Goal: Information Seeking & Learning: Learn about a topic

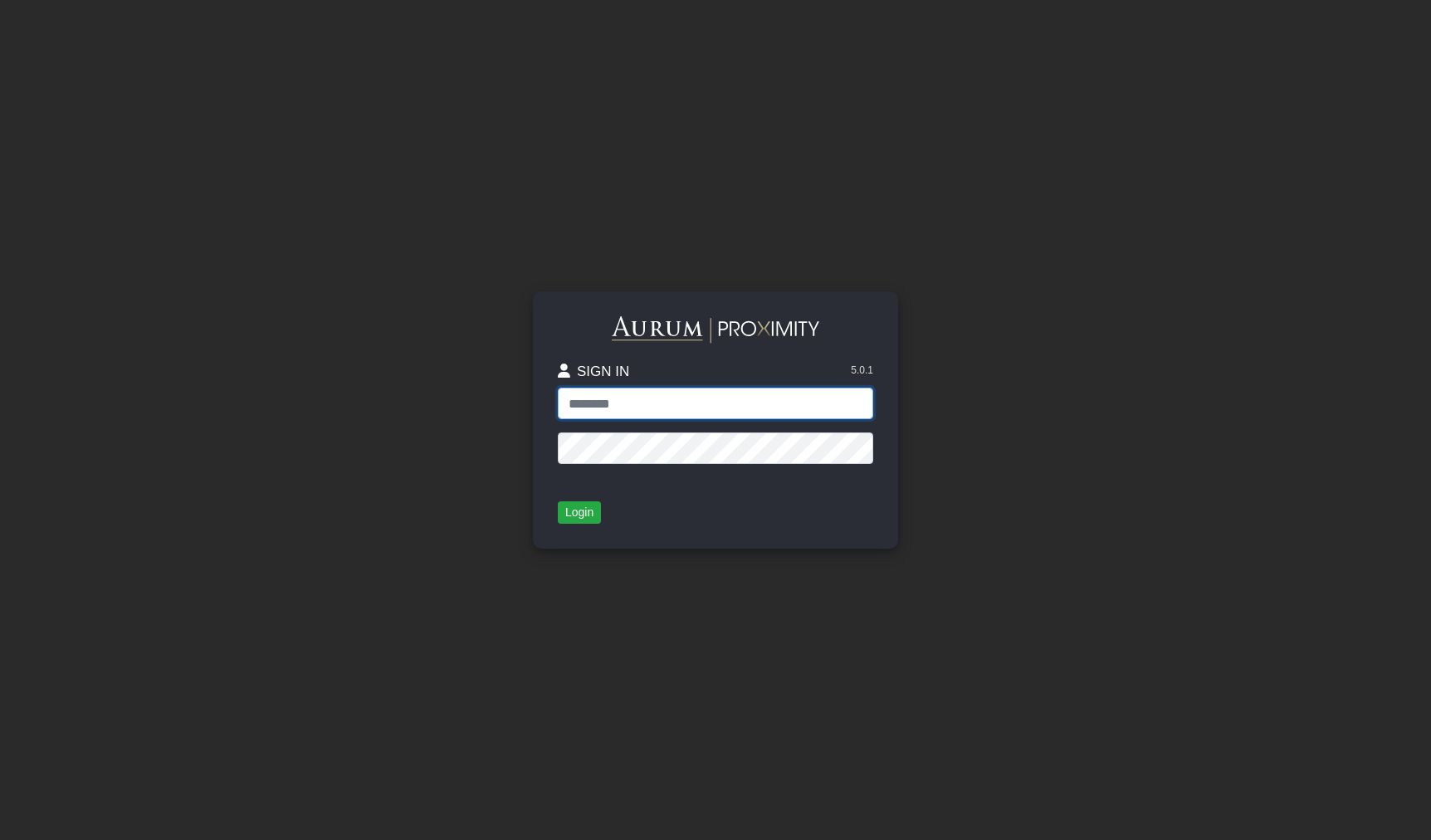
click at [687, 405] on input "text" at bounding box center [715, 404] width 315 height 32
type input "**********"
click at [580, 513] on button "Login" at bounding box center [580, 513] width 43 height 24
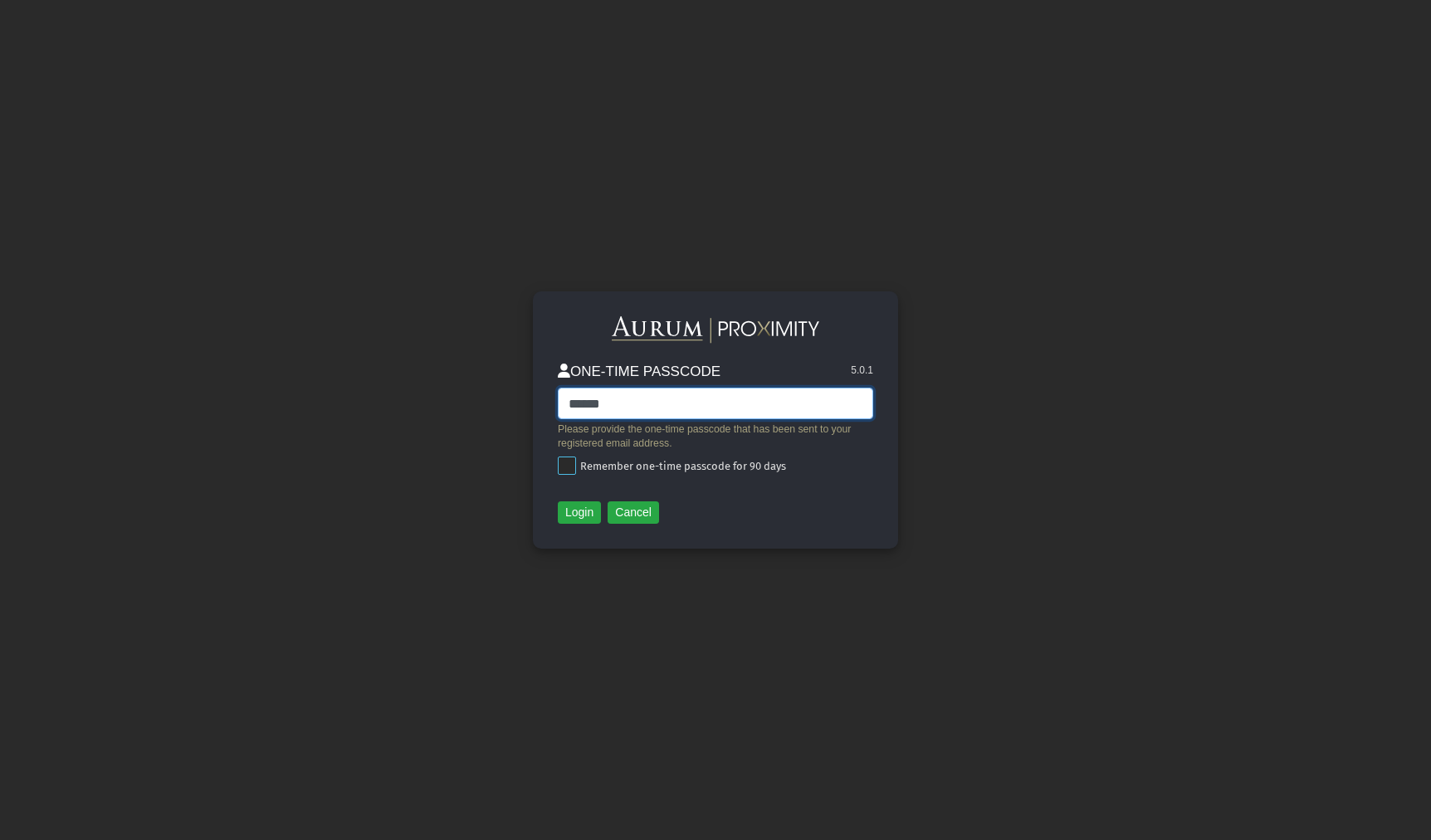
type input "******"
click at [576, 464] on span at bounding box center [566, 465] width 18 height 18
click at [575, 521] on button "Login" at bounding box center [580, 513] width 43 height 24
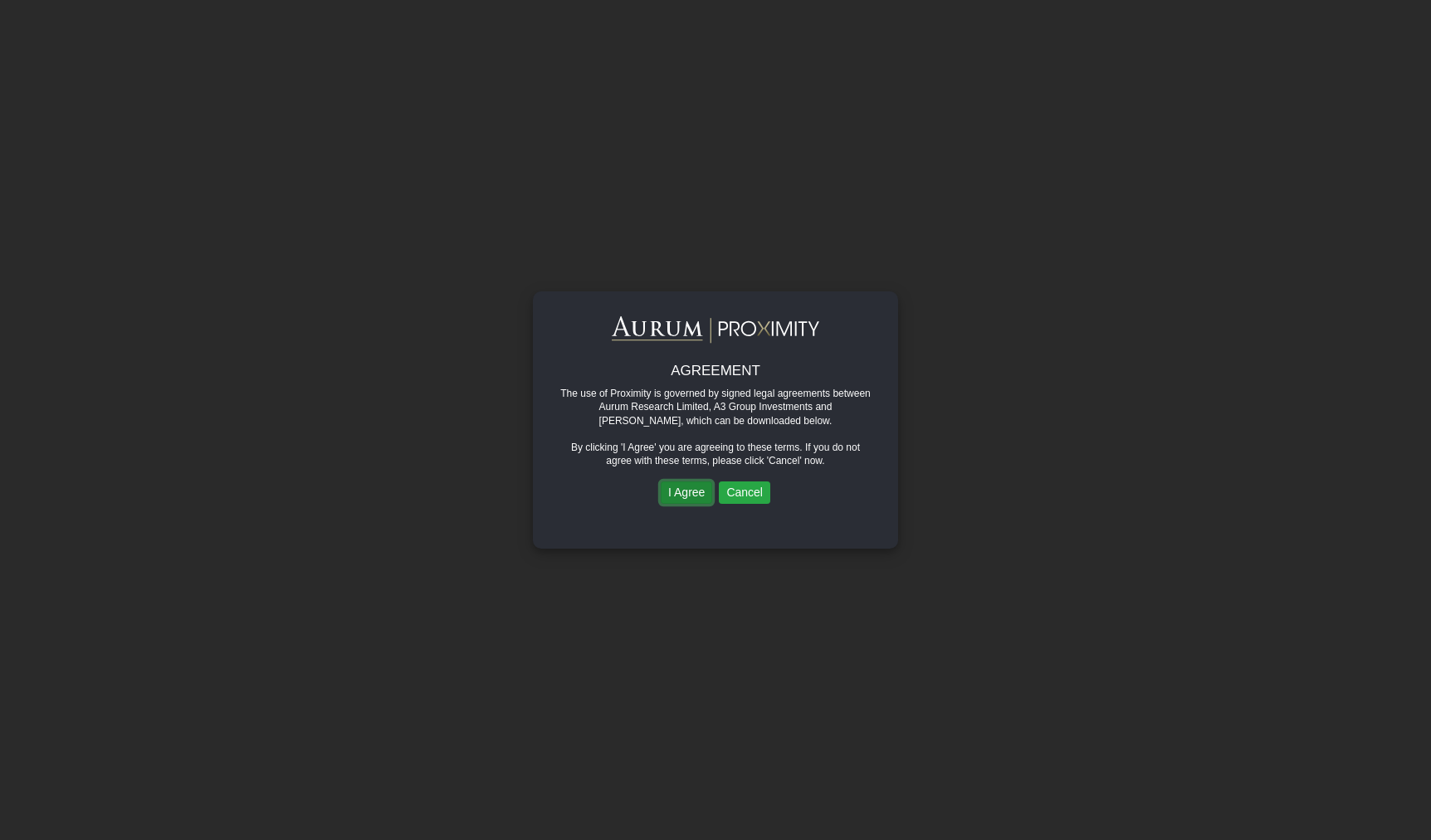
click at [685, 498] on button "I Agree" at bounding box center [686, 493] width 52 height 24
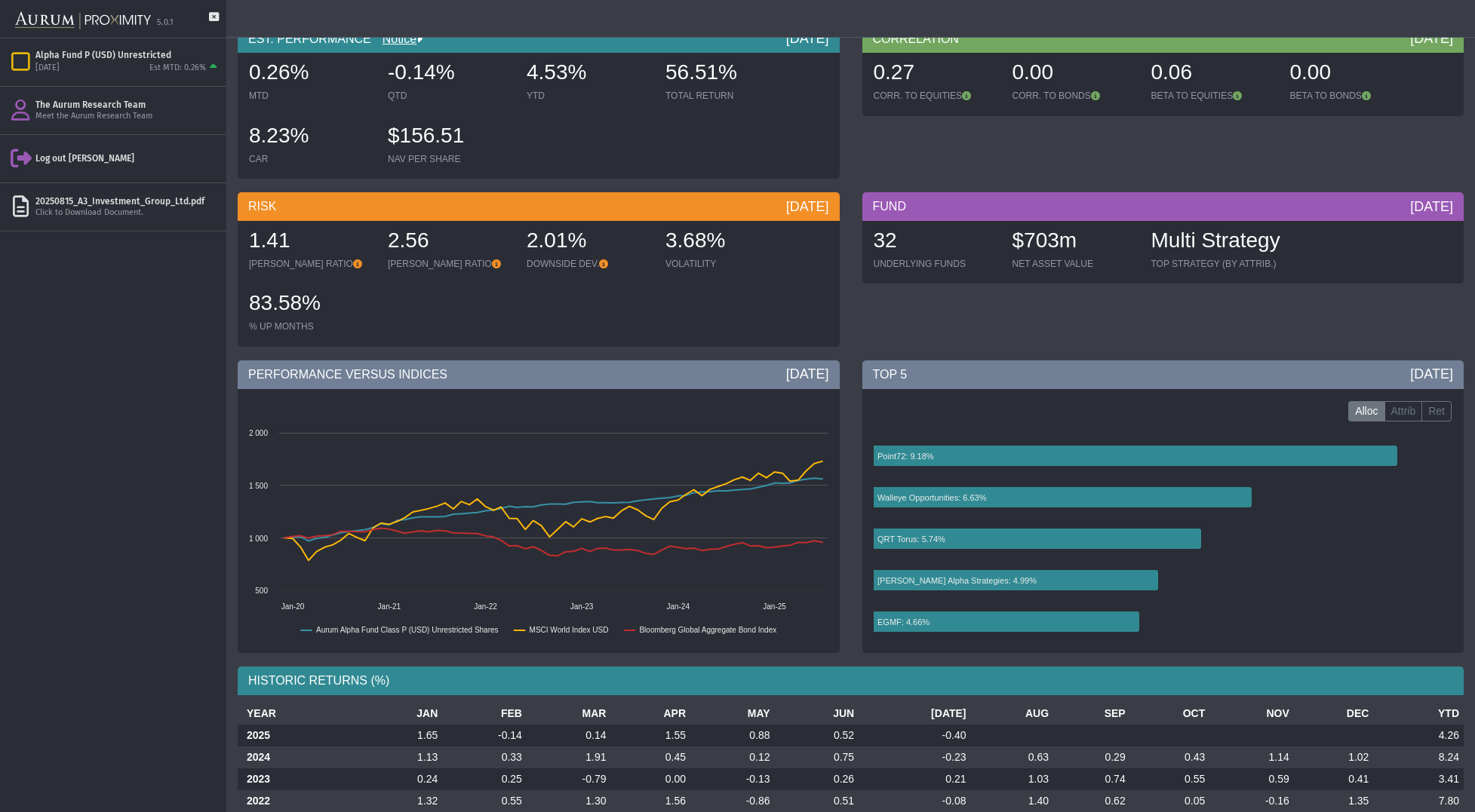
scroll to position [106, 0]
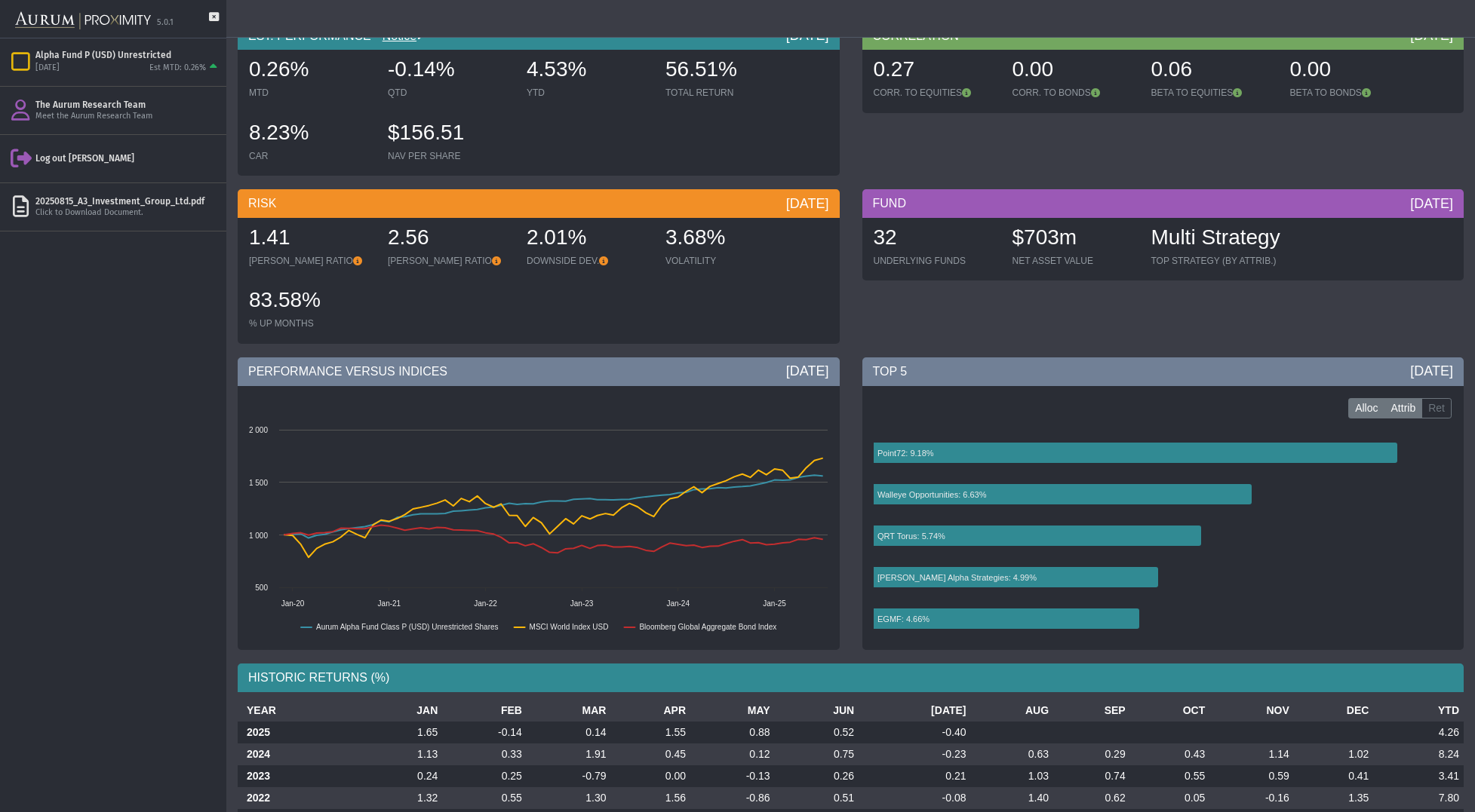
click at [1300, 407] on label "Attrib" at bounding box center [1403, 409] width 38 height 21
click at [1300, 406] on label "Ret" at bounding box center [1437, 409] width 30 height 21
click at [1300, 409] on label "Alloc" at bounding box center [1366, 409] width 36 height 21
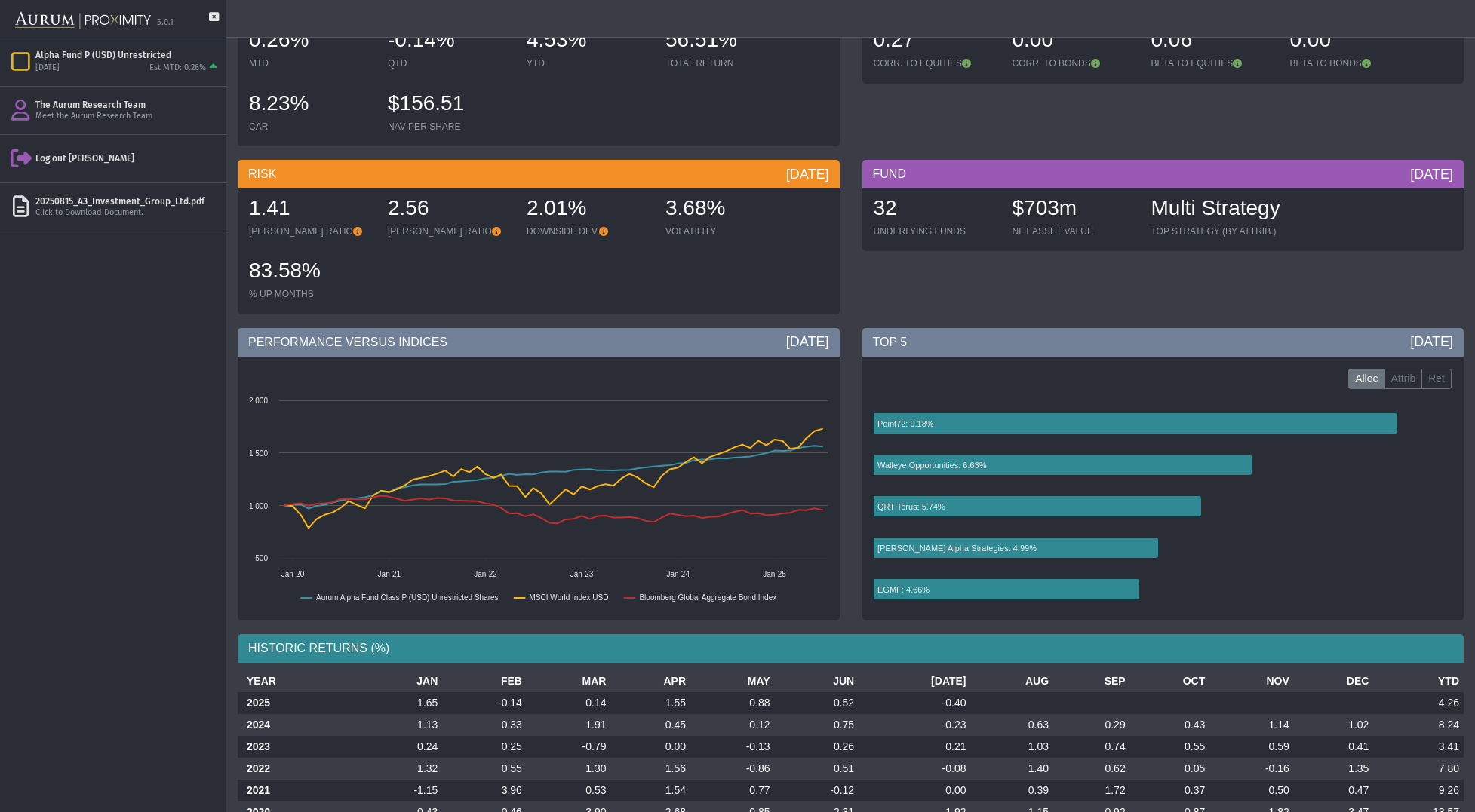
scroll to position [174, 0]
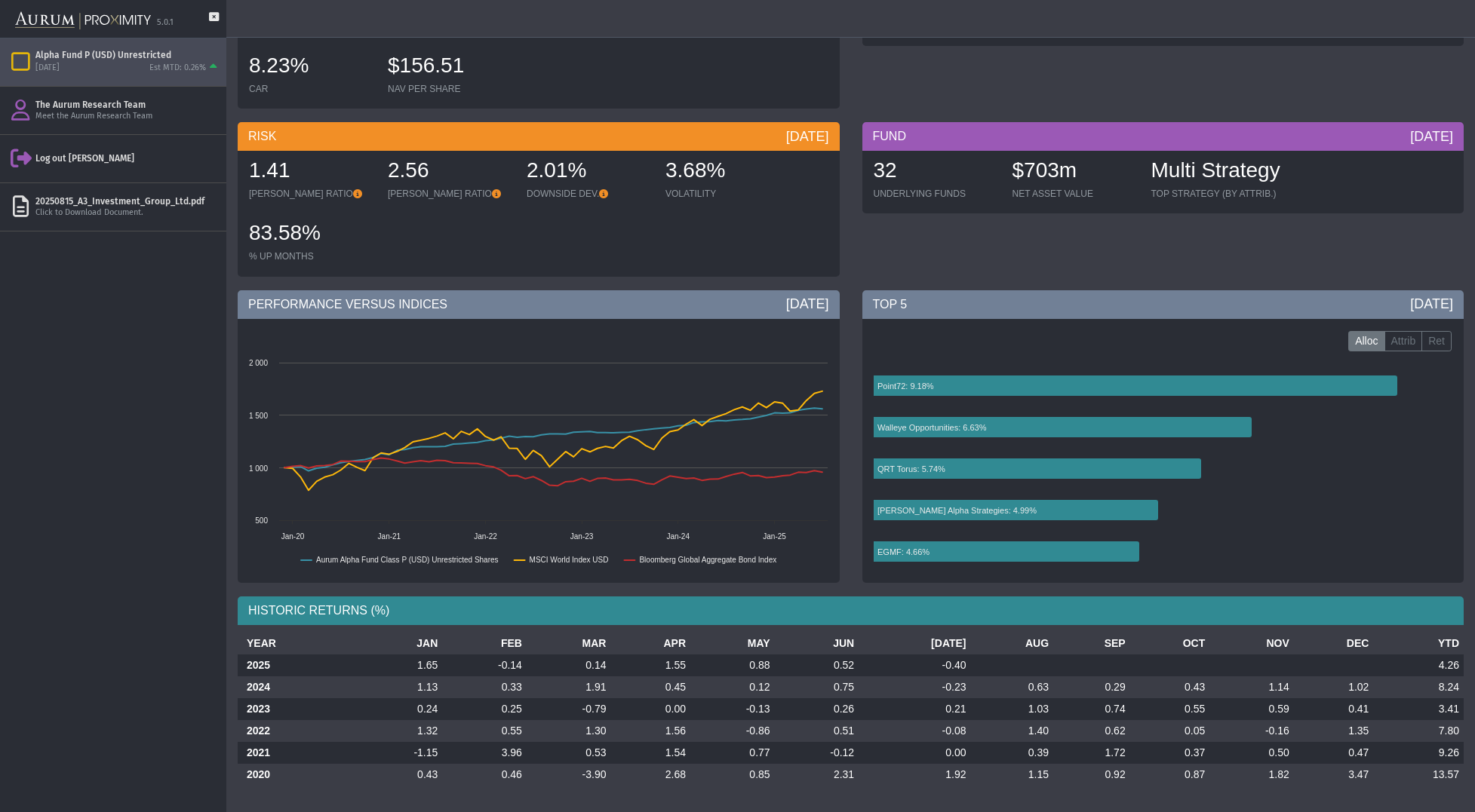
click at [124, 68] on div "[DATE] Est MTD: 0.26%" at bounding box center [127, 68] width 185 height 14
click at [111, 208] on div "Click to Download Document." at bounding box center [127, 213] width 185 height 11
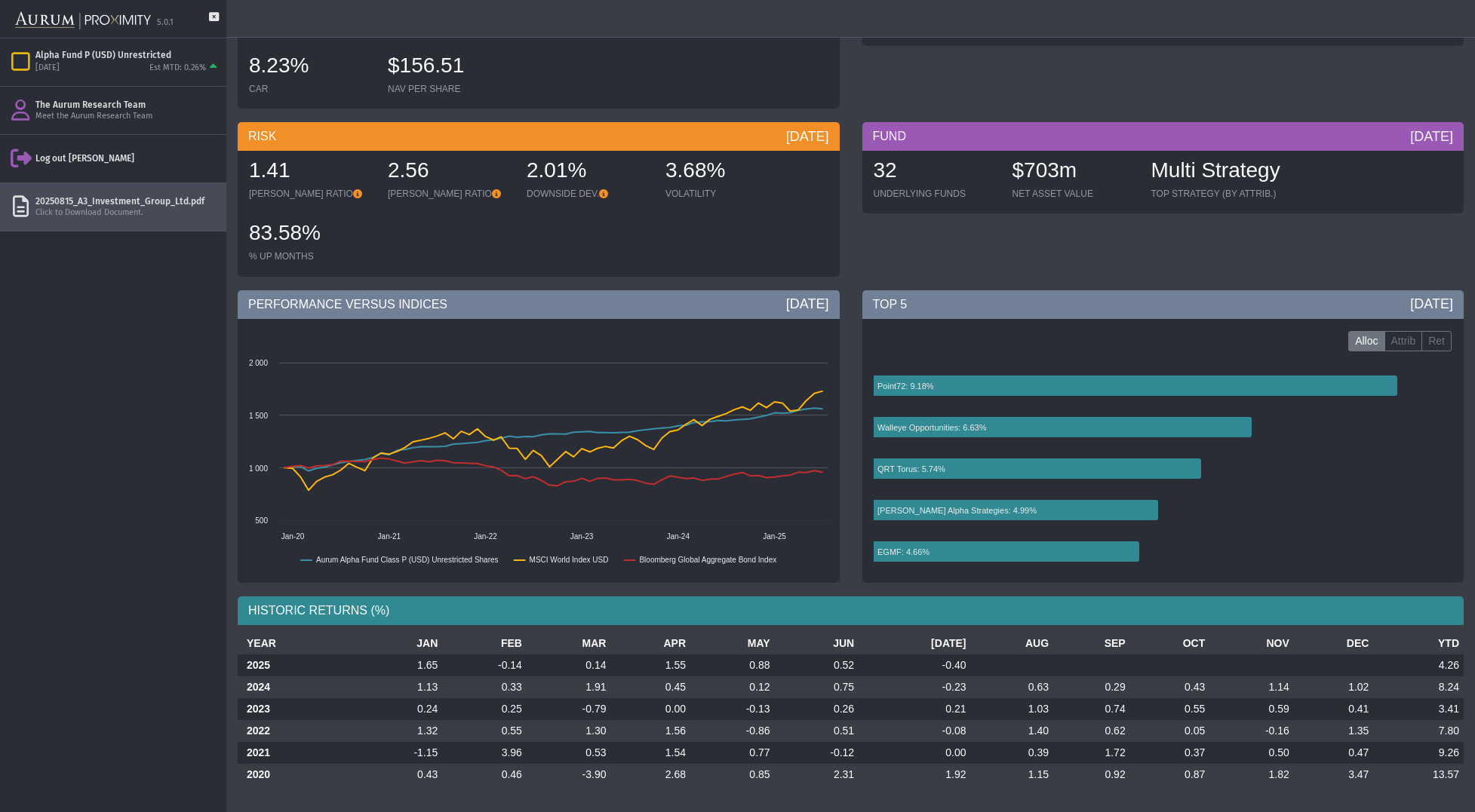
click at [123, 338] on div "Pull down to refresh... Release to refresh... Refreshing... Alpha Fund P (USD) …" at bounding box center [113, 425] width 227 height 774
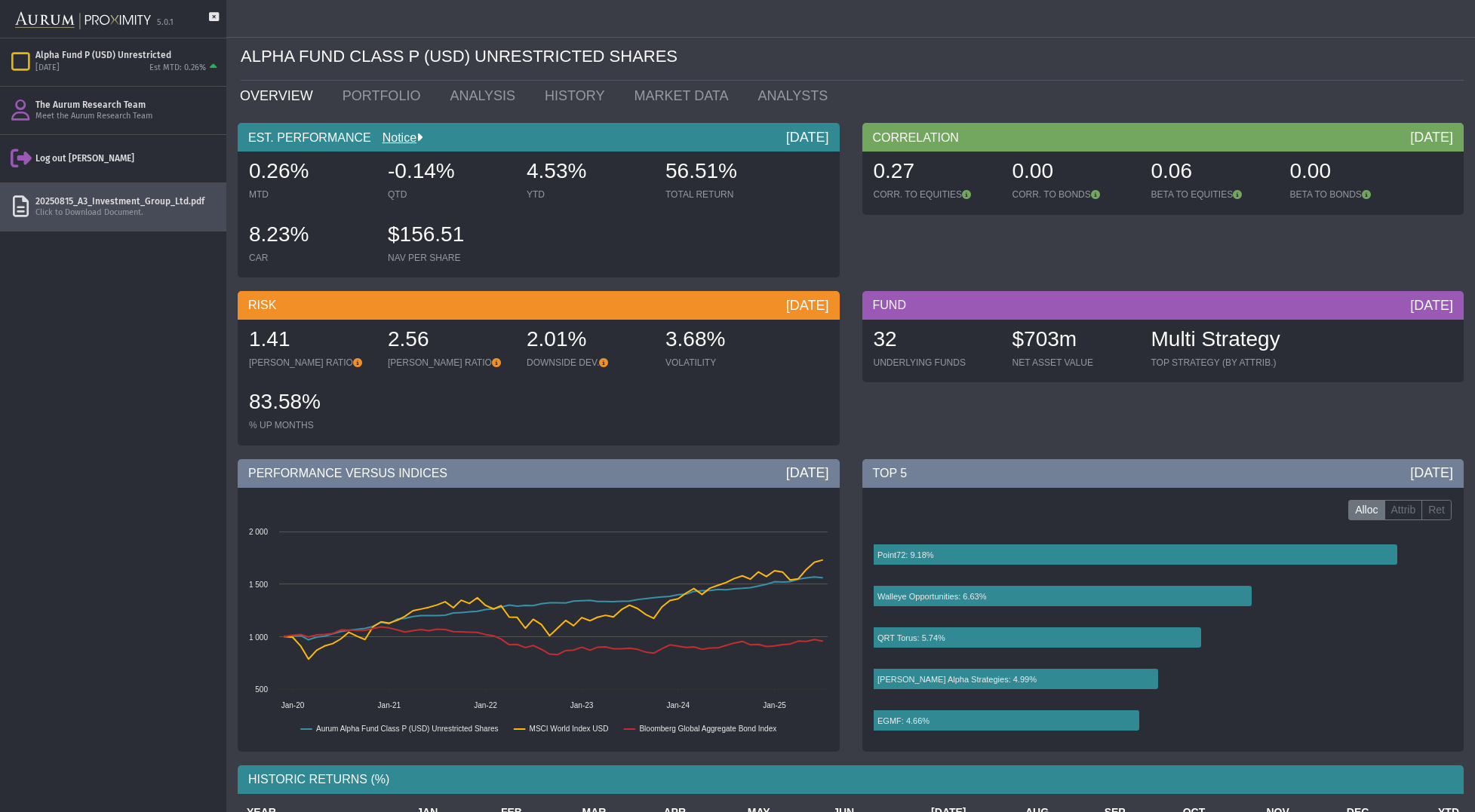
scroll to position [0, 0]
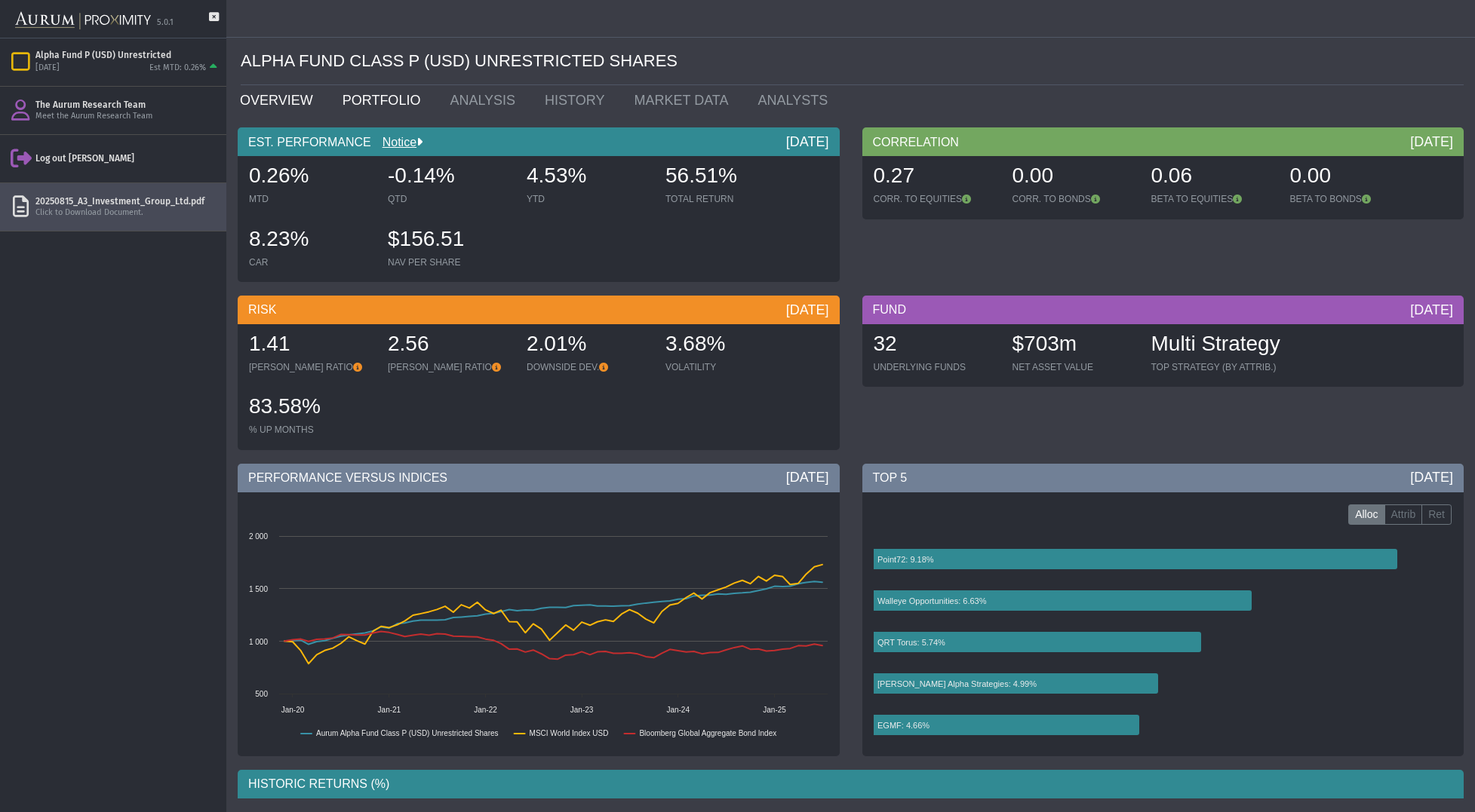
click at [369, 101] on link "PORTFOLIO" at bounding box center [385, 100] width 108 height 30
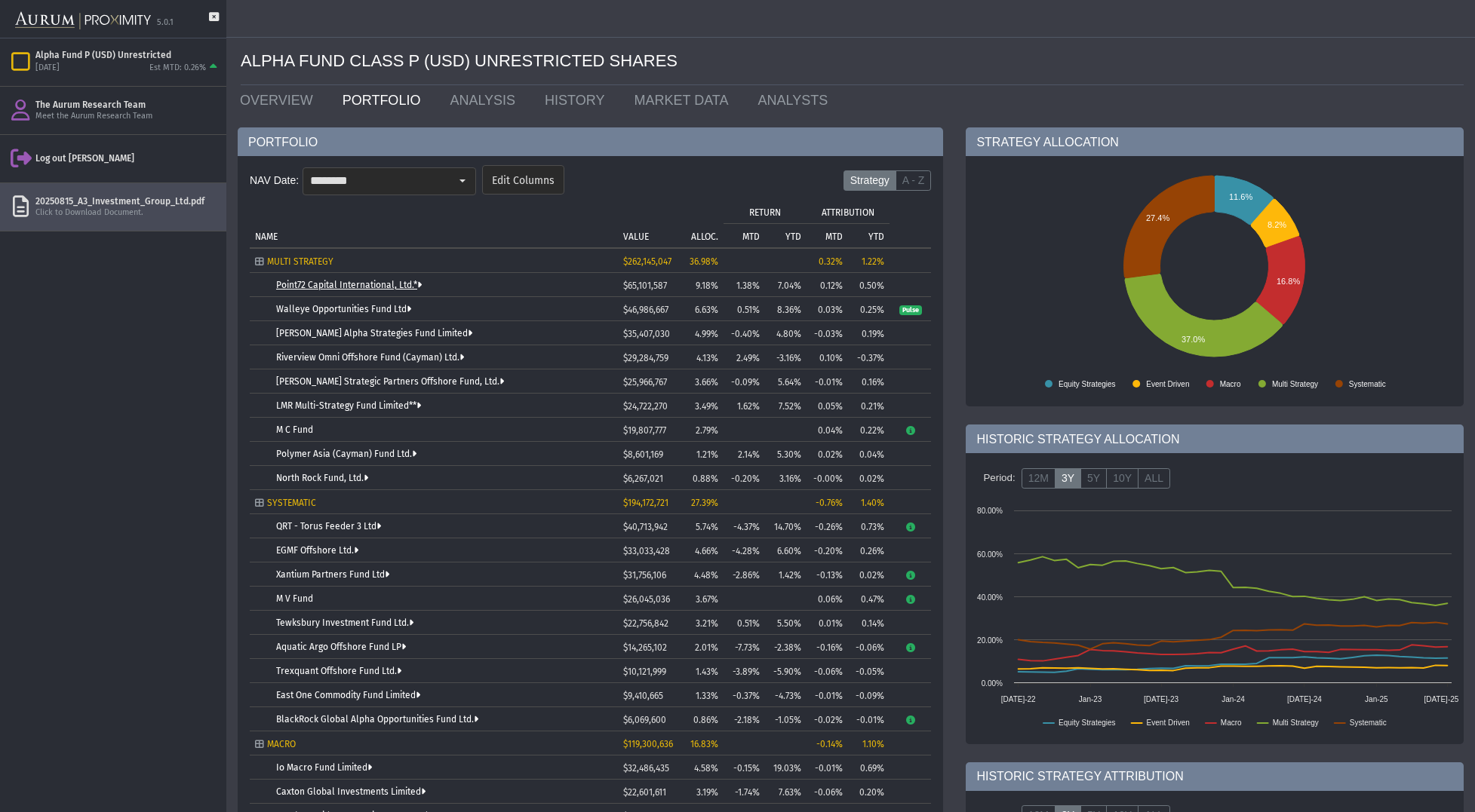
click at [348, 285] on link "Point72 Capital International, Ltd.*" at bounding box center [349, 285] width 145 height 10
click at [915, 312] on span "Pulse" at bounding box center [911, 310] width 22 height 10
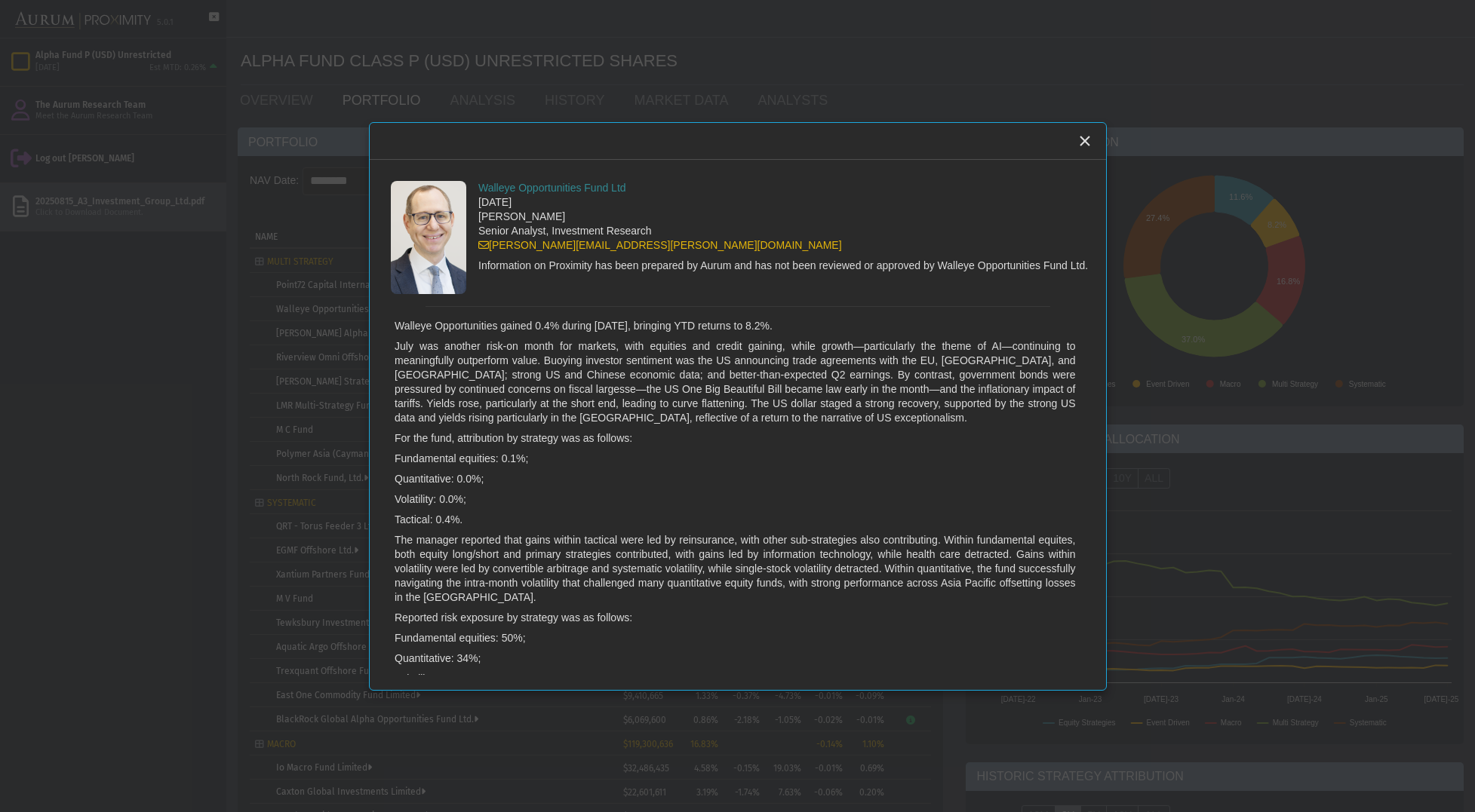
drag, startPoint x: 450, startPoint y: 374, endPoint x: 580, endPoint y: 454, distance: 152.6
click at [580, 454] on div "Walleye Opportunities gained 0.4% during [DATE], bringing YTD returns to 8.2%. …" at bounding box center [740, 533] width 690 height 428
click at [581, 454] on p "Fundamental equities: 0.1%;" at bounding box center [735, 459] width 681 height 15
click at [1083, 146] on icon "Close" at bounding box center [1085, 141] width 14 height 14
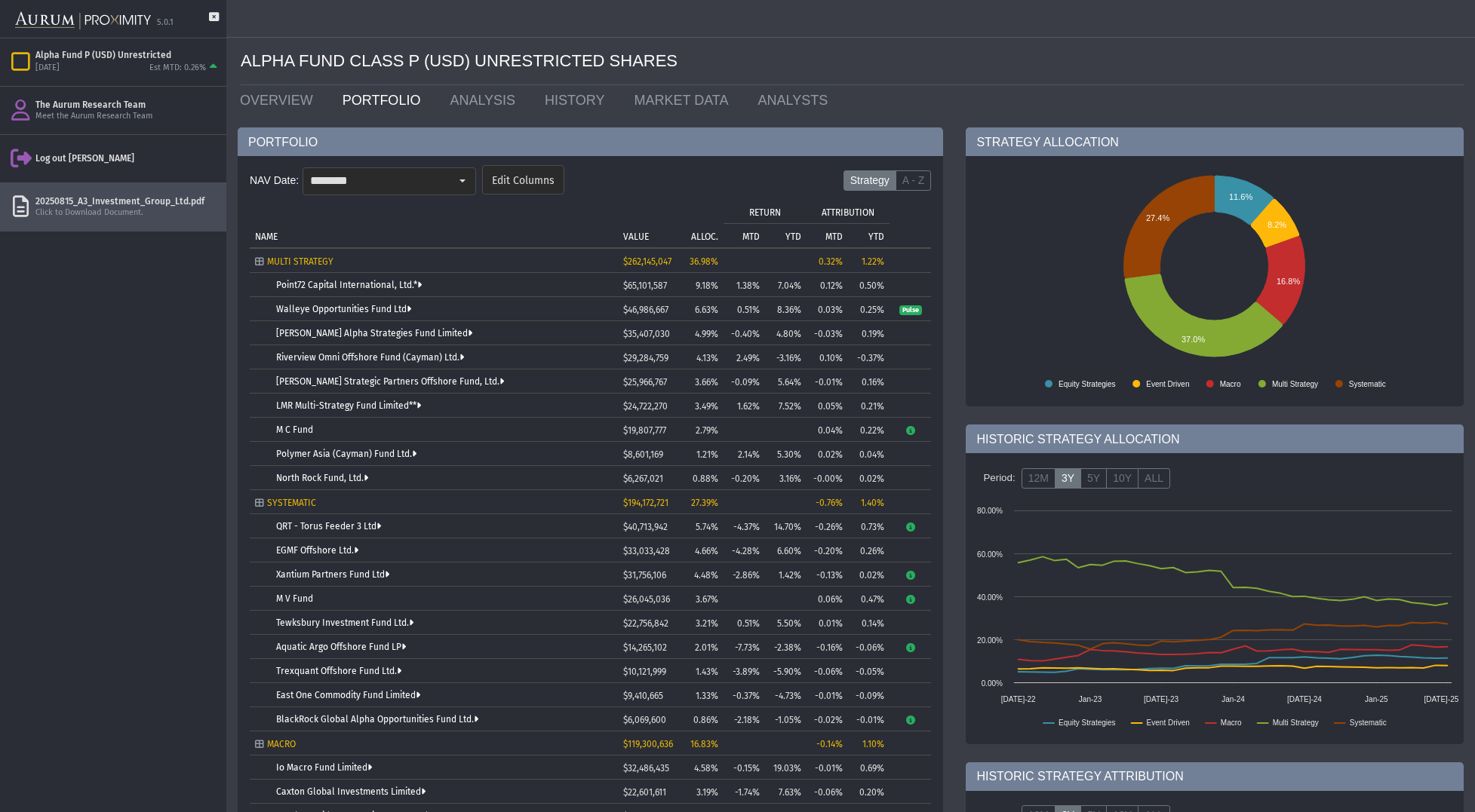
click at [910, 430] on icon "Tree list with 37 rows and 10 columns. Press Ctrl + right arrow to expand the f…" at bounding box center [910, 431] width 11 height 9
click at [921, 403] on td "Tree list with 37 rows and 10 columns. Press Ctrl + right arrow to expand the f…" at bounding box center [910, 406] width 42 height 24
click at [908, 435] on icon "Tree list with 37 rows and 10 columns. Press Ctrl + right arrow to expand the f…" at bounding box center [910, 431] width 11 height 9
click at [931, 523] on td "Underlying manager has not permitted access outside of the Aurum group." at bounding box center [910, 527] width 42 height 24
click at [316, 527] on link "QRT - Torus Feeder 3 Ltd" at bounding box center [328, 527] width 105 height 10
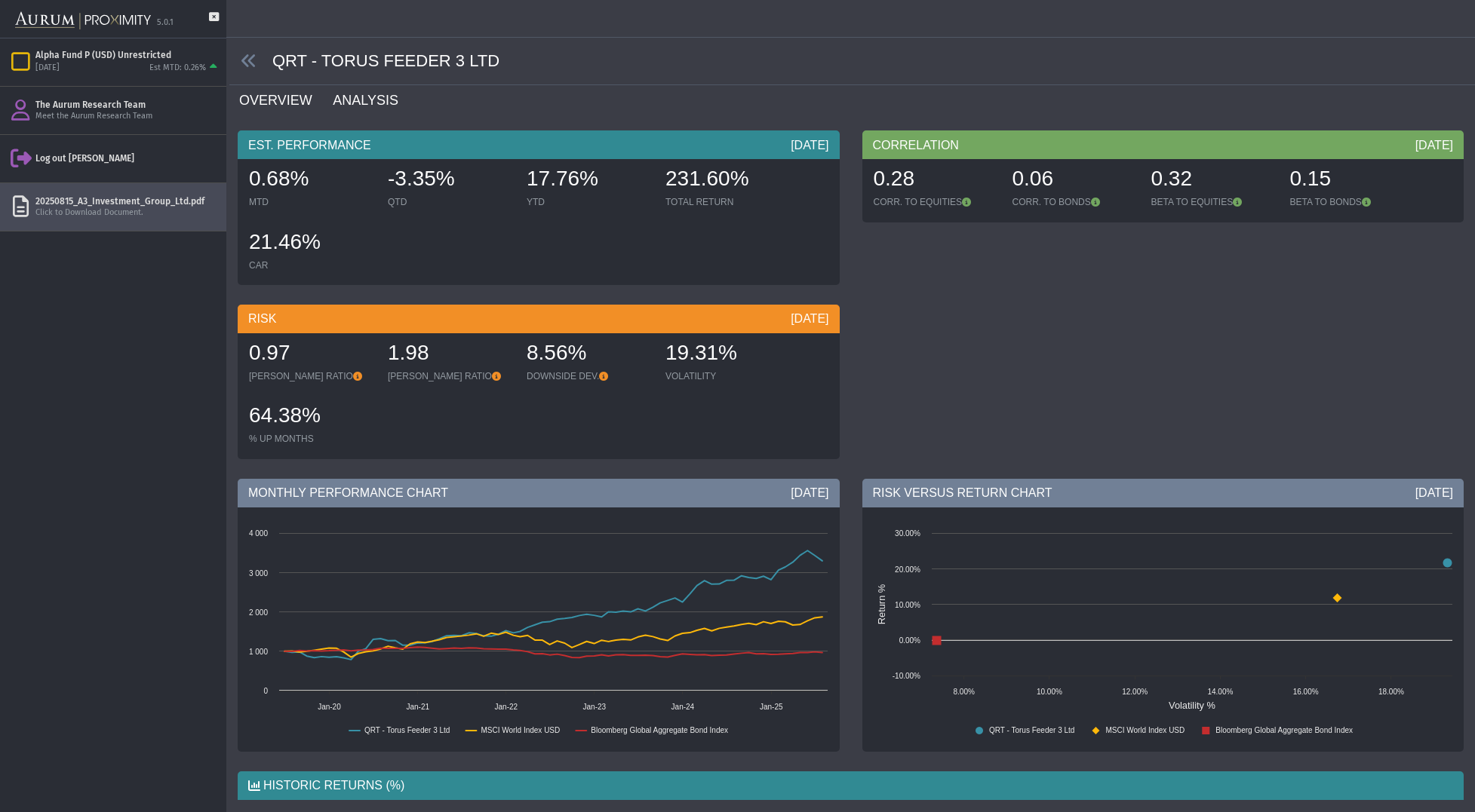
click at [361, 109] on link "ANALYSIS" at bounding box center [374, 100] width 86 height 30
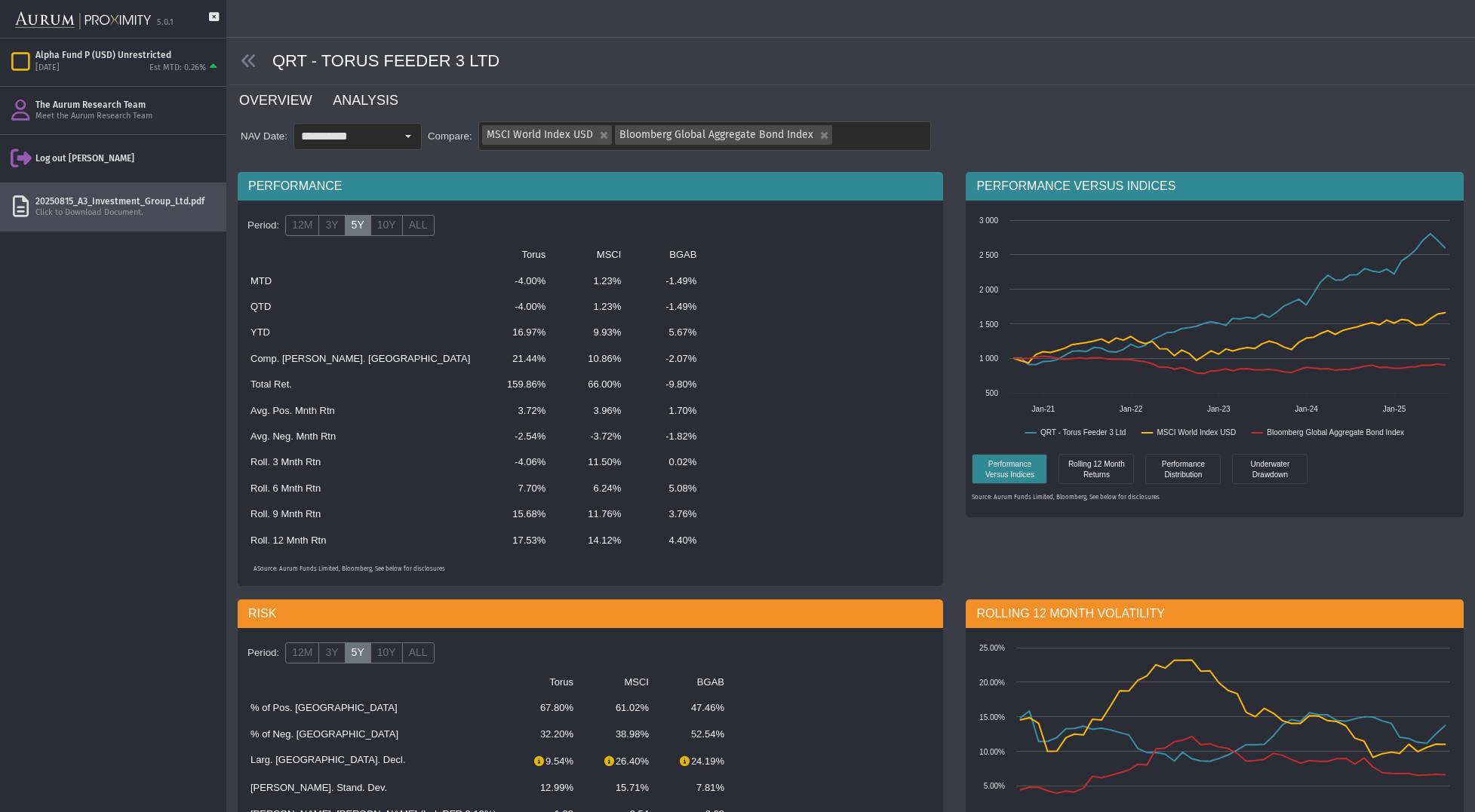
click at [257, 95] on link "OVERVIEW" at bounding box center [284, 100] width 93 height 30
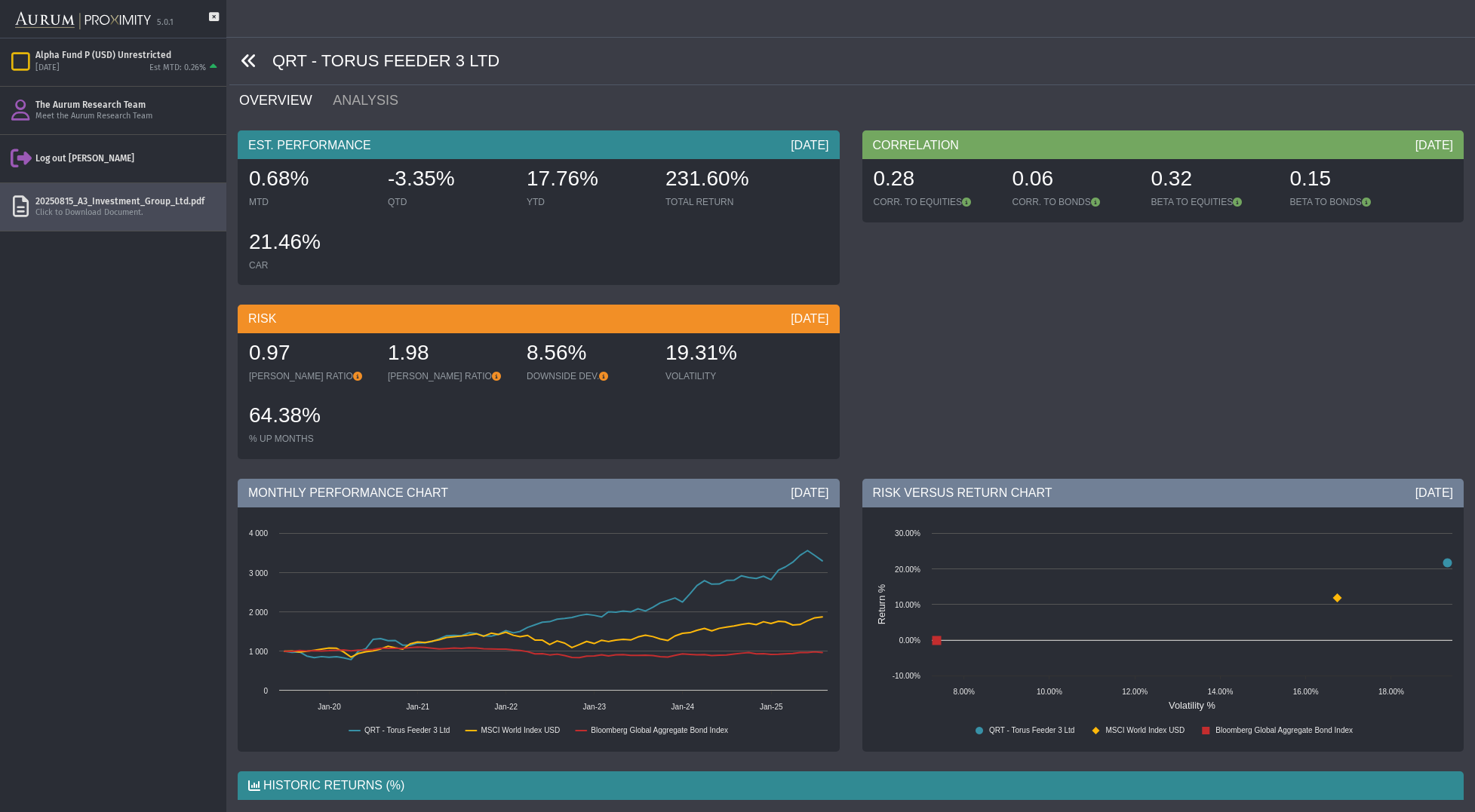
click at [248, 64] on icon at bounding box center [249, 61] width 16 height 16
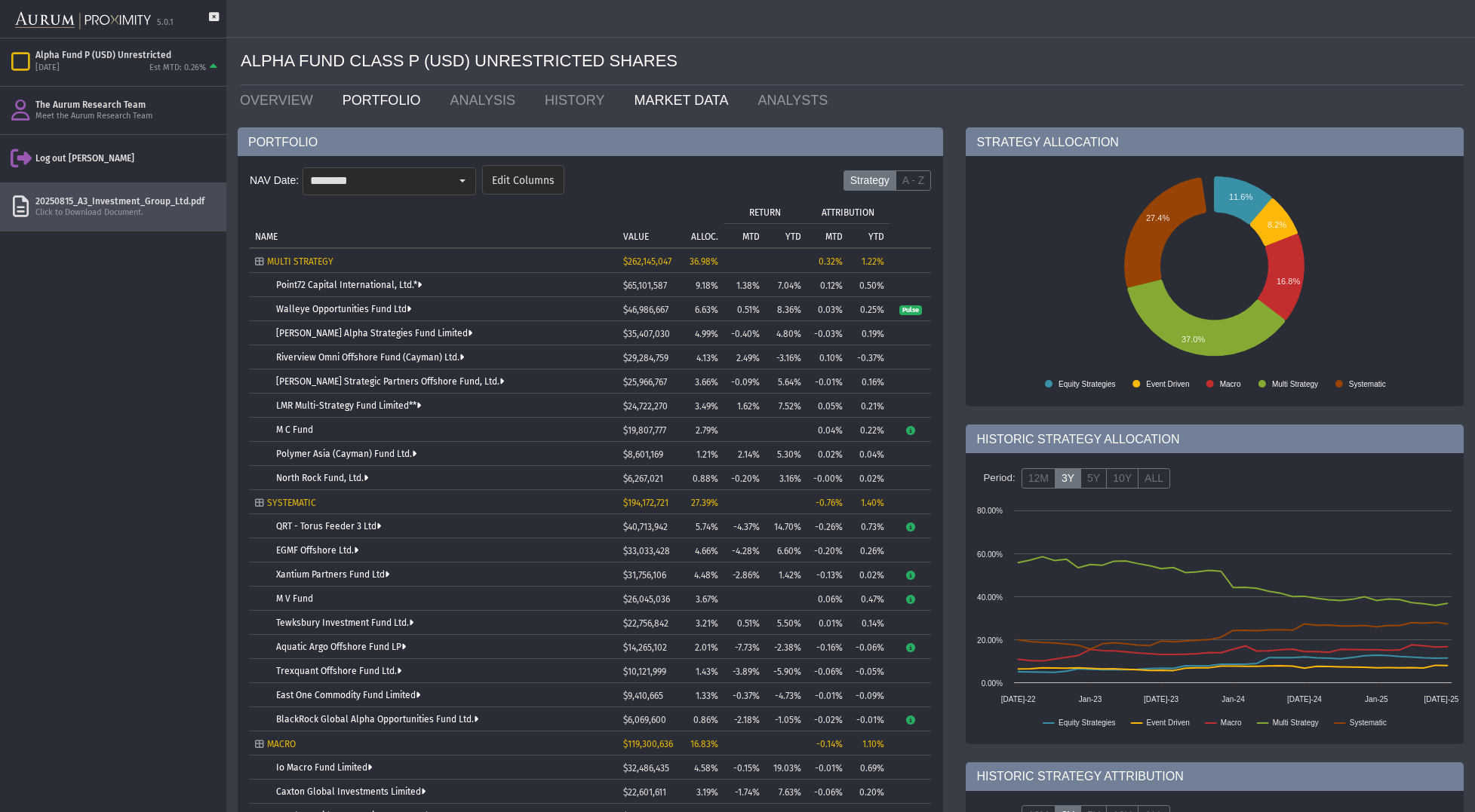
click at [674, 106] on link "MARKET DATA" at bounding box center [684, 100] width 124 height 30
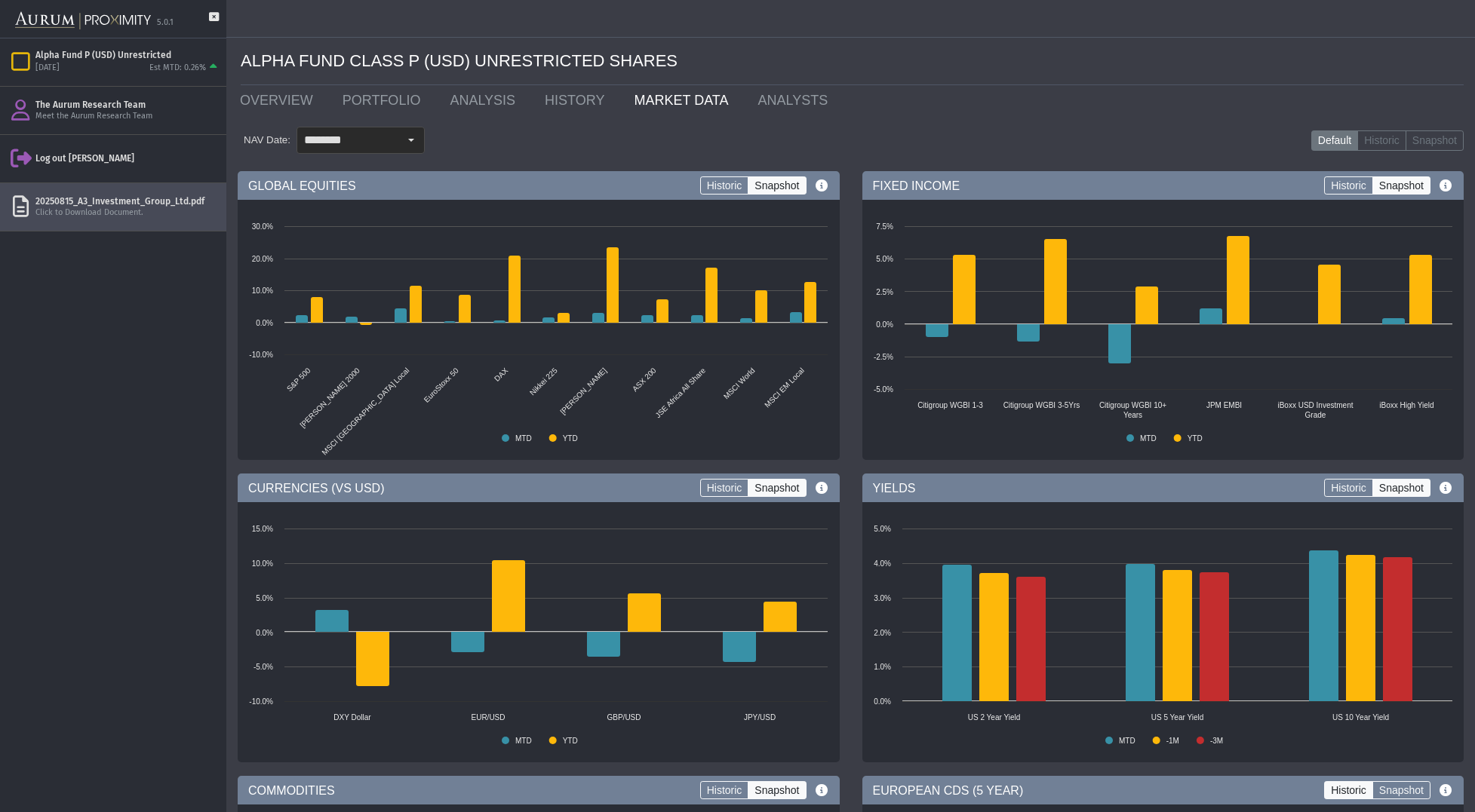
click at [775, 185] on label "Snapshot" at bounding box center [777, 185] width 58 height 18
click at [729, 191] on label "Historic" at bounding box center [724, 185] width 49 height 18
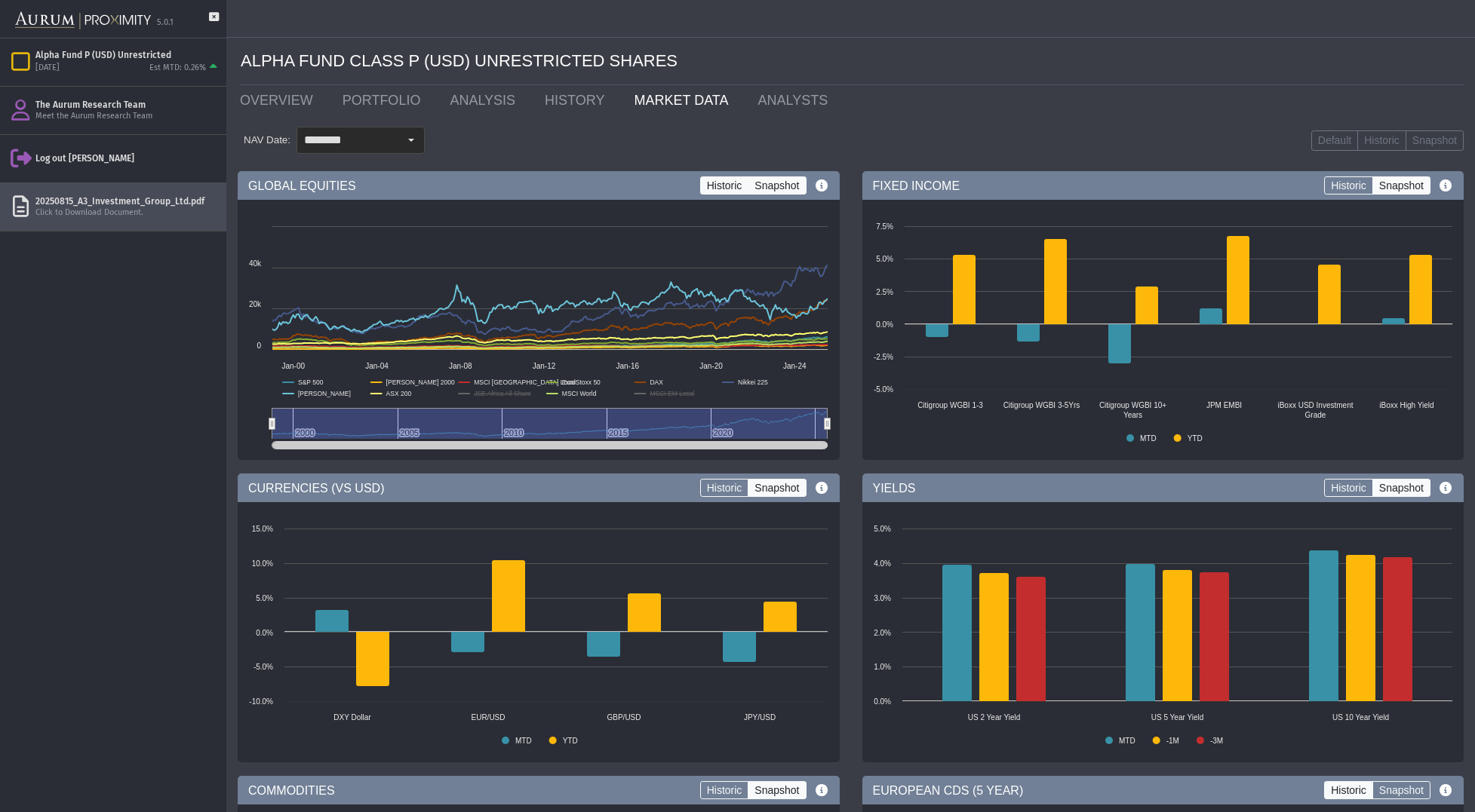
click at [773, 191] on label "Snapshot" at bounding box center [777, 185] width 58 height 18
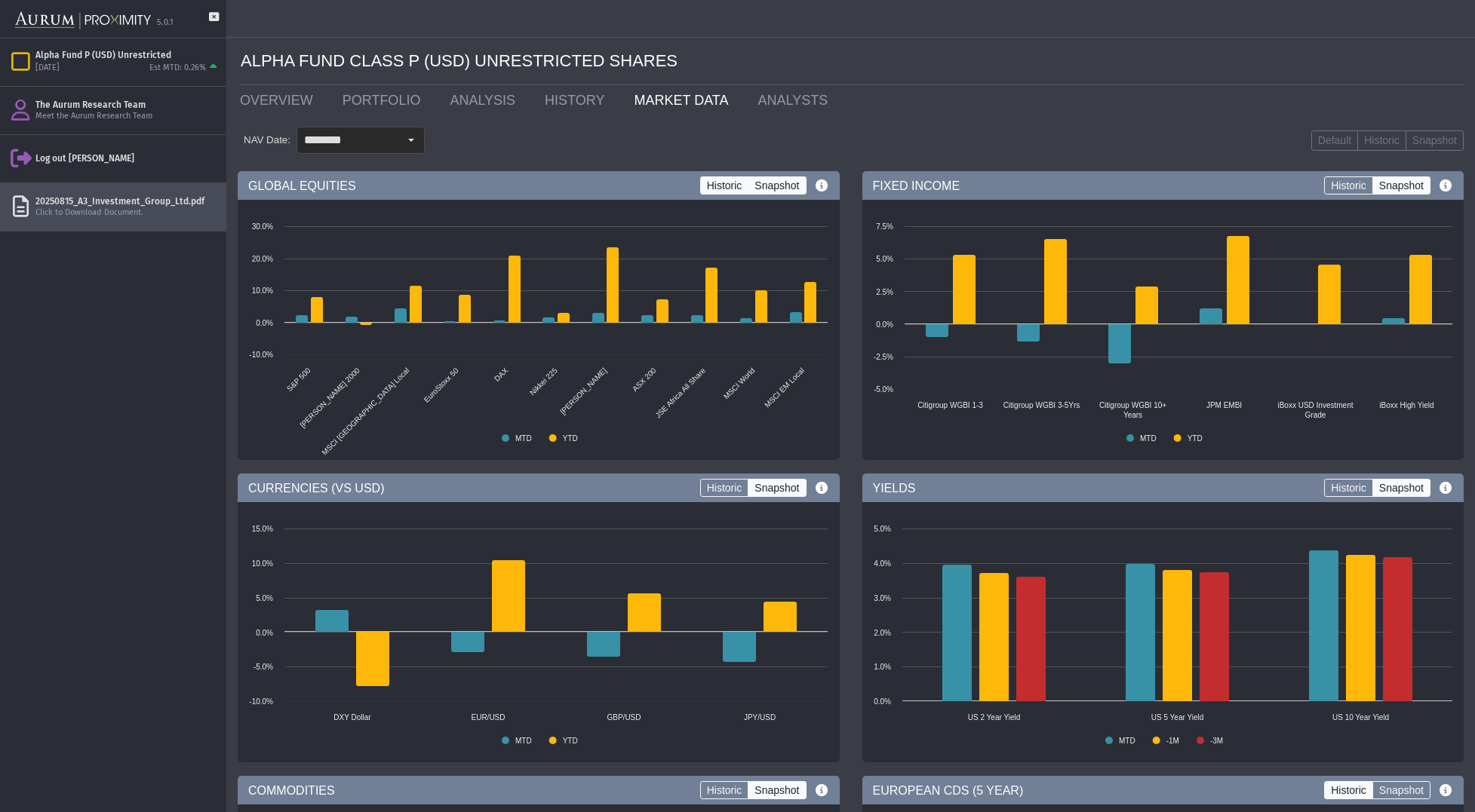
click at [719, 184] on label "Historic" at bounding box center [724, 185] width 49 height 18
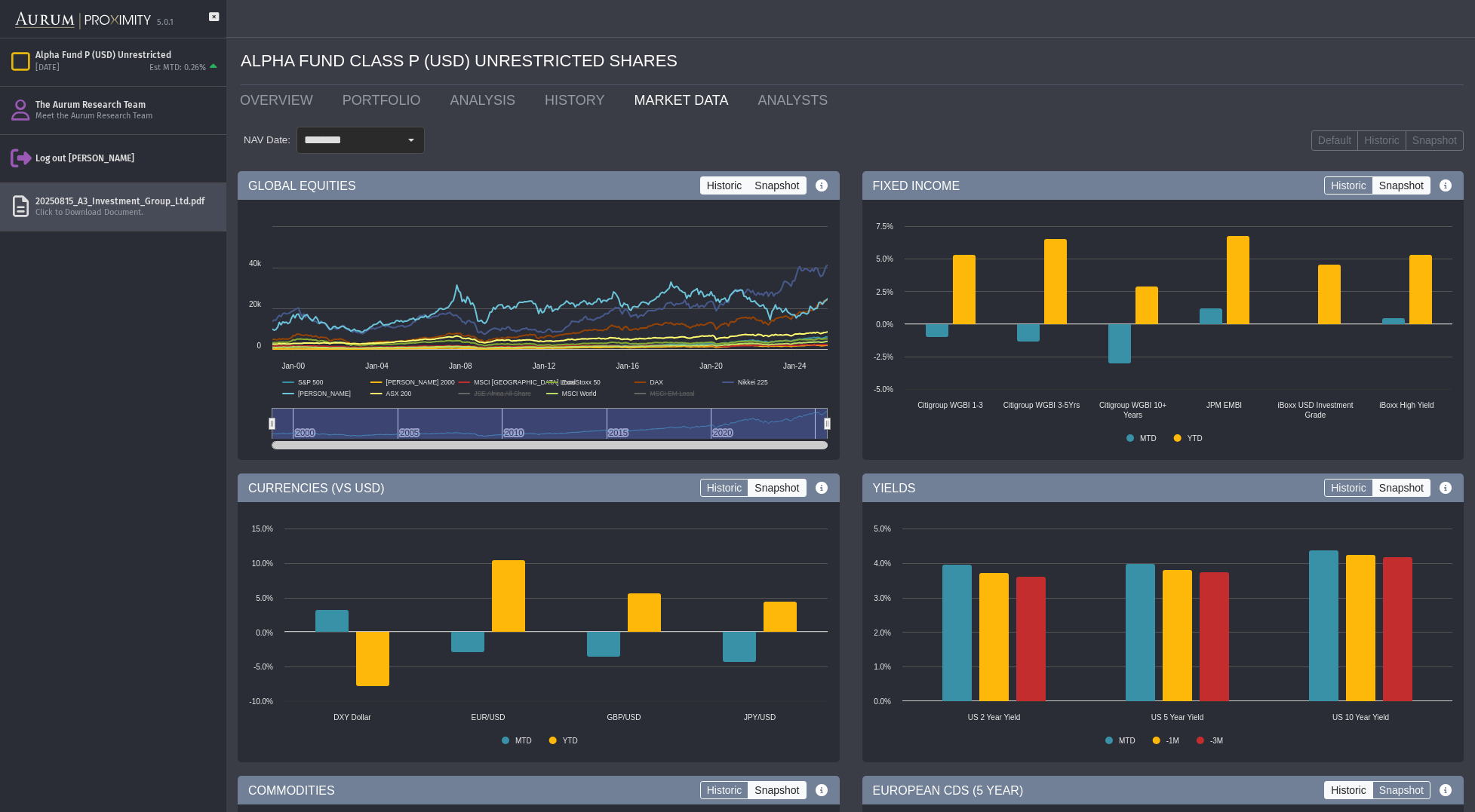
click at [769, 188] on label "Snapshot" at bounding box center [777, 185] width 58 height 18
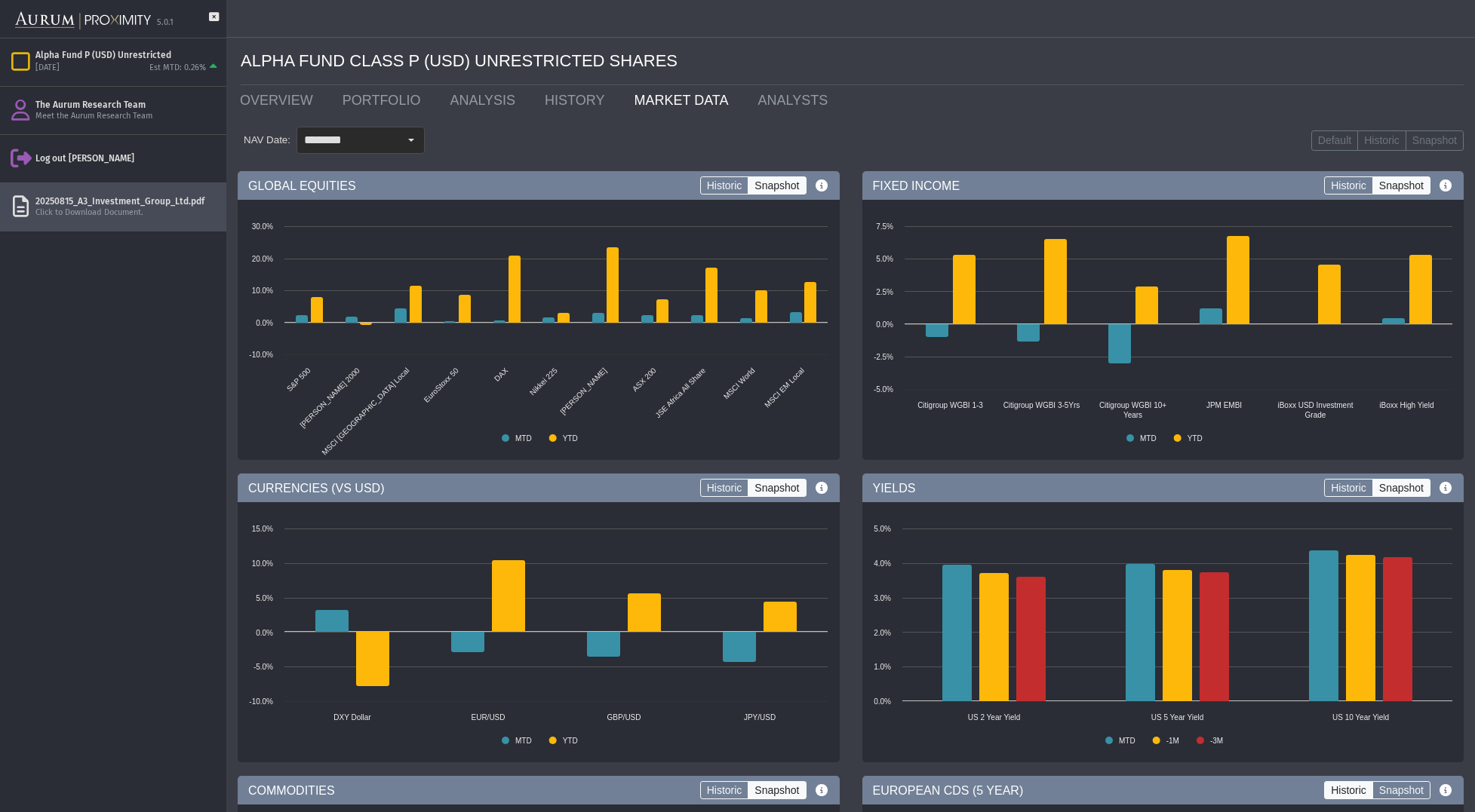
click at [404, 144] on div "Select" at bounding box center [411, 140] width 24 height 24
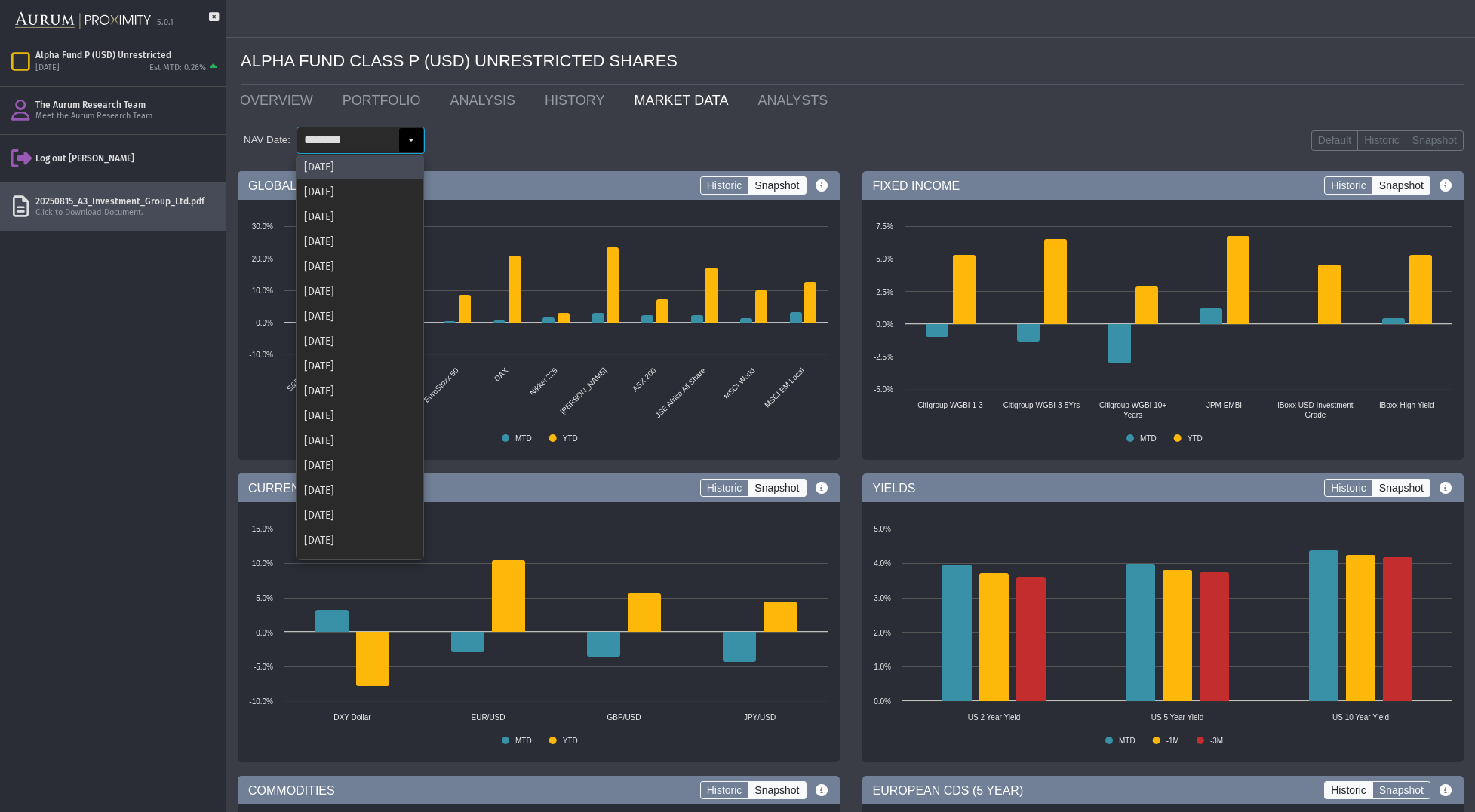
click at [516, 140] on div "NAV Date: ******** Default Historic Snapshot" at bounding box center [851, 140] width 1226 height 50
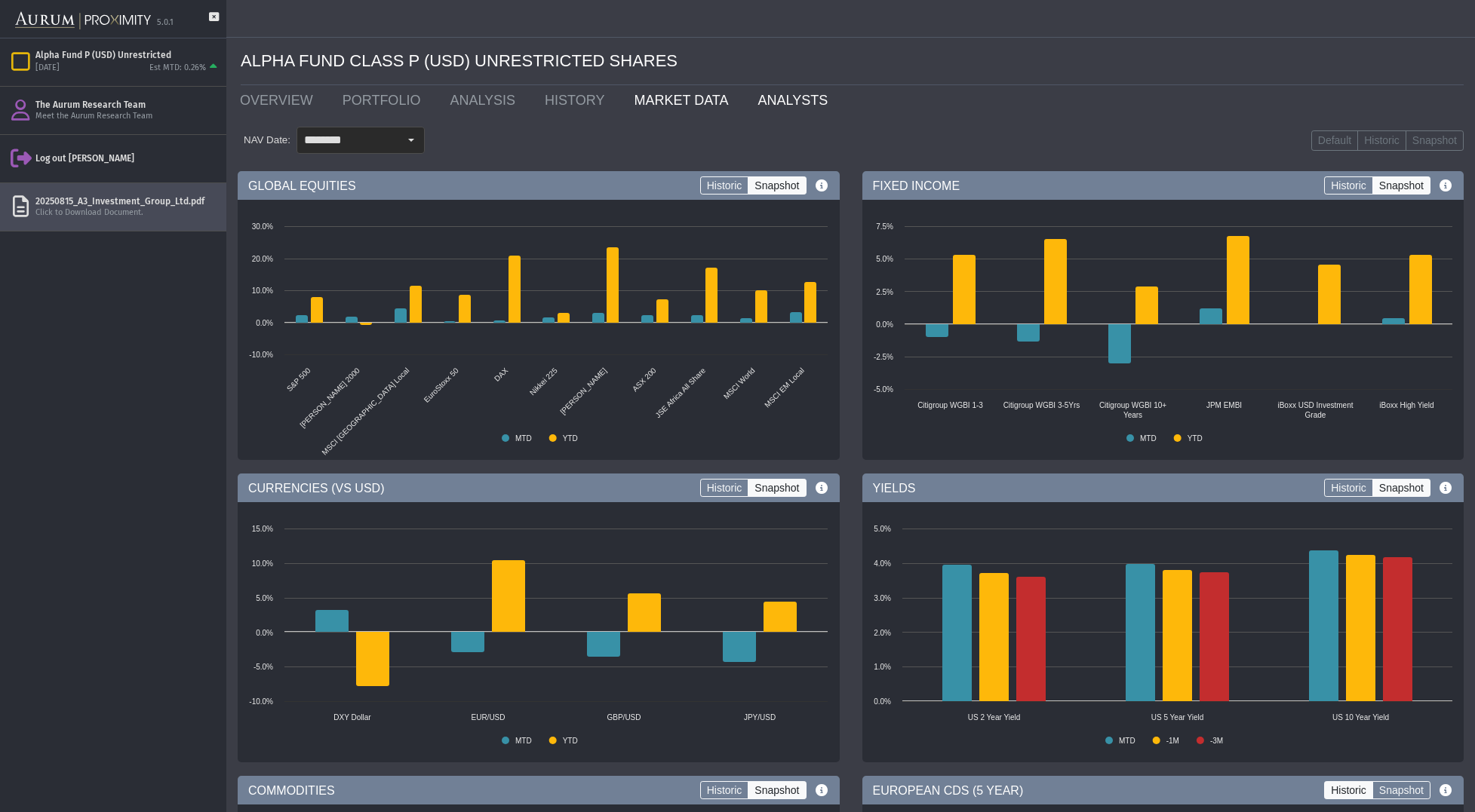
click at [783, 97] on link "ANALYSTS" at bounding box center [796, 100] width 99 height 30
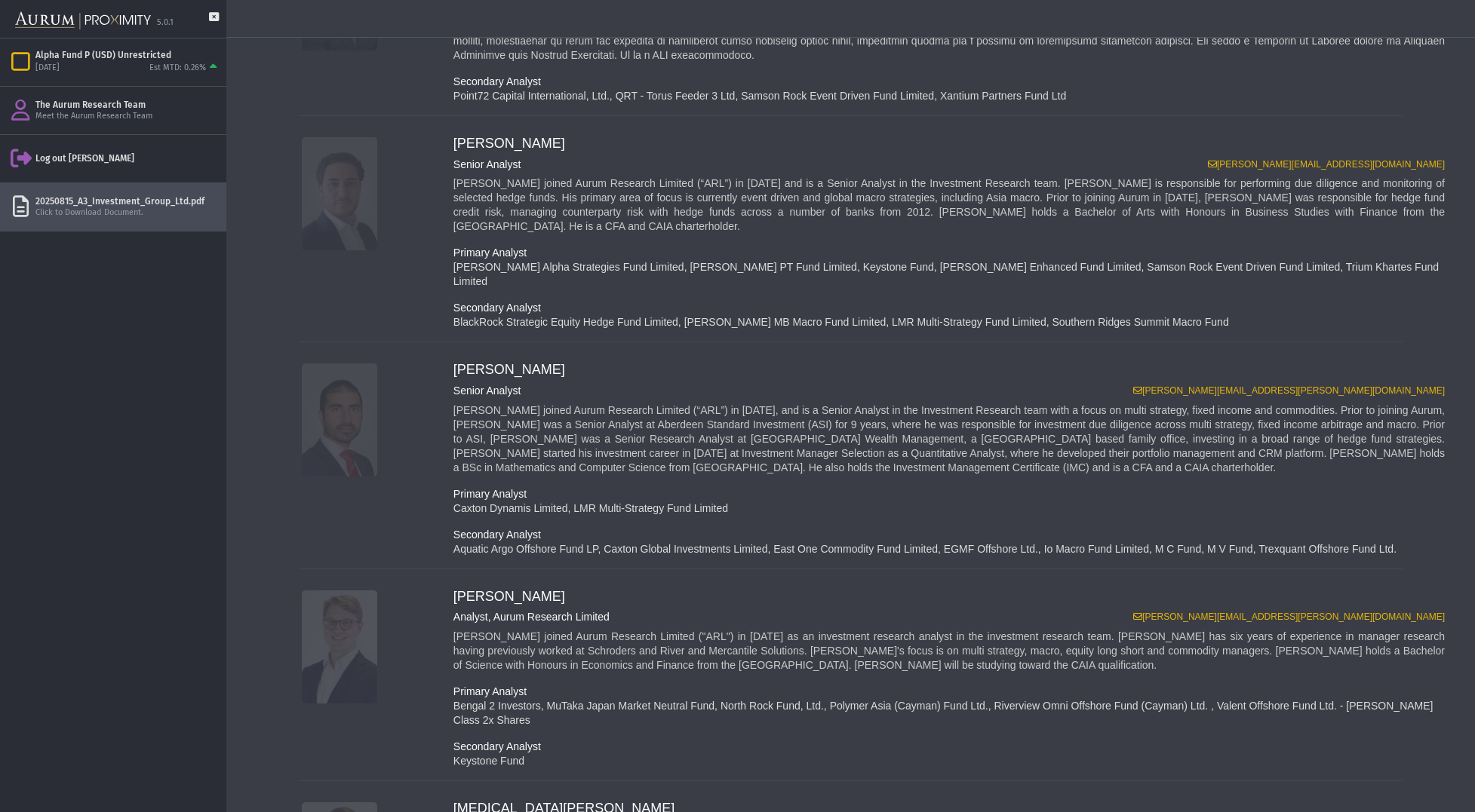
scroll to position [935, 0]
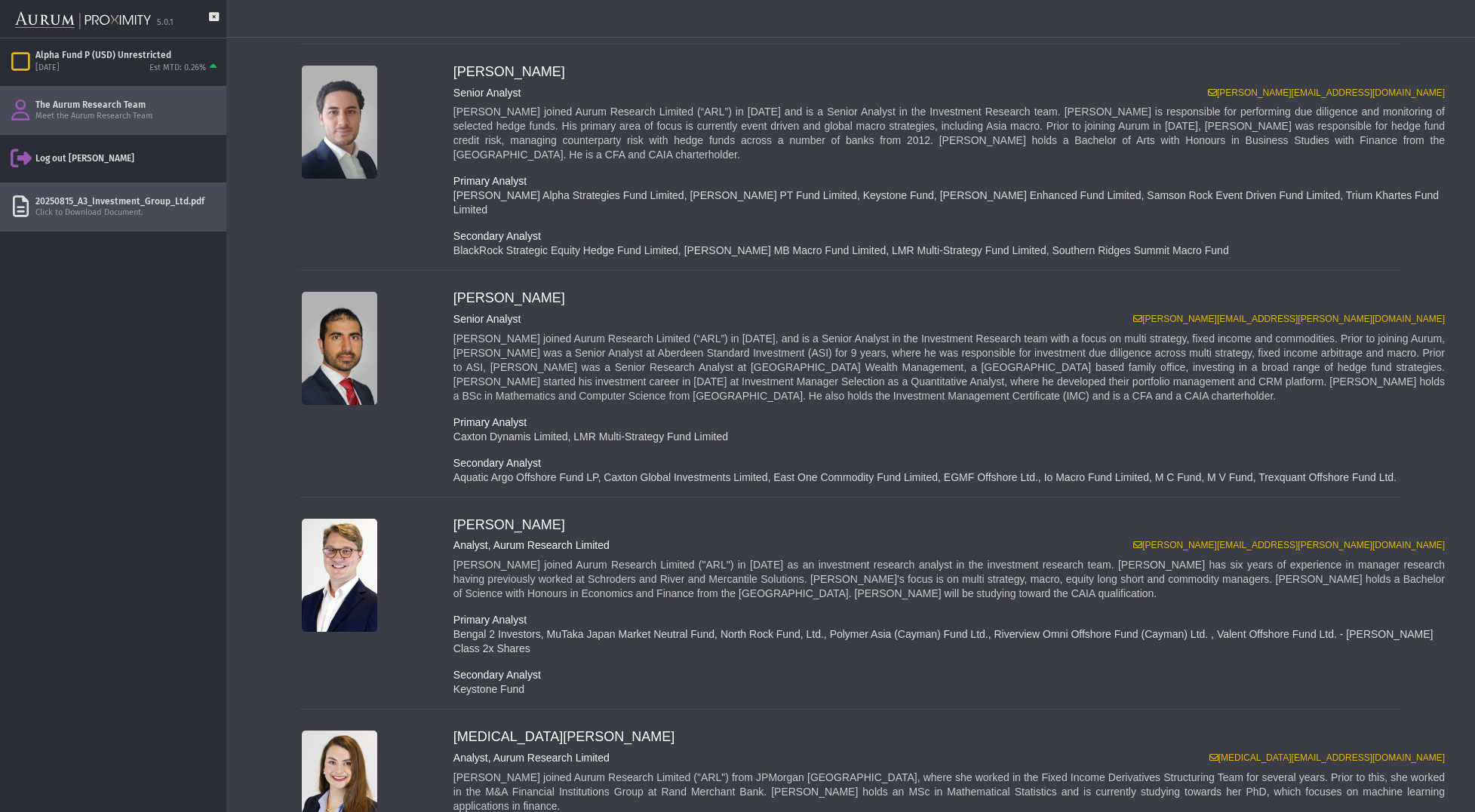
click at [115, 103] on div "The Aurum Research Team" at bounding box center [127, 105] width 185 height 12
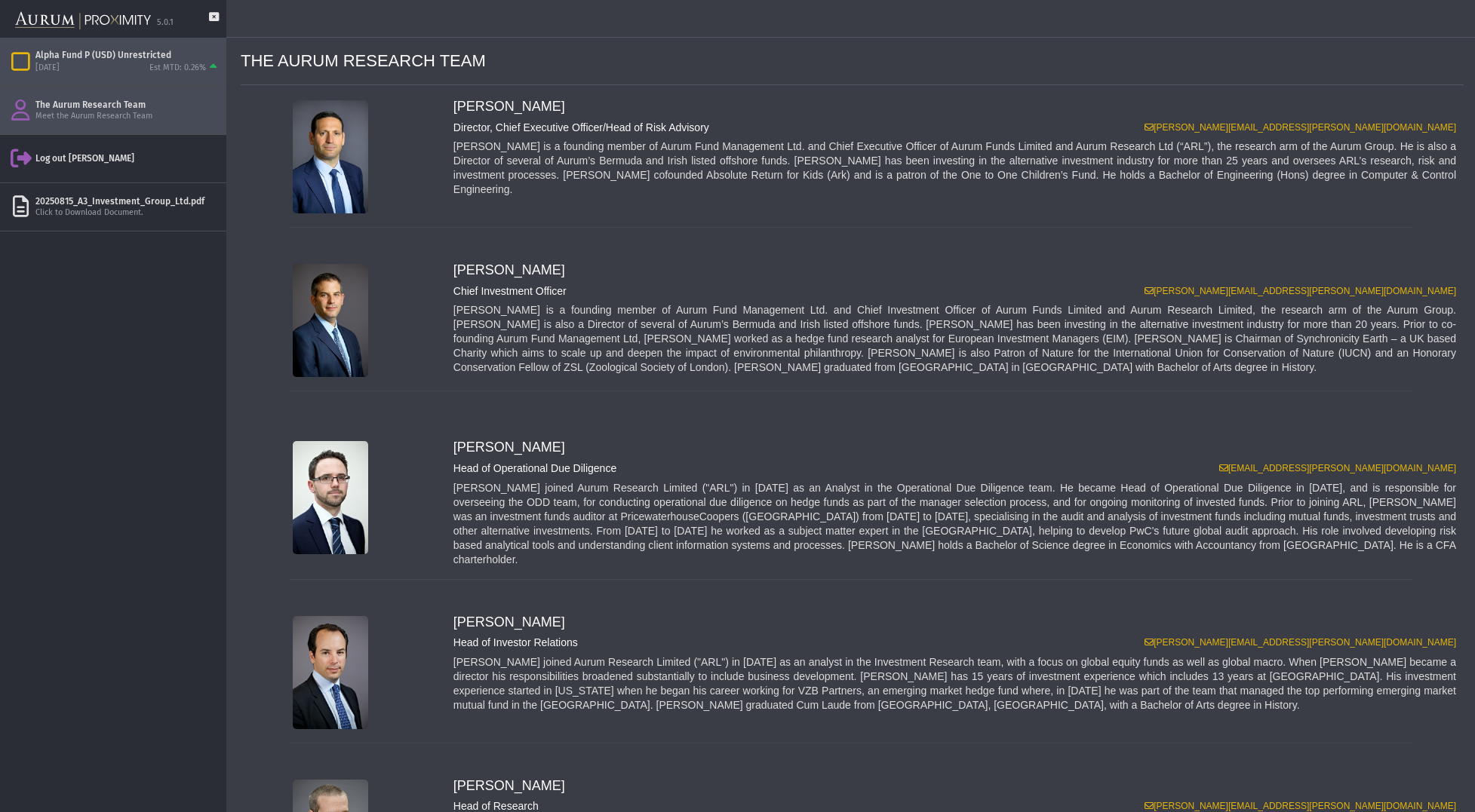
click at [81, 58] on div "Alpha Fund P (USD) Unrestricted" at bounding box center [127, 55] width 185 height 12
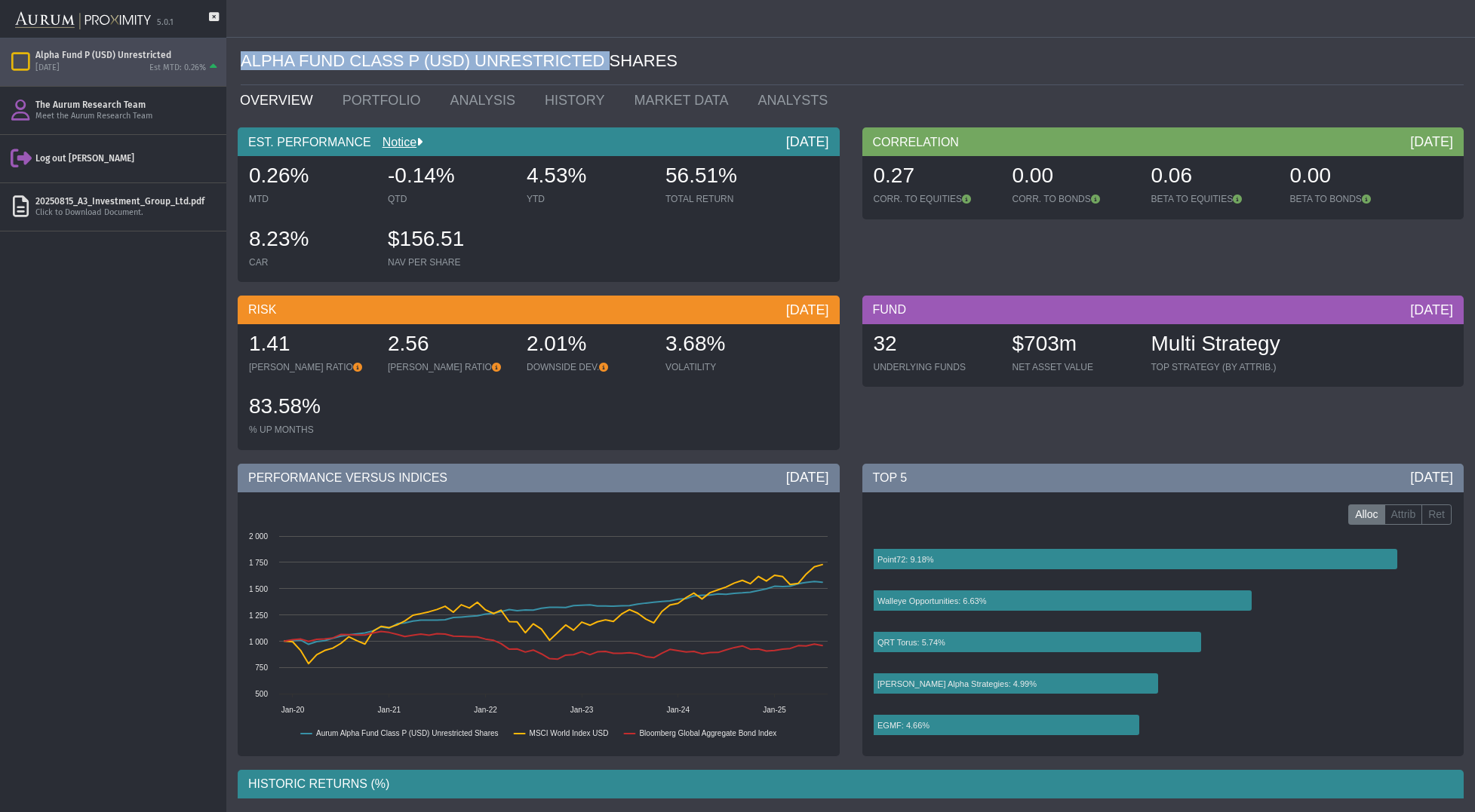
drag, startPoint x: 241, startPoint y: 62, endPoint x: 608, endPoint y: 62, distance: 367.0
click at [606, 62] on div "ALPHA FUND CLASS P (USD) UNRESTRICTED SHARES" at bounding box center [853, 62] width 1223 height 48
click at [611, 62] on div "ALPHA FUND CLASS P (USD) UNRESTRICTED SHARES" at bounding box center [853, 62] width 1223 height 48
drag, startPoint x: 640, startPoint y: 62, endPoint x: 490, endPoint y: 55, distance: 150.2
click at [493, 55] on div "ALPHA FUND CLASS P (USD) UNRESTRICTED SHARES" at bounding box center [853, 62] width 1223 height 48
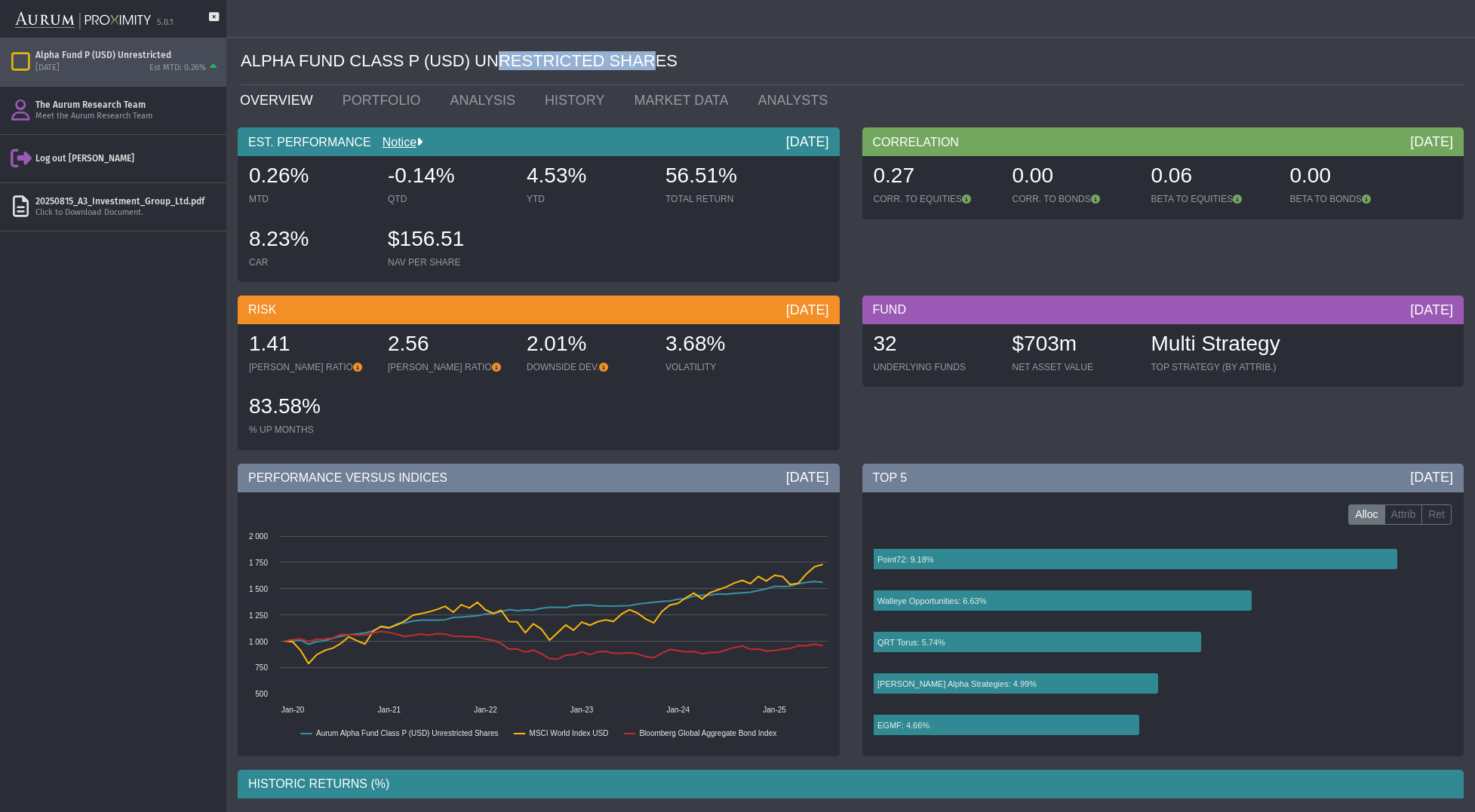
click at [490, 55] on div "ALPHA FUND CLASS P (USD) UNRESTRICTED SHARES" at bounding box center [853, 62] width 1223 height 48
click at [579, 55] on div "ALPHA FUND CLASS P (USD) UNRESTRICTED SHARES" at bounding box center [853, 62] width 1223 height 48
click at [755, 99] on link "ANALYSTS" at bounding box center [796, 100] width 99 height 30
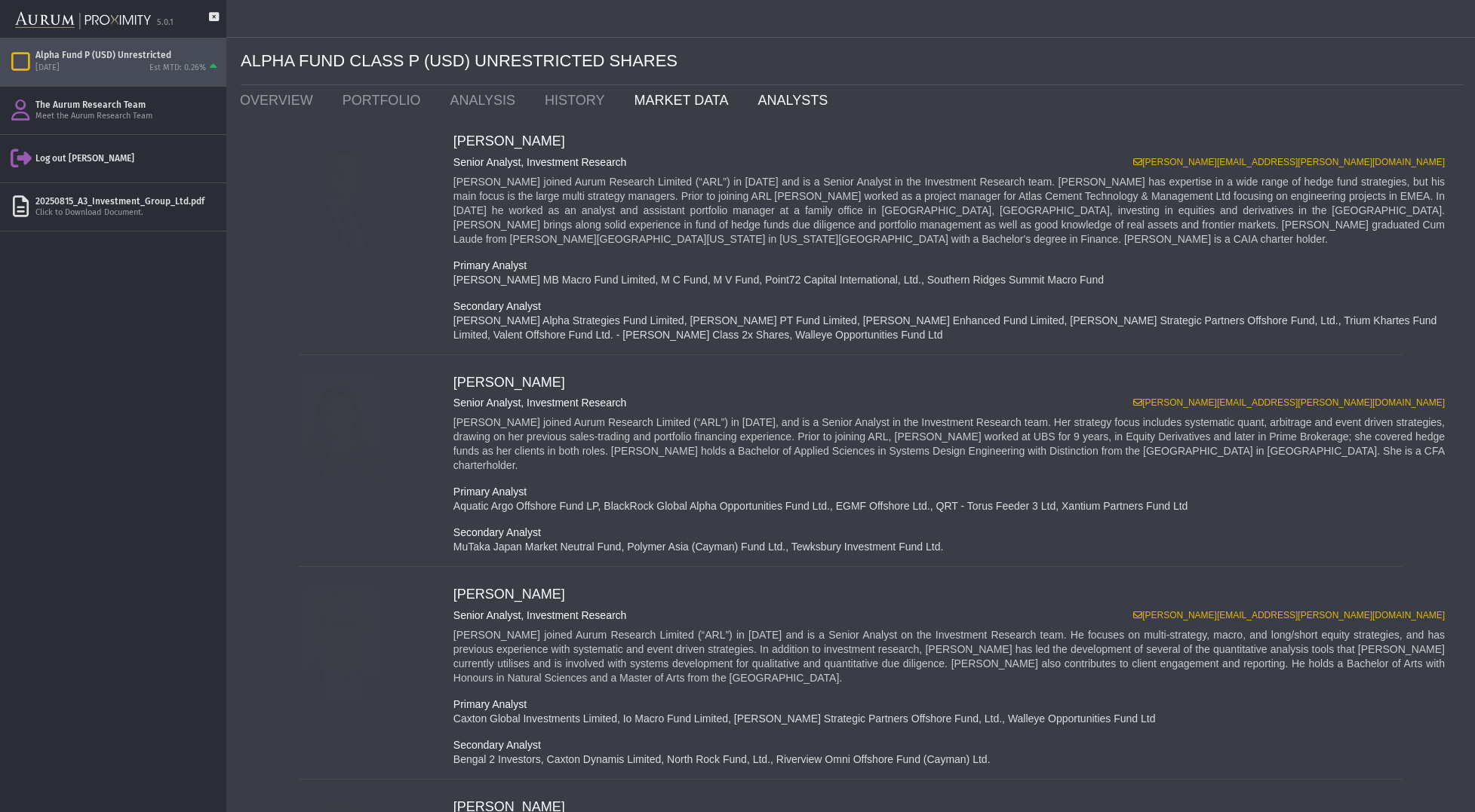
click at [671, 104] on link "MARKET DATA" at bounding box center [684, 100] width 124 height 30
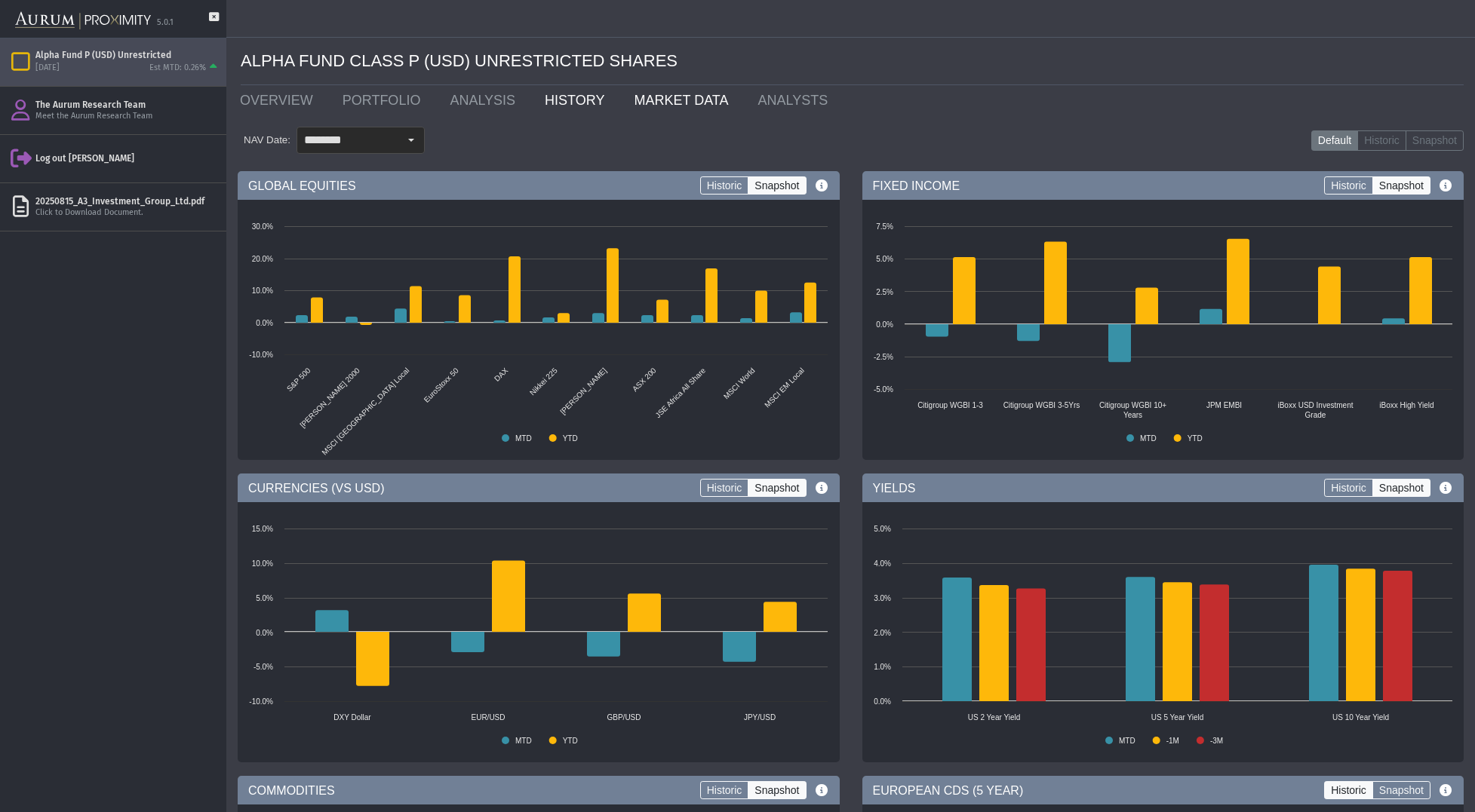
click at [559, 101] on link "HISTORY" at bounding box center [578, 100] width 89 height 30
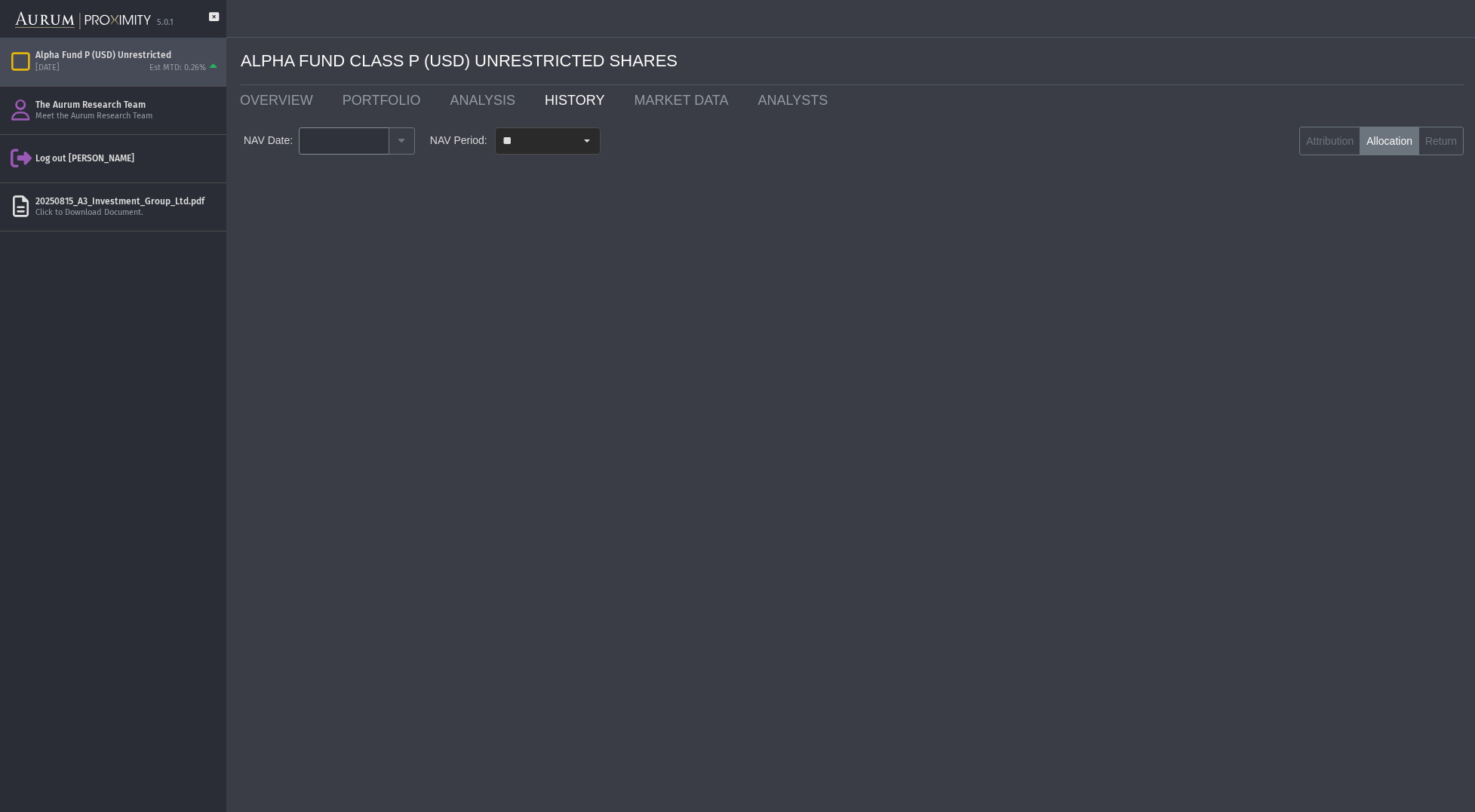
type input "********"
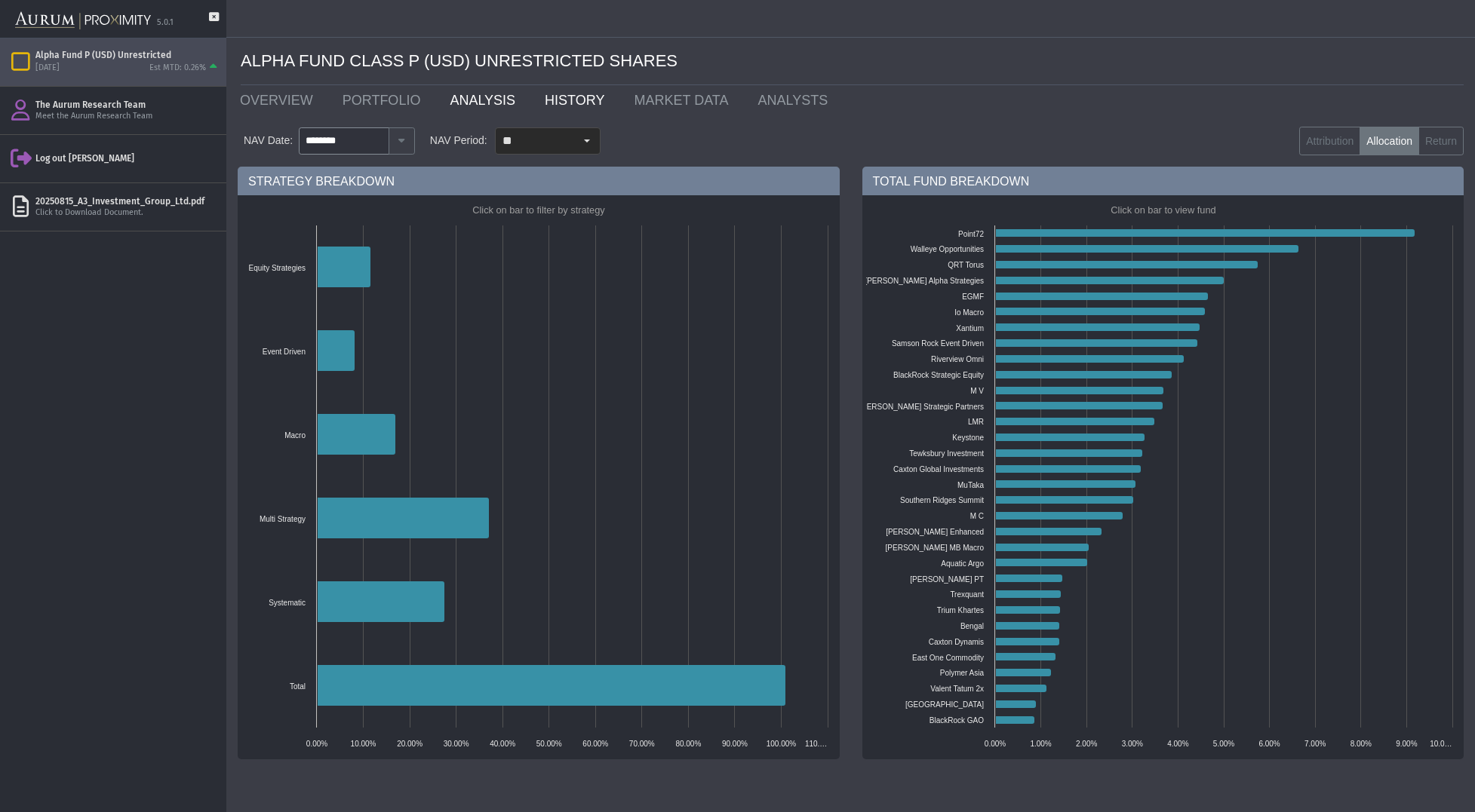
click at [482, 102] on link "ANALYSIS" at bounding box center [486, 100] width 95 height 30
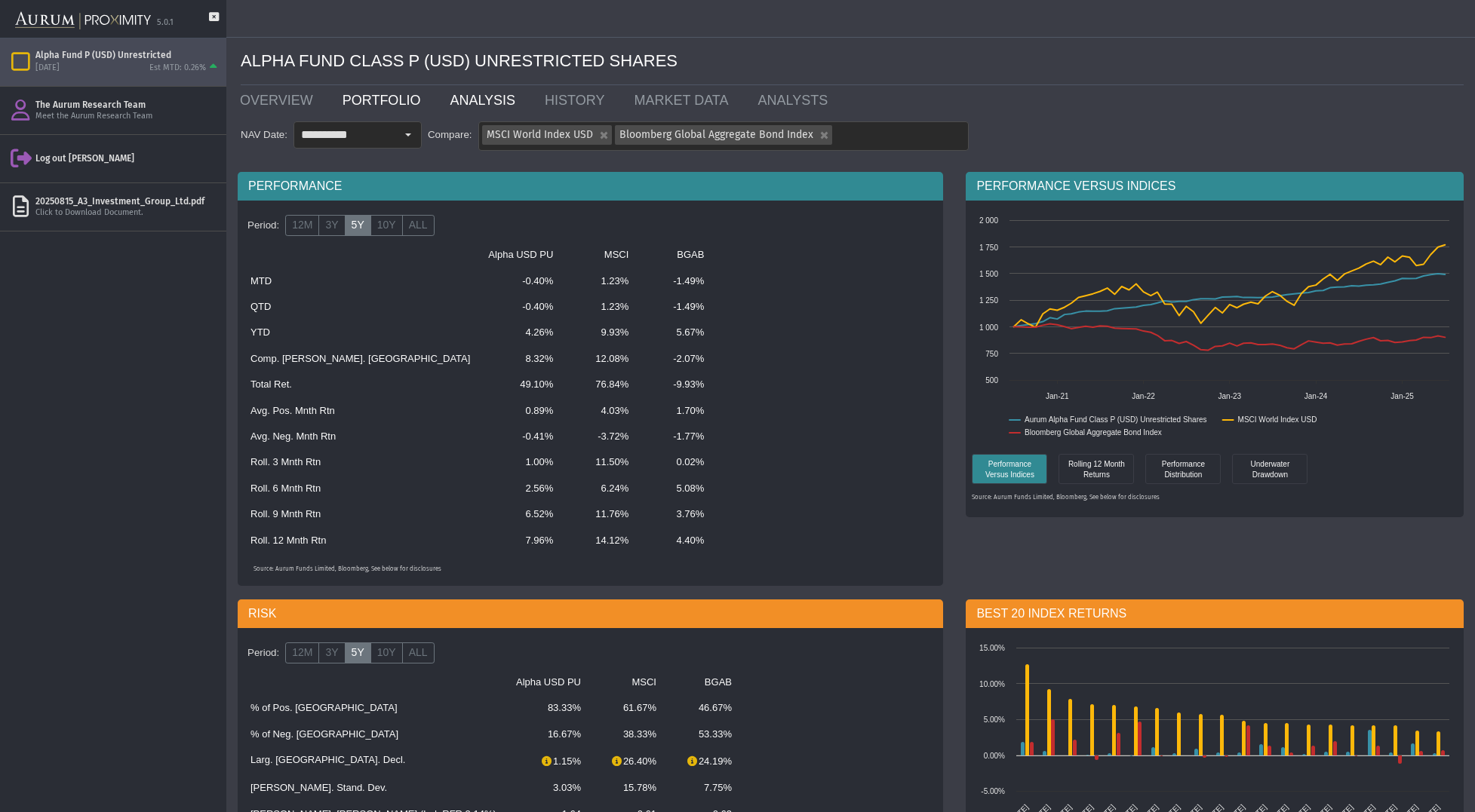
click at [401, 99] on link "PORTFOLIO" at bounding box center [385, 100] width 108 height 30
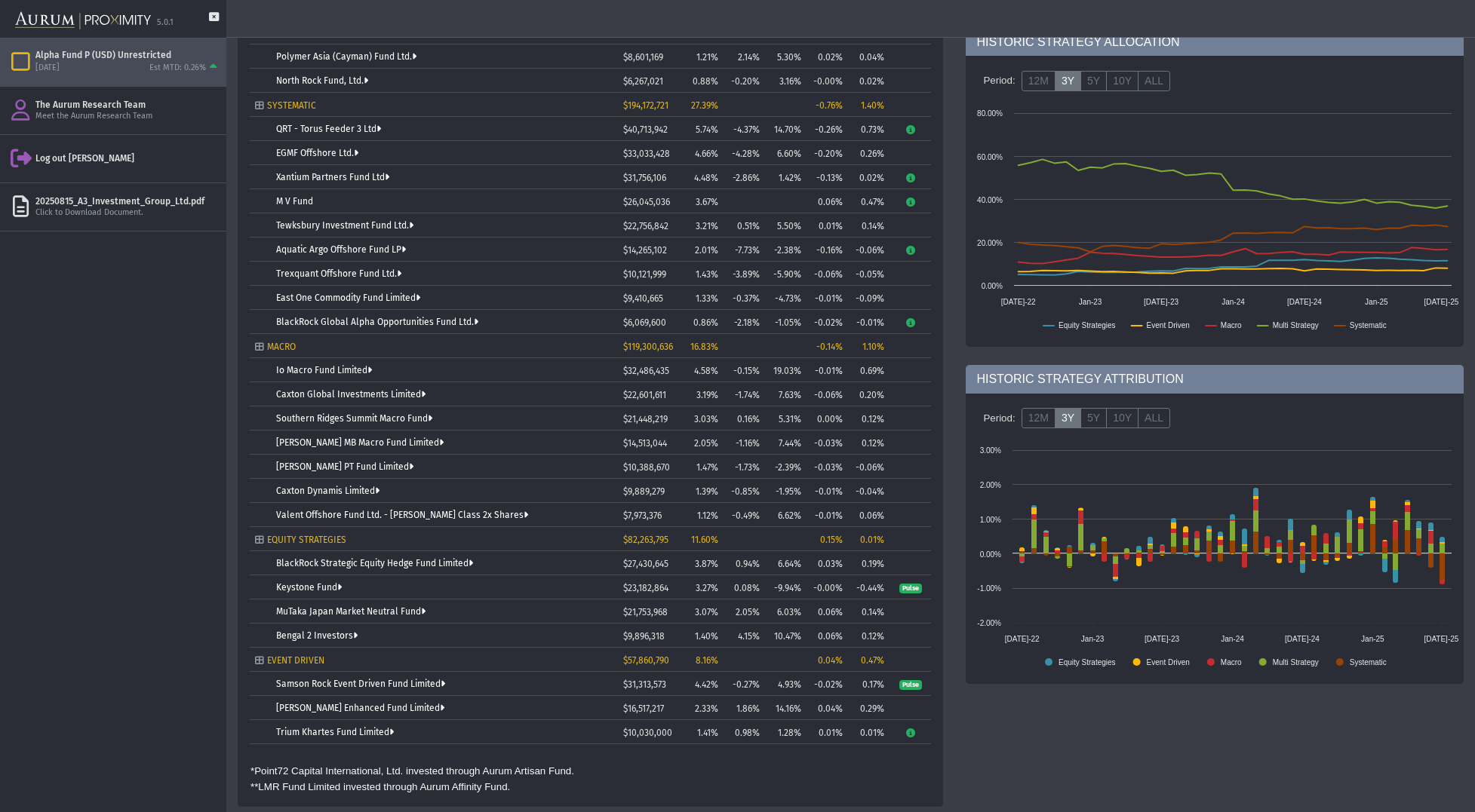
scroll to position [399, 0]
click at [1053, 91] on label "12M" at bounding box center [1039, 79] width 34 height 21
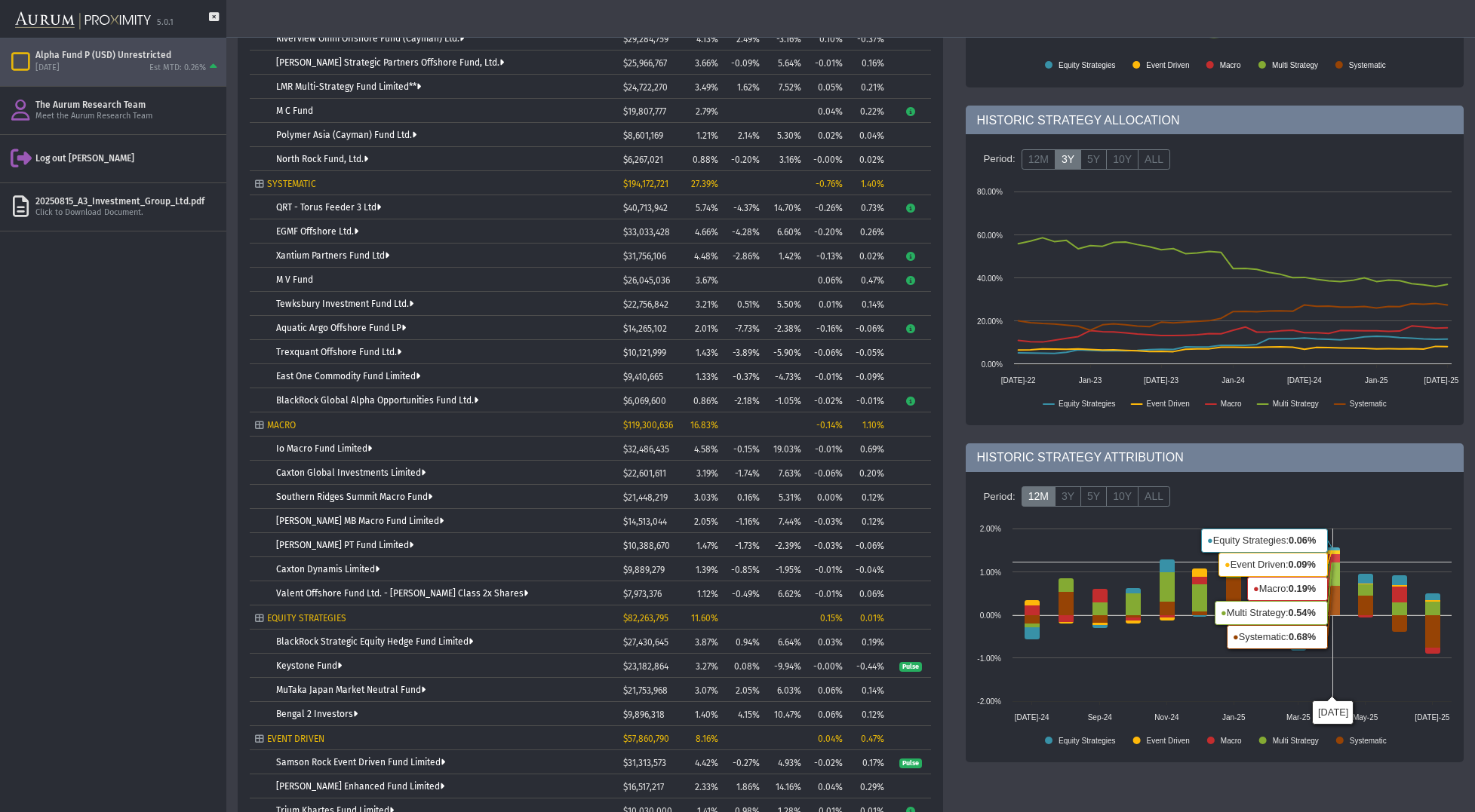
scroll to position [258, 0]
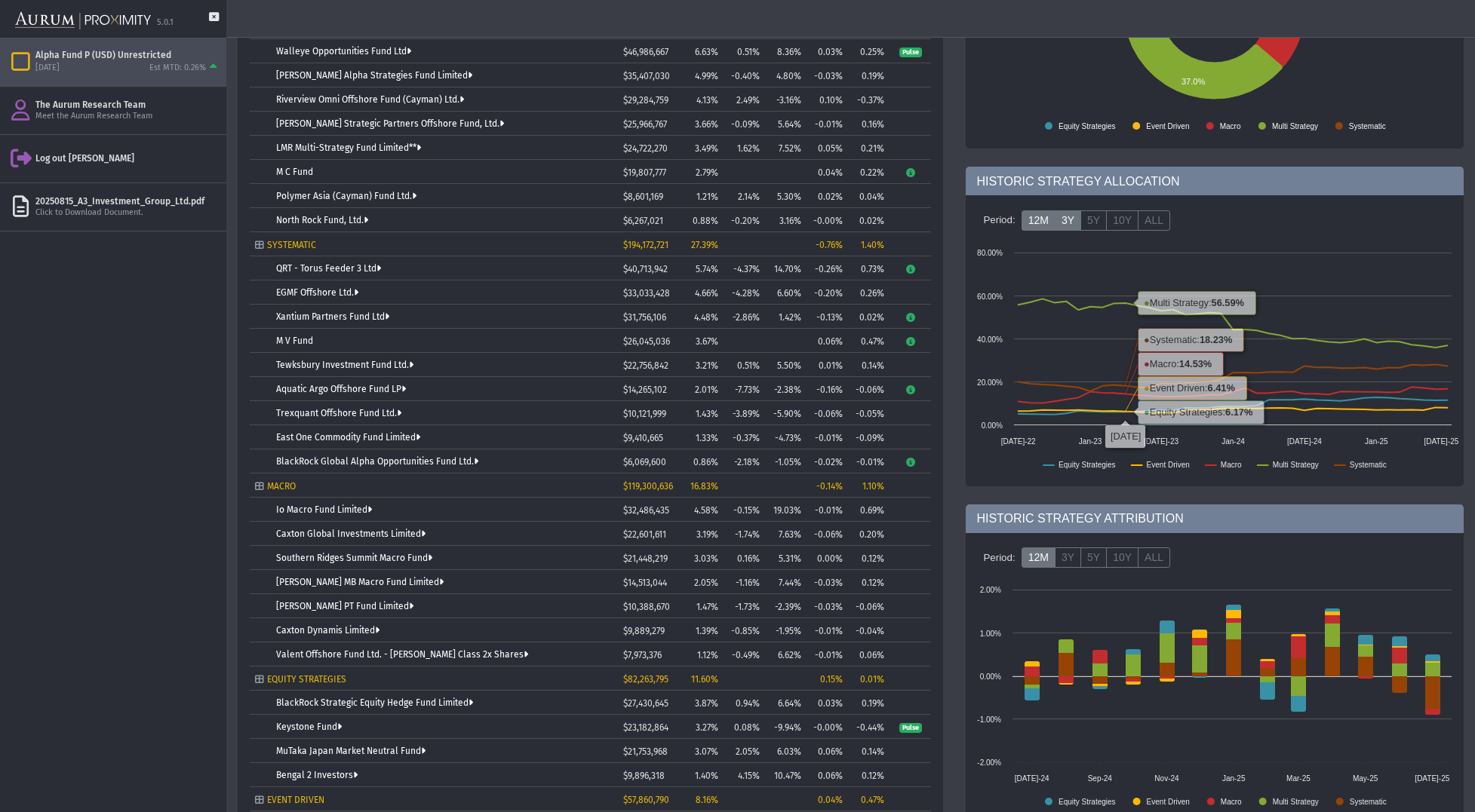
click at [1035, 220] on label "12M" at bounding box center [1039, 221] width 34 height 21
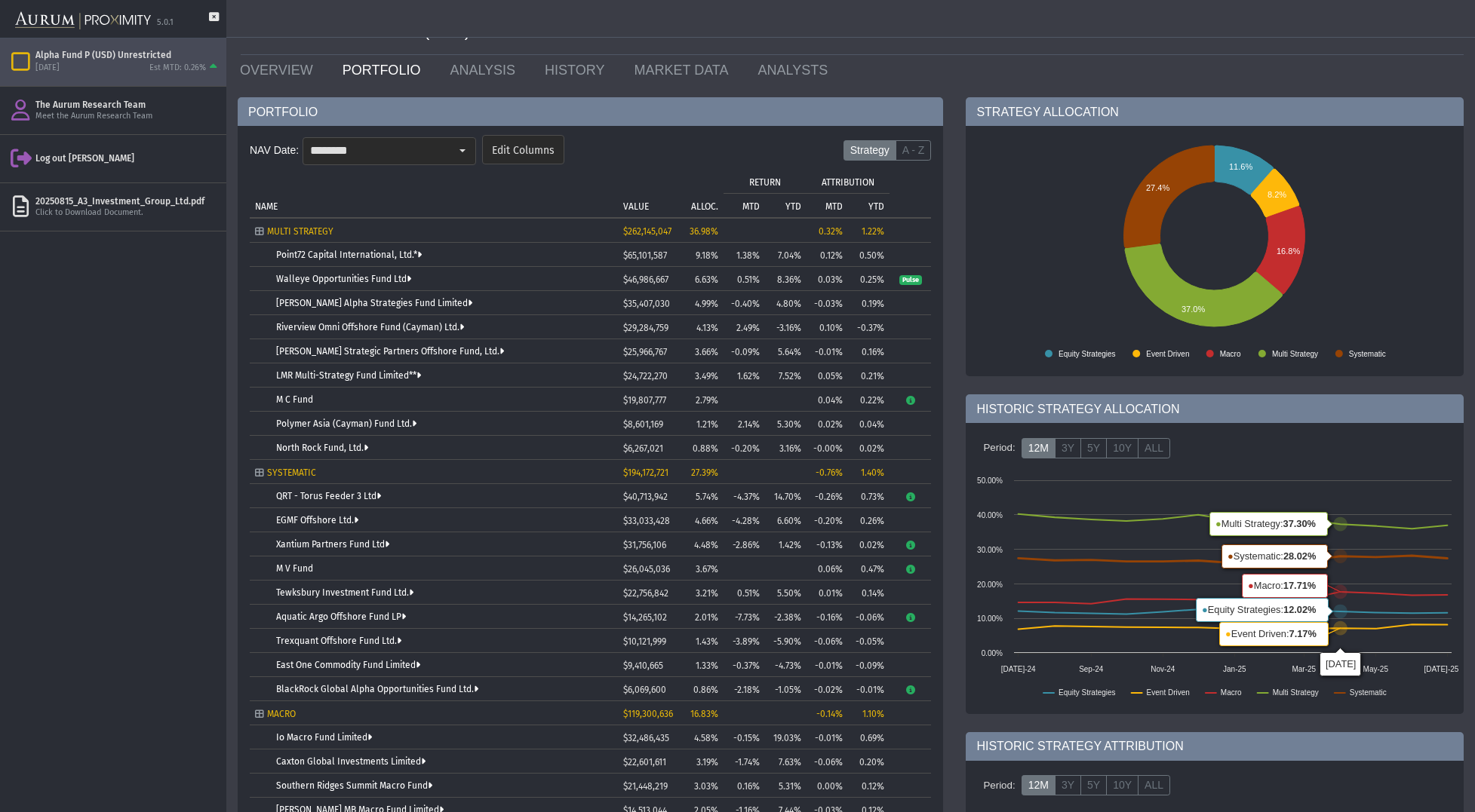
scroll to position [0, 0]
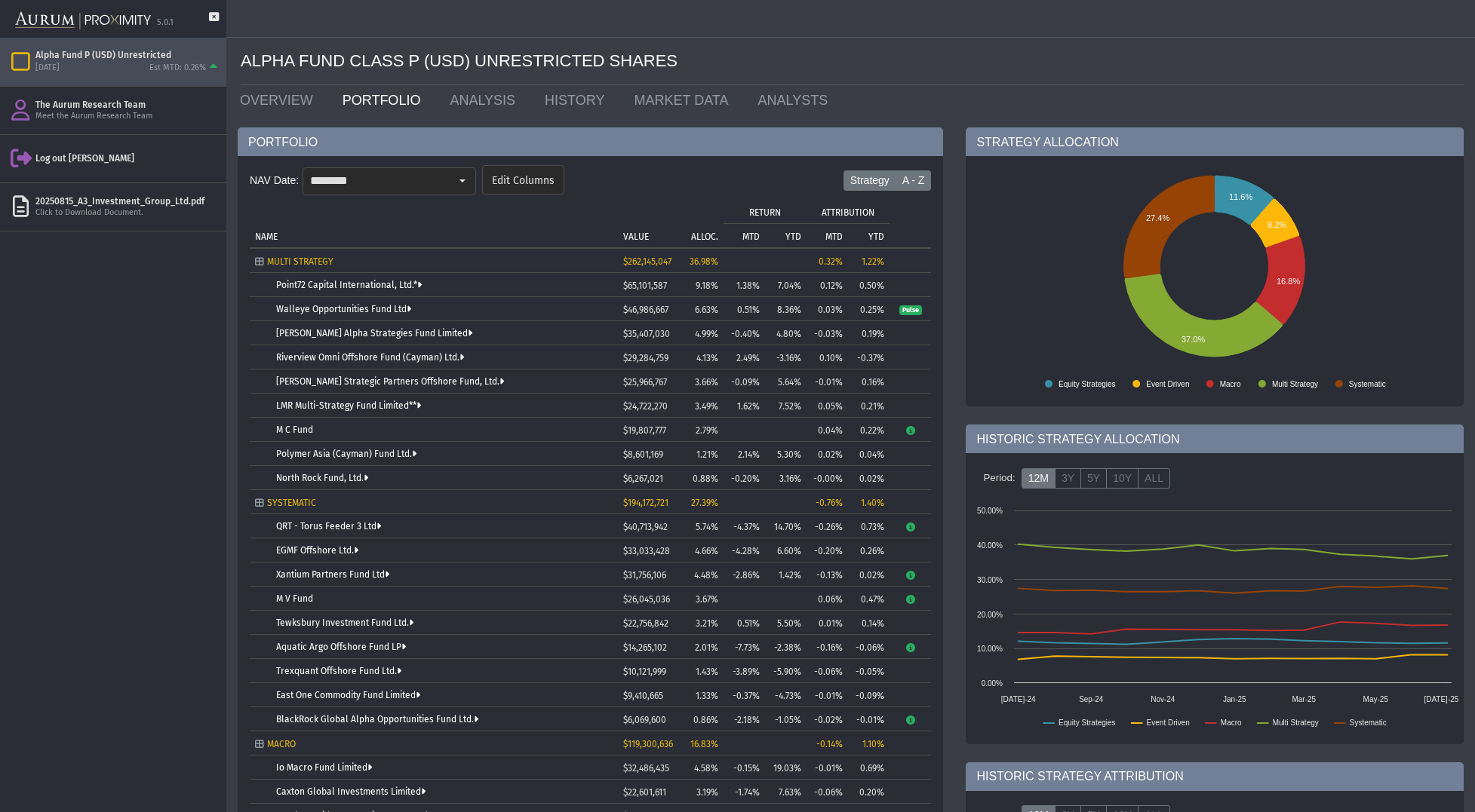
click at [912, 183] on label "A - Z" at bounding box center [913, 180] width 36 height 21
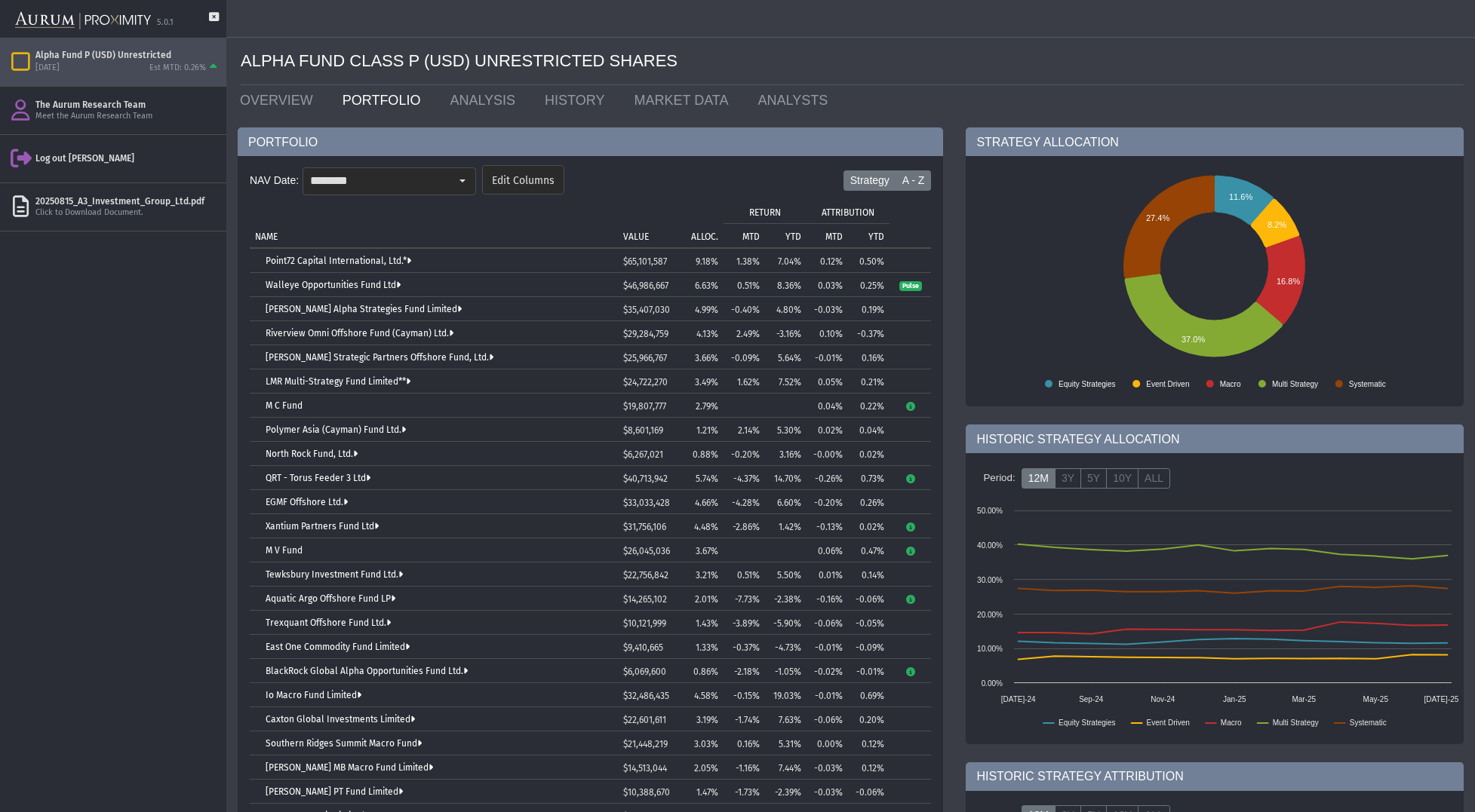
click at [870, 182] on label "Strategy" at bounding box center [870, 180] width 53 height 21
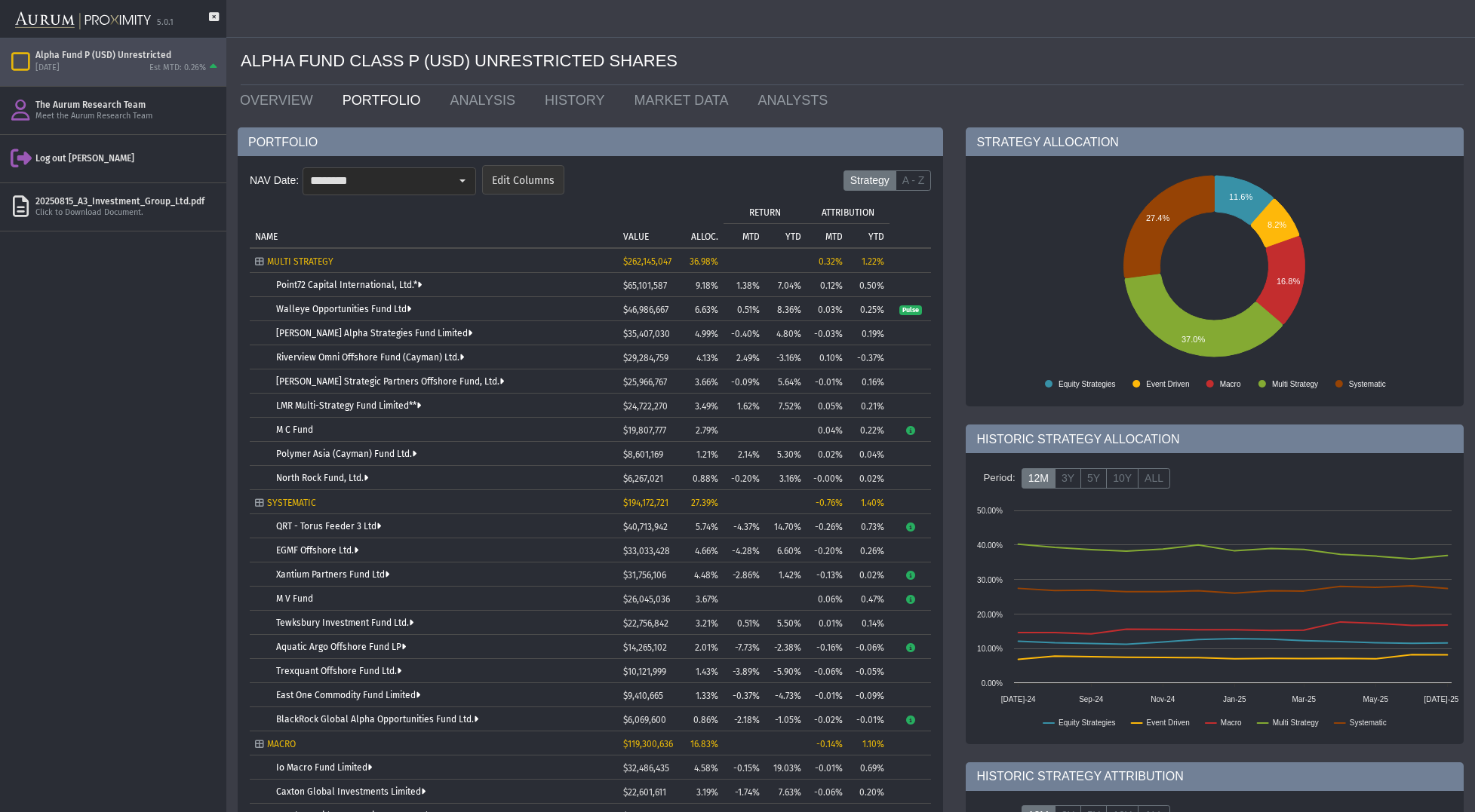
click at [542, 174] on div "Edit Columns" at bounding box center [523, 181] width 80 height 26
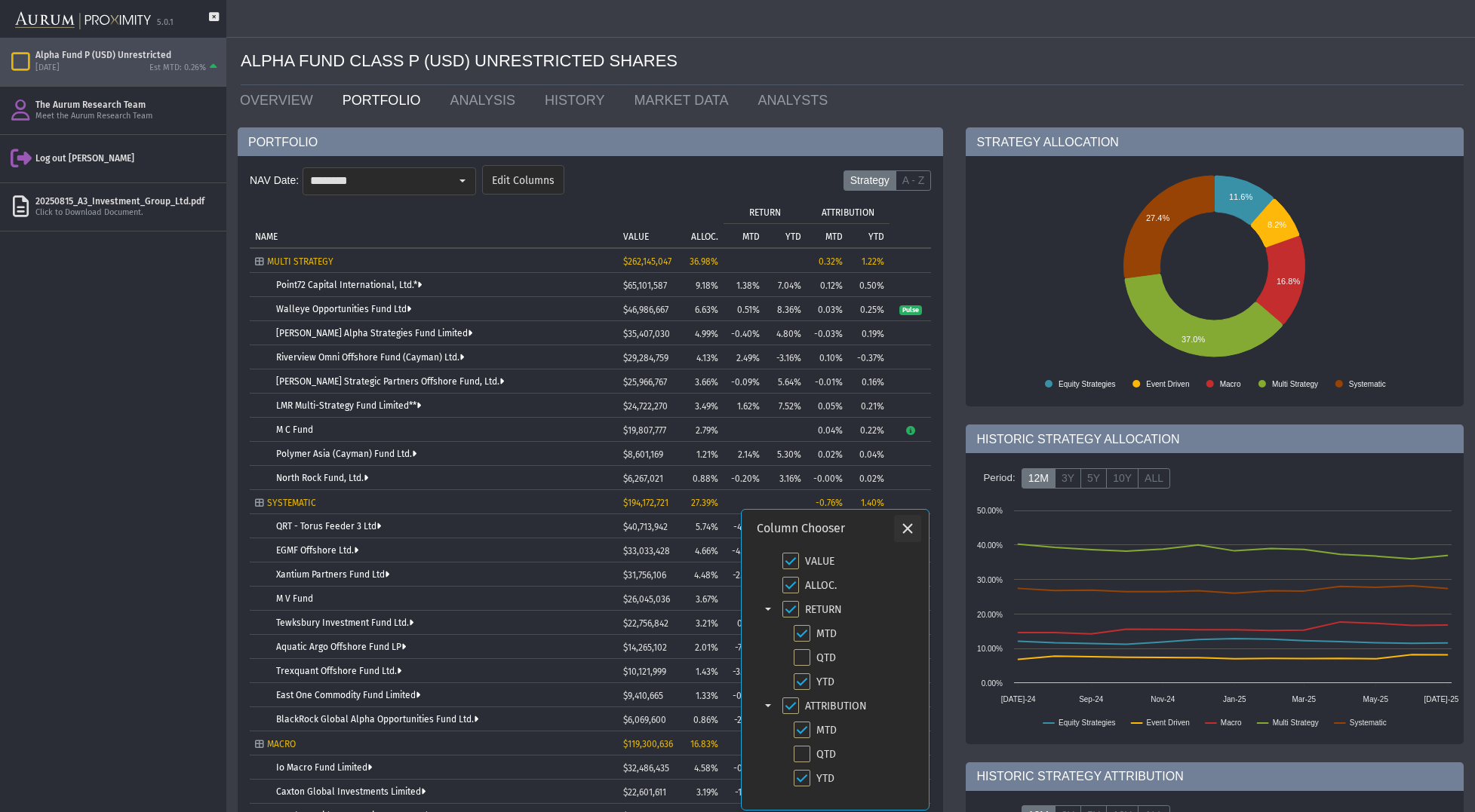
click at [906, 529] on icon "Close" at bounding box center [908, 529] width 14 height 14
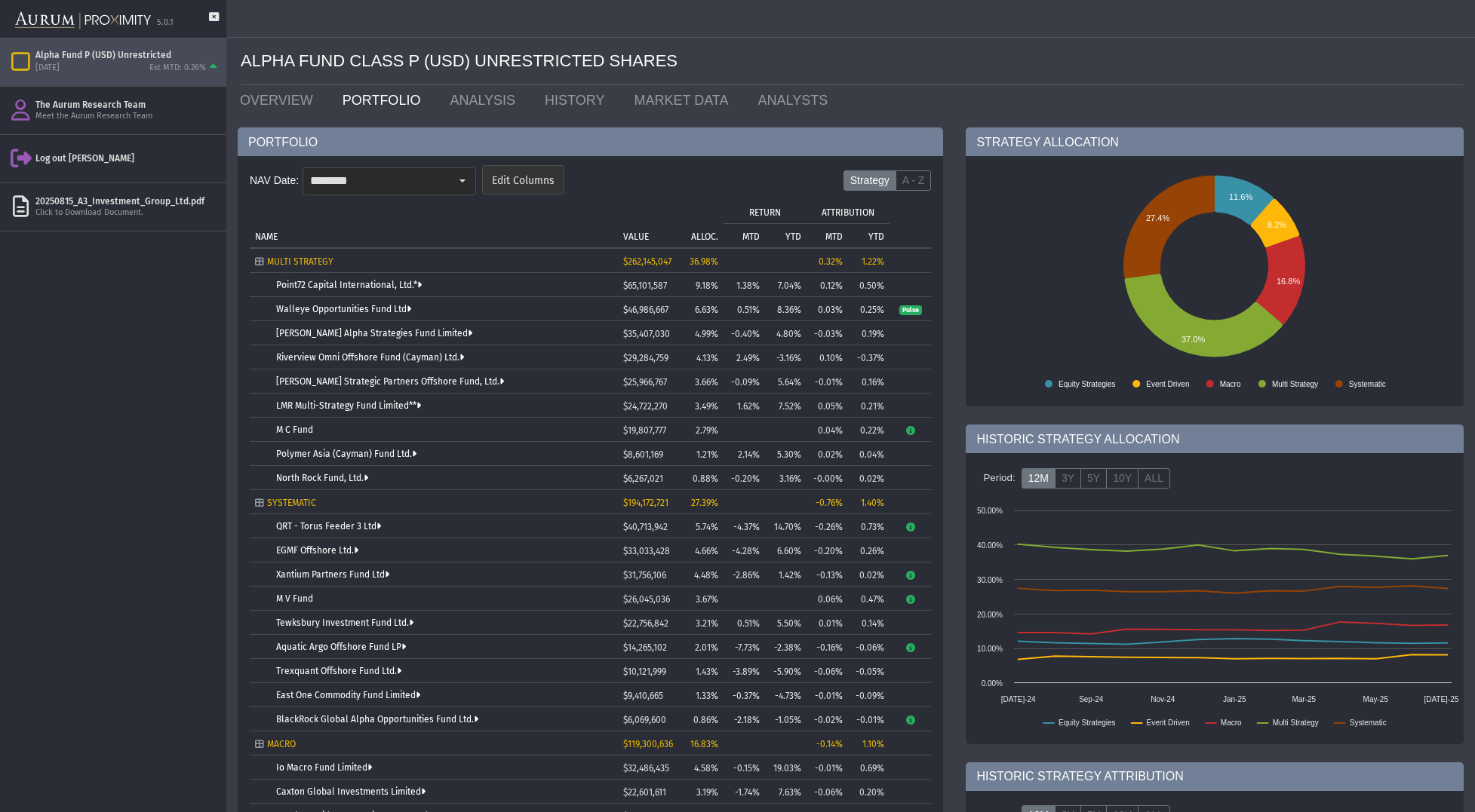
click at [404, 182] on input "********" at bounding box center [376, 181] width 146 height 26
click at [665, 193] on form "NAV Date: ******** Edit Columns Strategy A - Z" at bounding box center [590, 185] width 681 height 44
click at [613, 199] on td "NAME" at bounding box center [434, 223] width 369 height 48
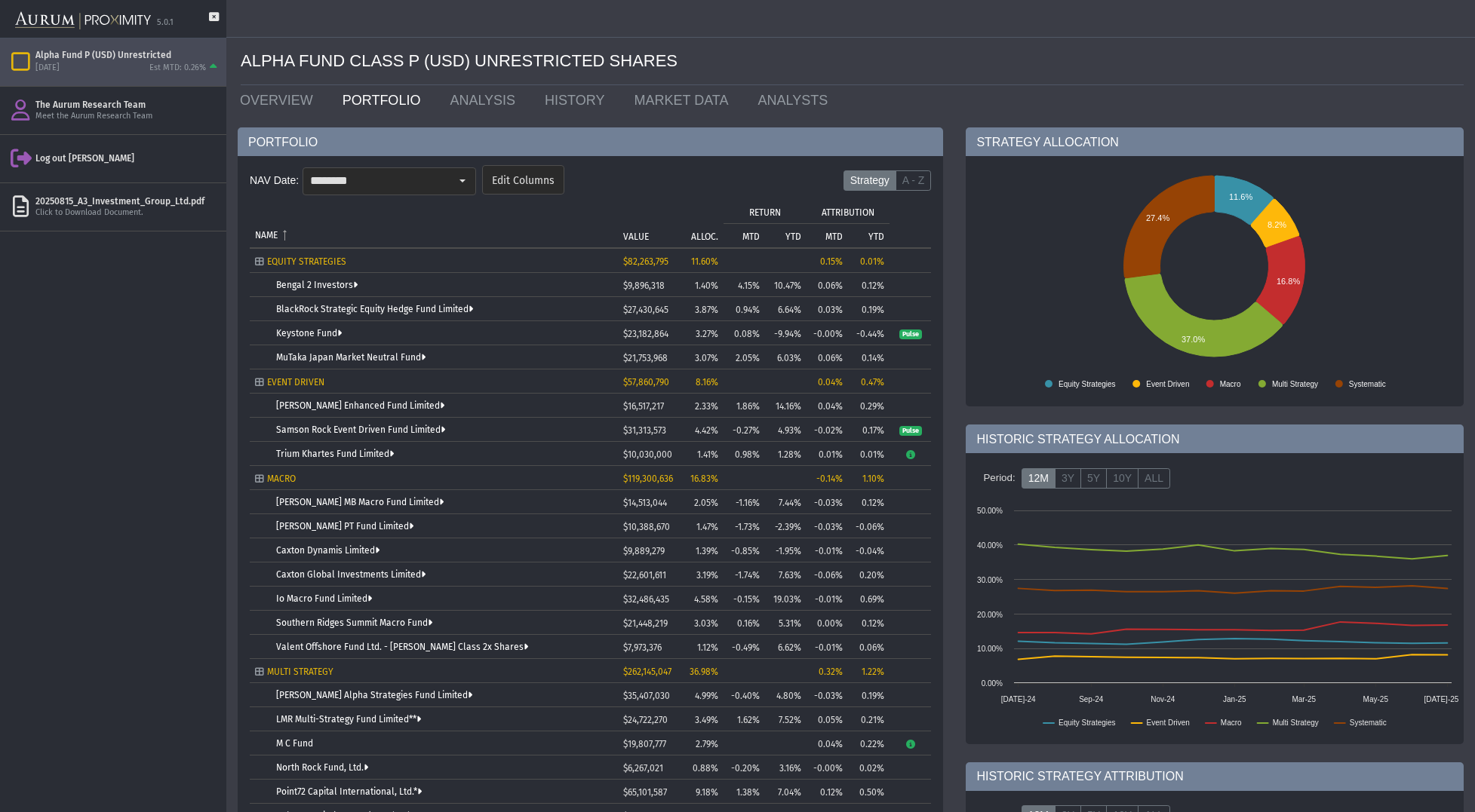
click at [625, 229] on td "VALUE" at bounding box center [646, 223] width 56 height 48
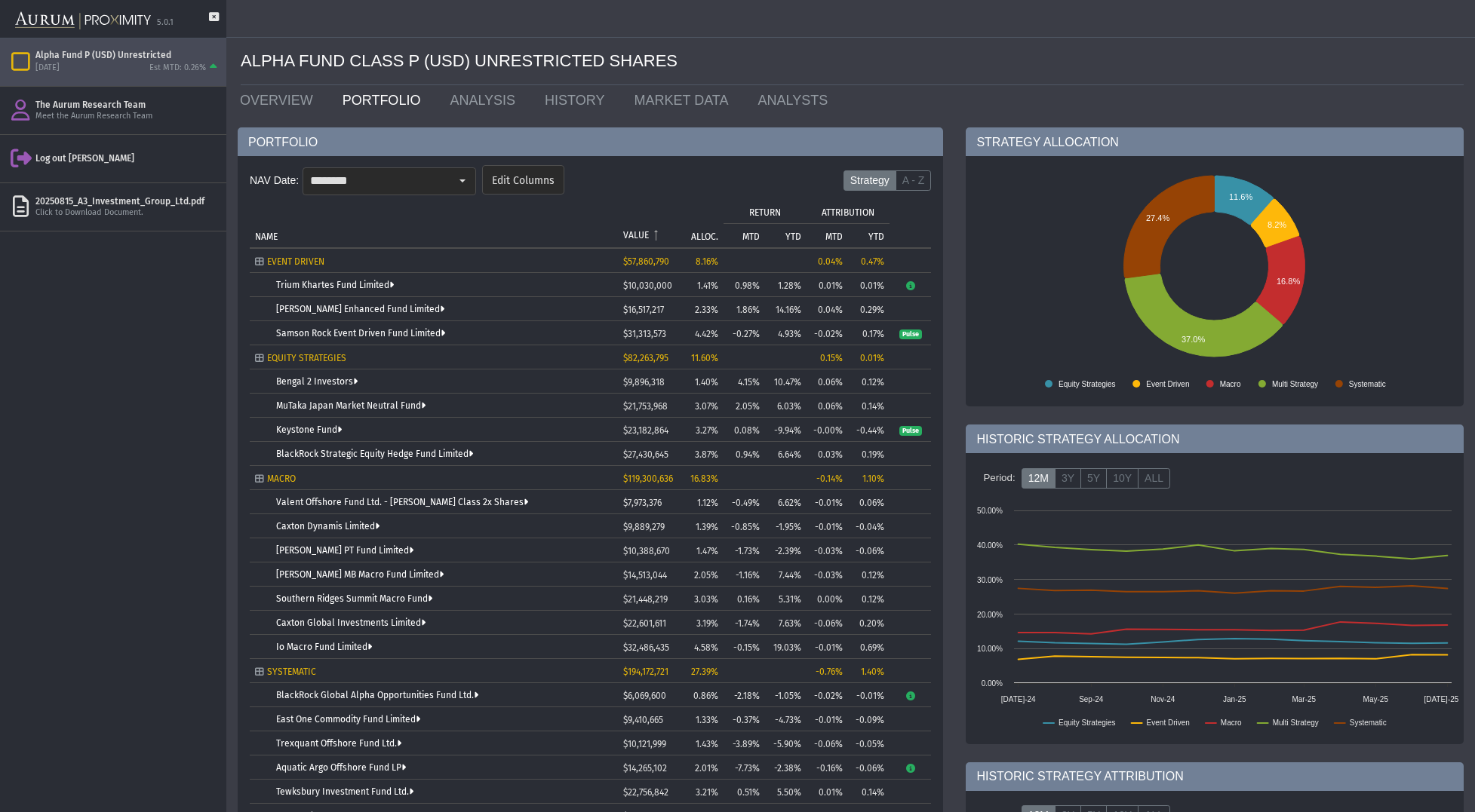
click at [704, 235] on p "ALLOC." at bounding box center [705, 237] width 27 height 10
click at [704, 235] on p "ALLOC." at bounding box center [705, 235] width 26 height 10
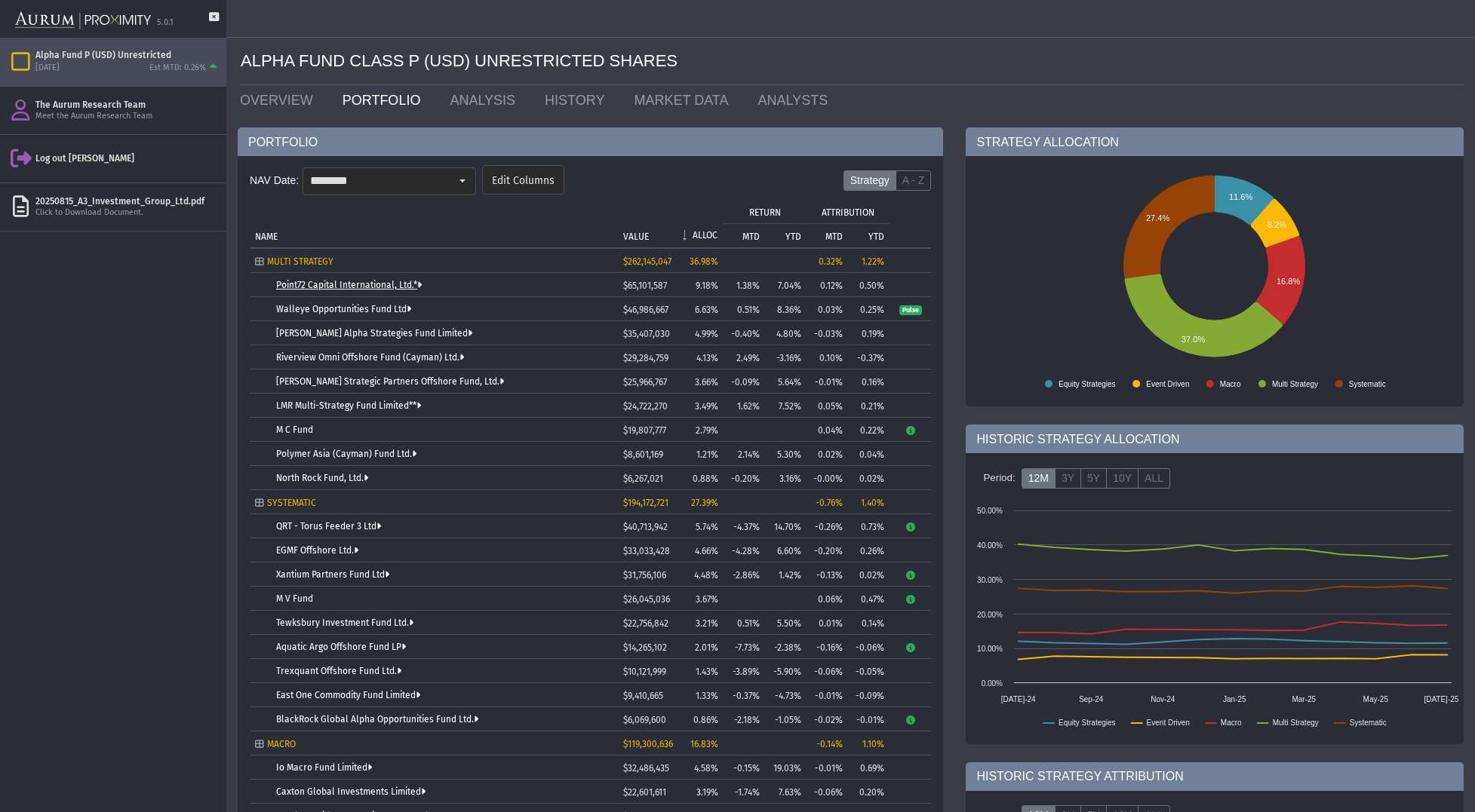
click at [351, 285] on link "Point72 Capital International, Ltd.*" at bounding box center [349, 285] width 145 height 10
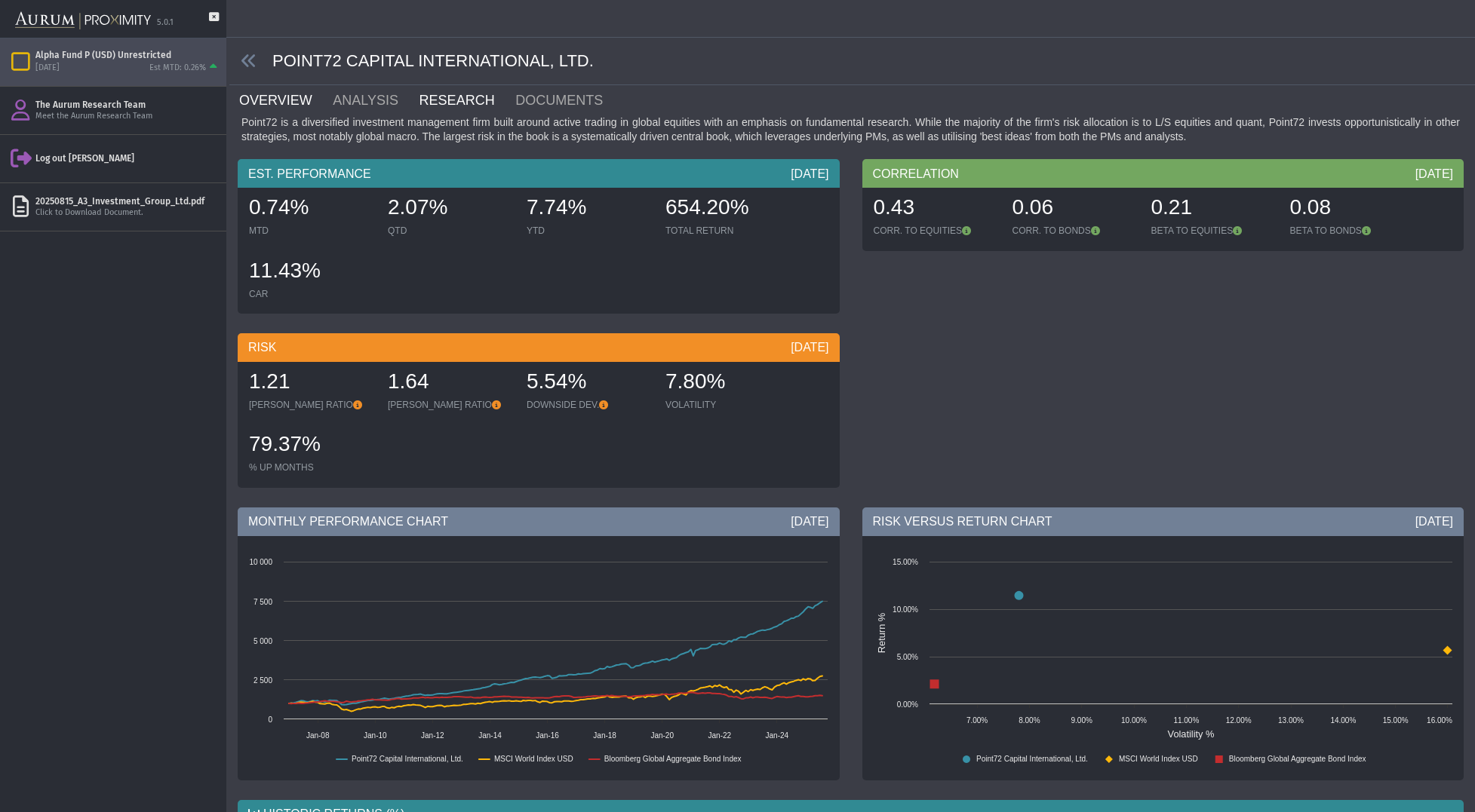
click at [440, 103] on link "RESEARCH" at bounding box center [466, 100] width 97 height 30
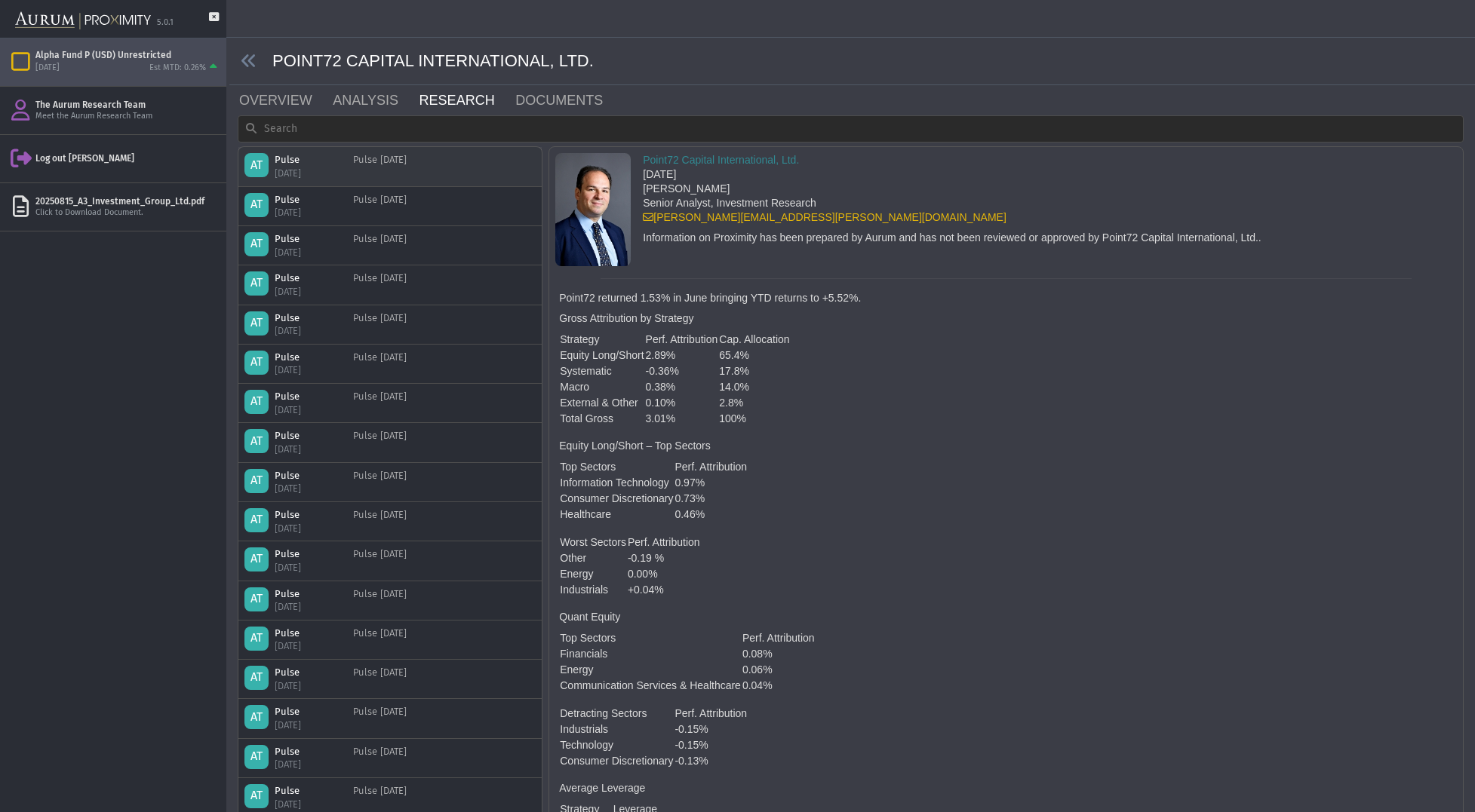
click at [407, 171] on div "Pulse [DATE]" at bounding box center [380, 166] width 54 height 26
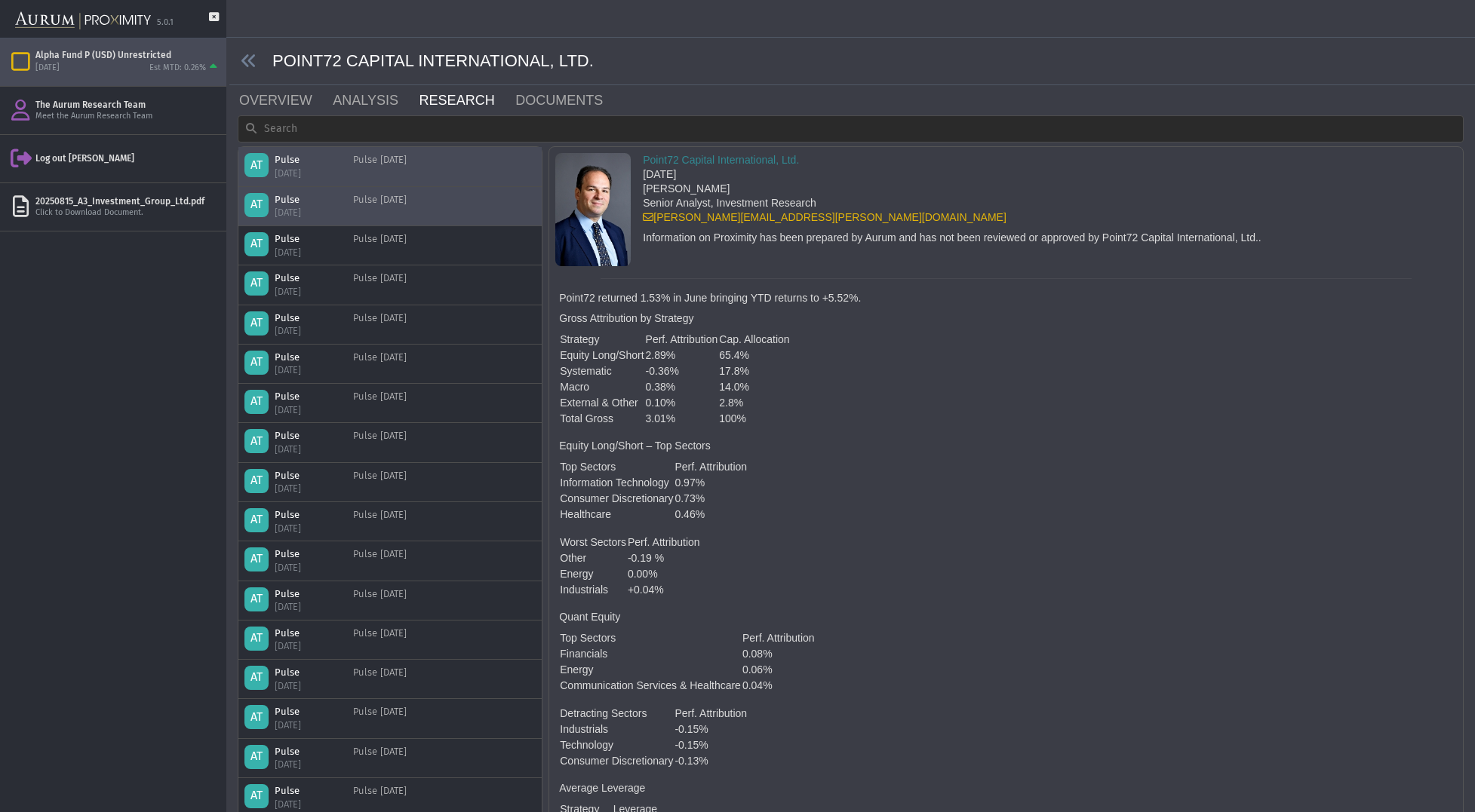
click at [387, 218] on div "Pulse [DATE]" at bounding box center [380, 206] width 54 height 26
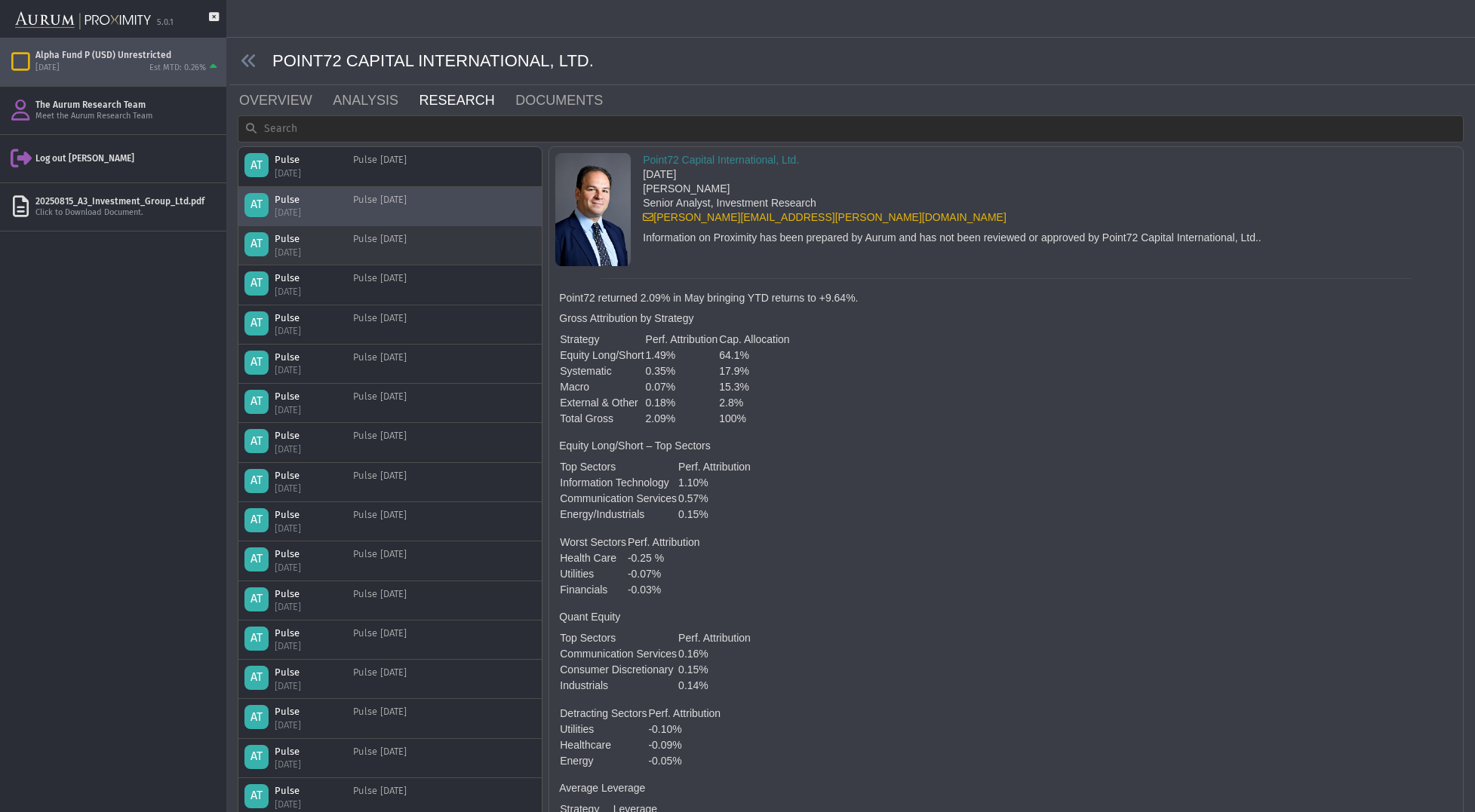
click at [373, 241] on div "Pulse [DATE]" at bounding box center [380, 245] width 54 height 26
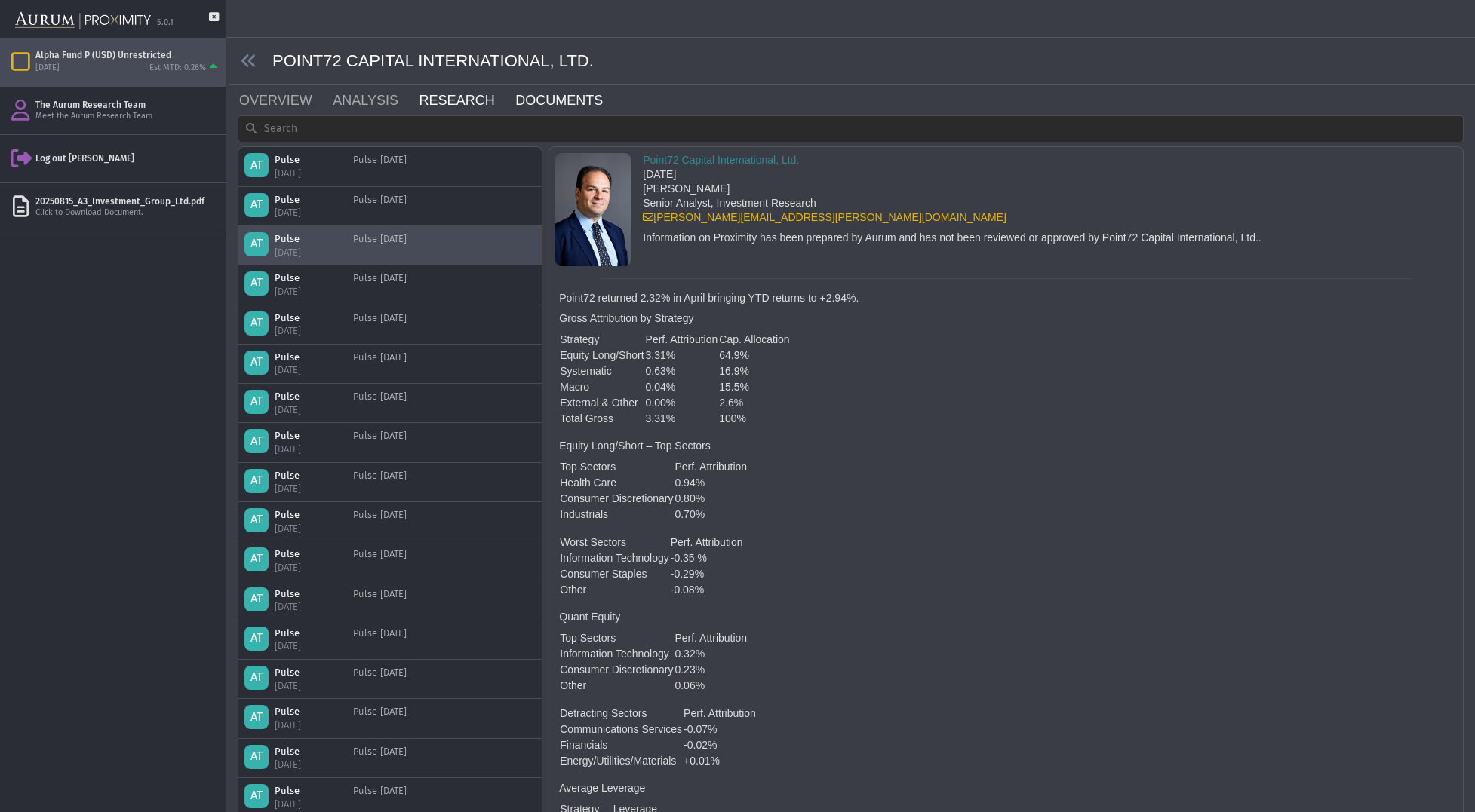
click at [546, 100] on link "DOCUMENTS" at bounding box center [568, 100] width 109 height 30
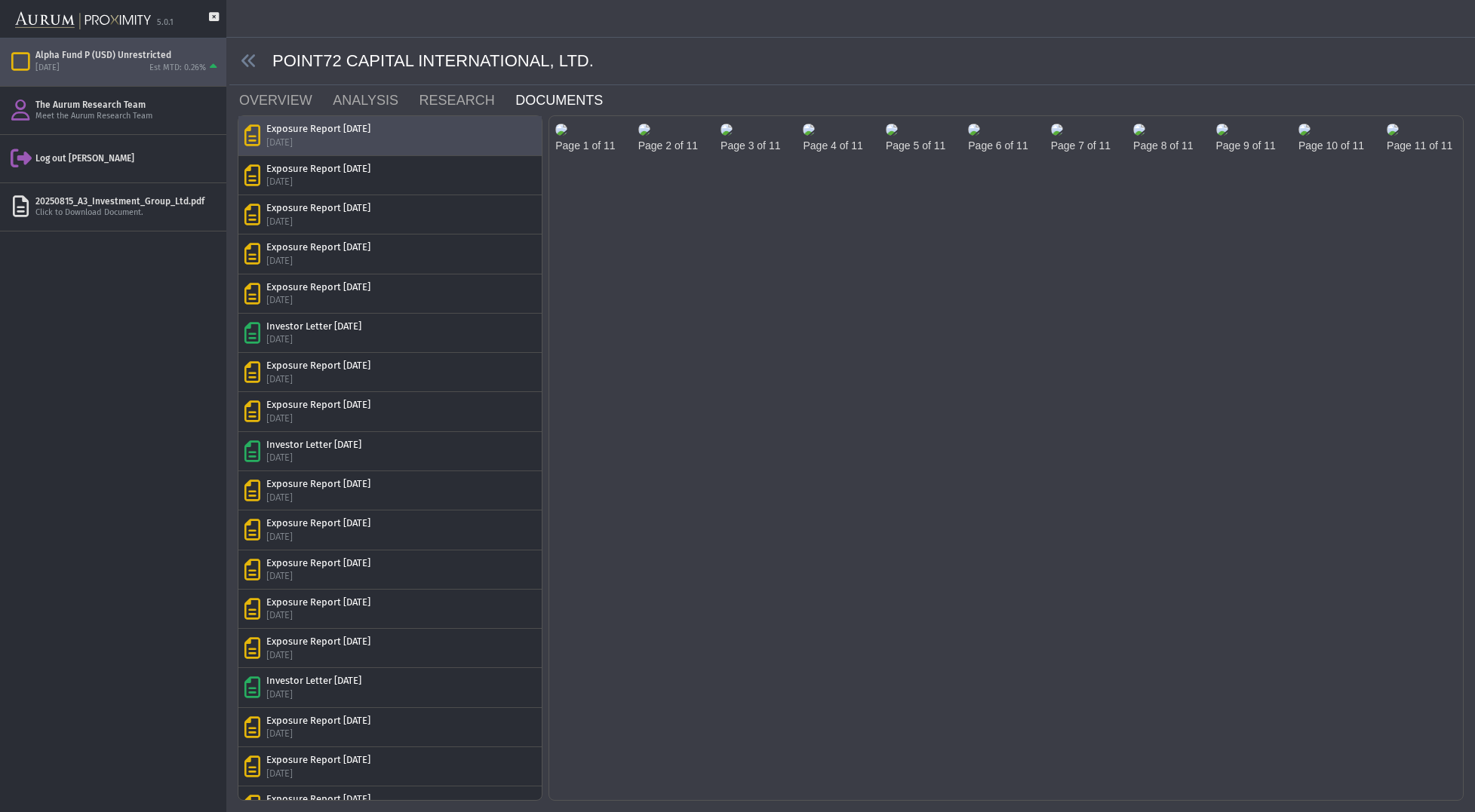
click at [397, 139] on div "Exposure Report [DATE] [DATE]" at bounding box center [390, 135] width 292 height 26
click at [568, 136] on img at bounding box center [561, 130] width 12 height 12
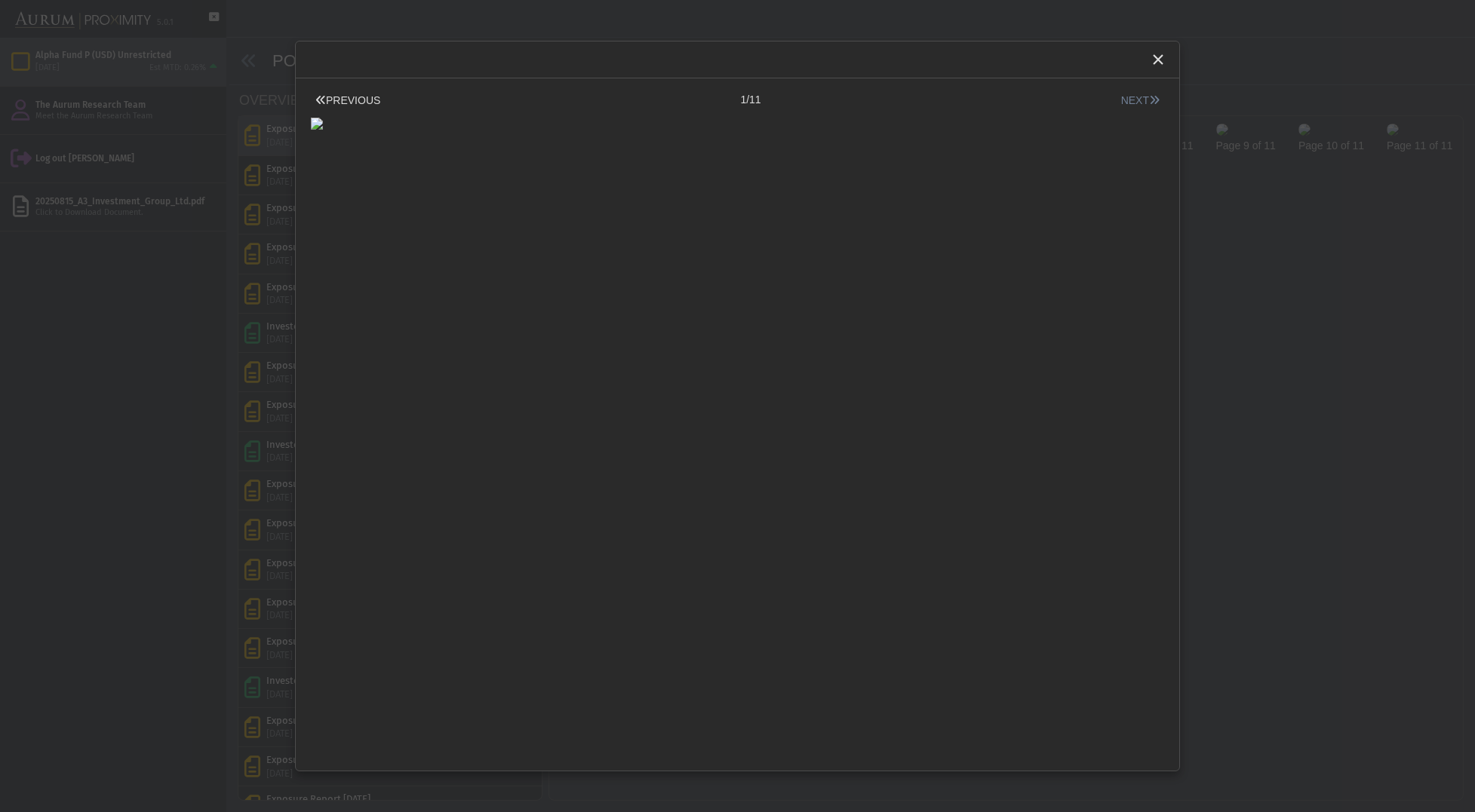
click at [1143, 102] on button "NEXT" at bounding box center [1141, 101] width 48 height 16
click at [1140, 96] on button "NEXT" at bounding box center [1141, 101] width 48 height 16
click at [1136, 101] on button "NEXT" at bounding box center [1141, 101] width 48 height 16
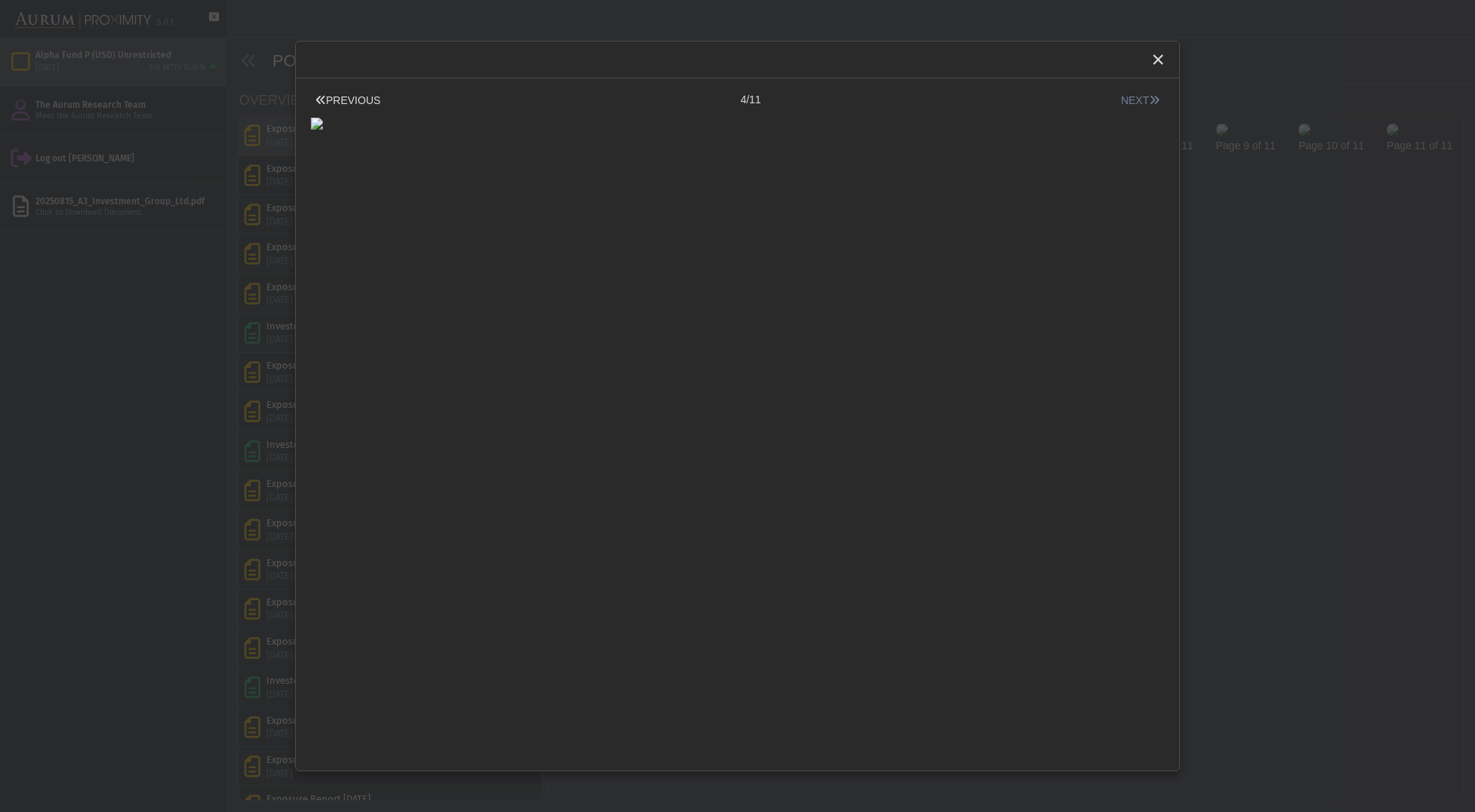
click at [1136, 104] on button "NEXT" at bounding box center [1141, 101] width 48 height 16
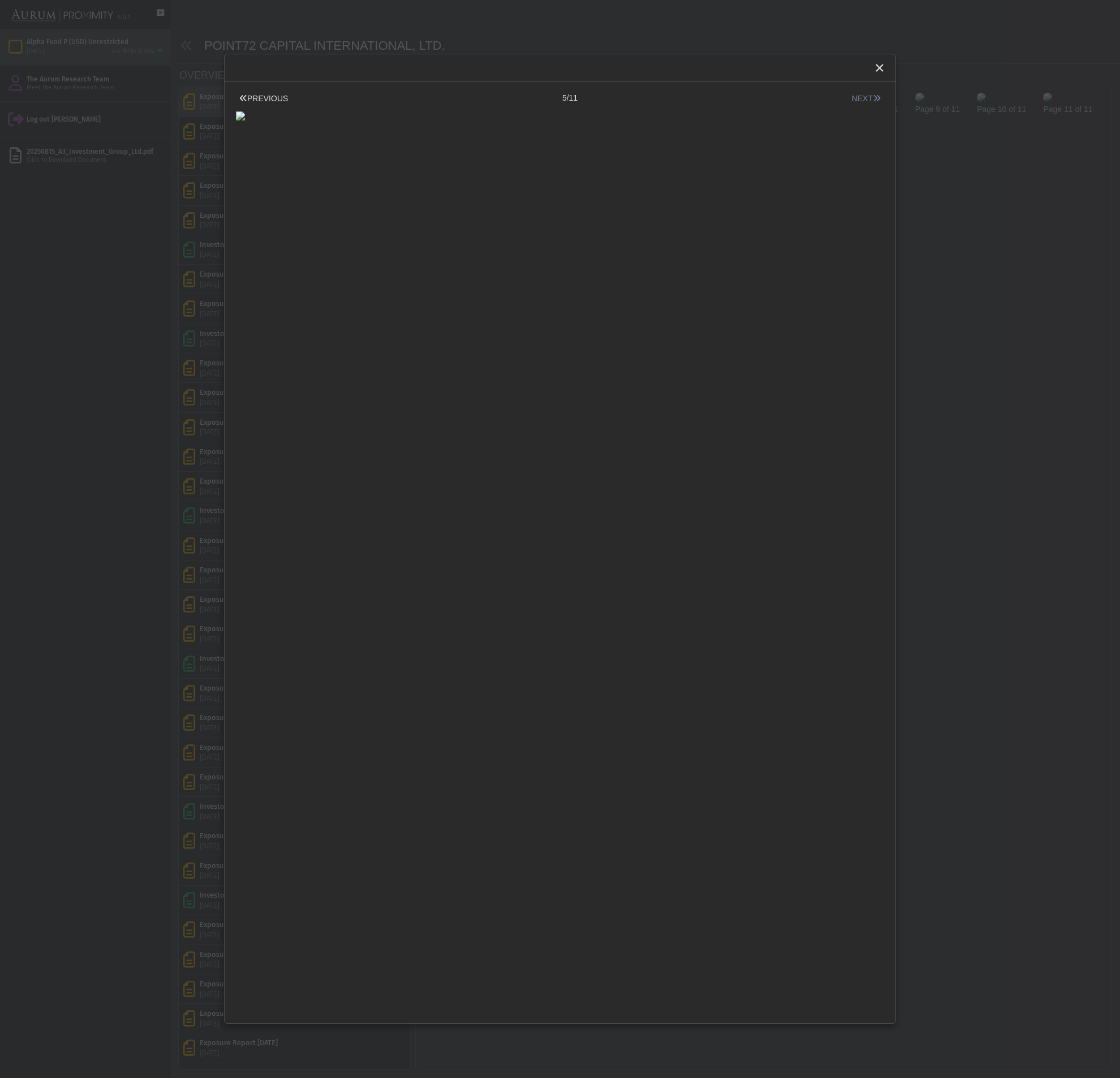
click at [862, 99] on button "NEXT" at bounding box center [867, 99] width 36 height 12
click at [861, 99] on button "NEXT" at bounding box center [867, 99] width 36 height 12
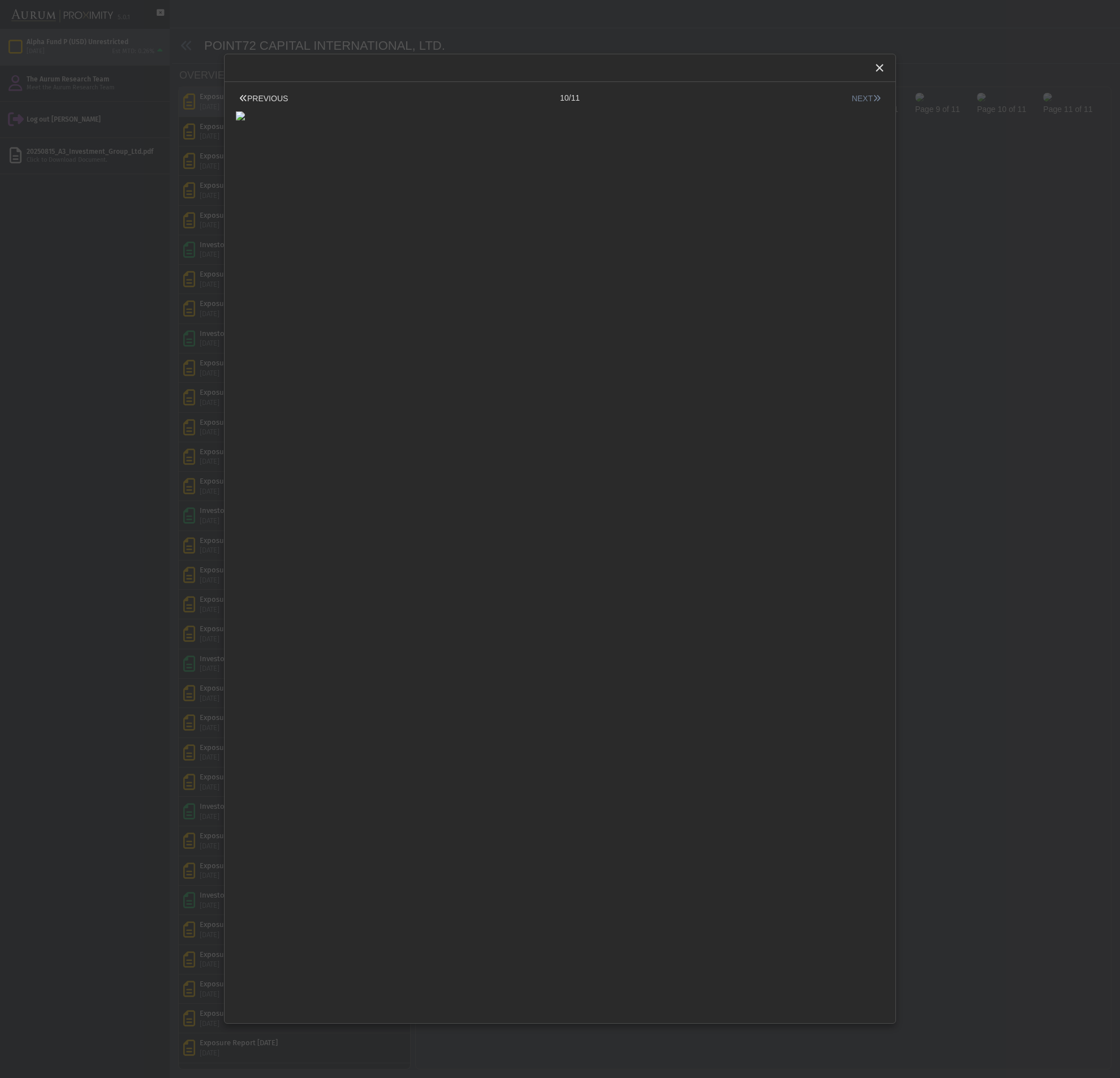
click at [861, 99] on button "NEXT" at bounding box center [867, 99] width 36 height 12
click at [274, 103] on button "PREVIOUS" at bounding box center [263, 99] width 55 height 12
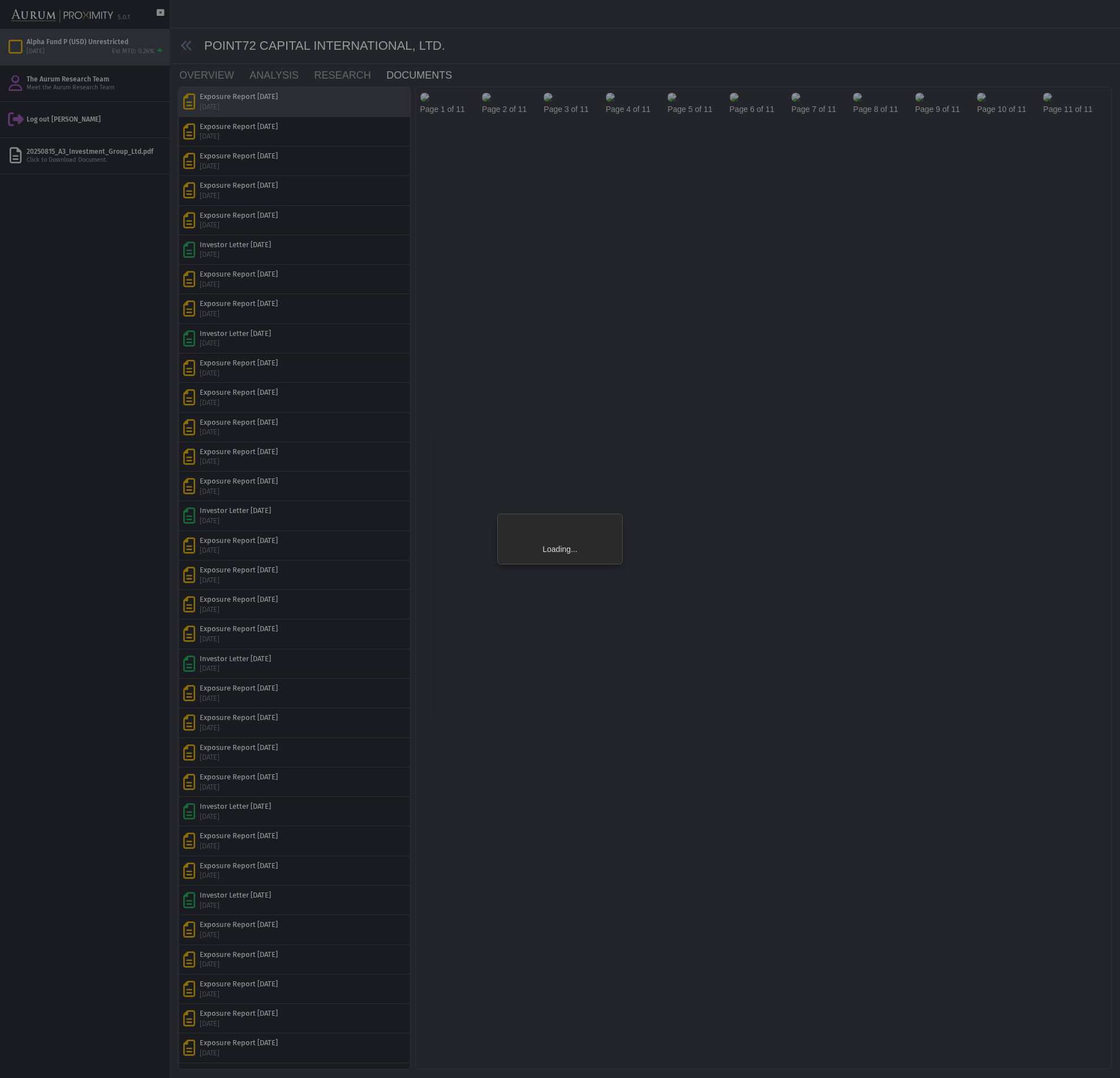
click at [274, 103] on div "Loading..." at bounding box center [560, 539] width 1120 height 1078
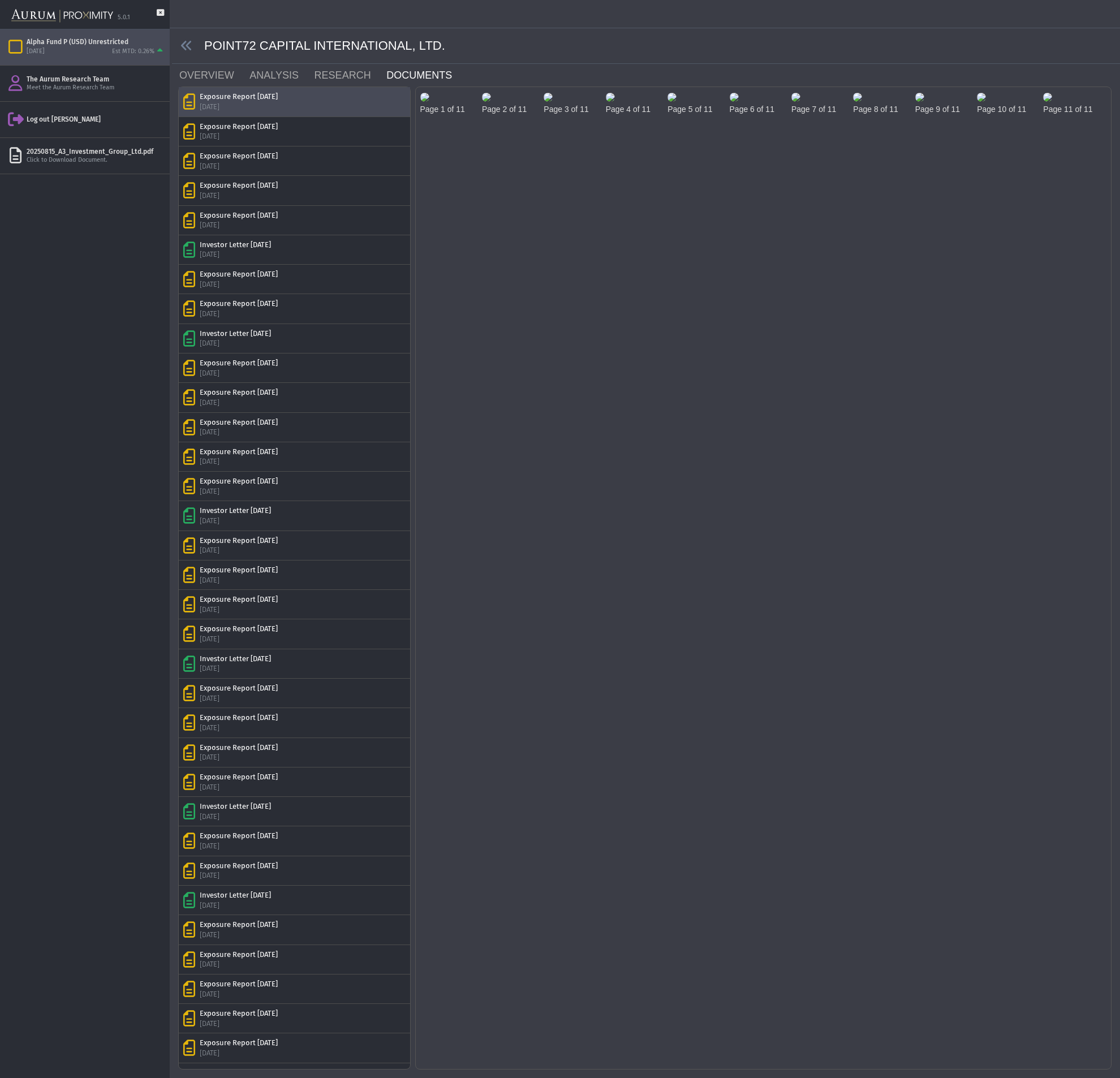
click at [430, 102] on img at bounding box center [425, 97] width 9 height 9
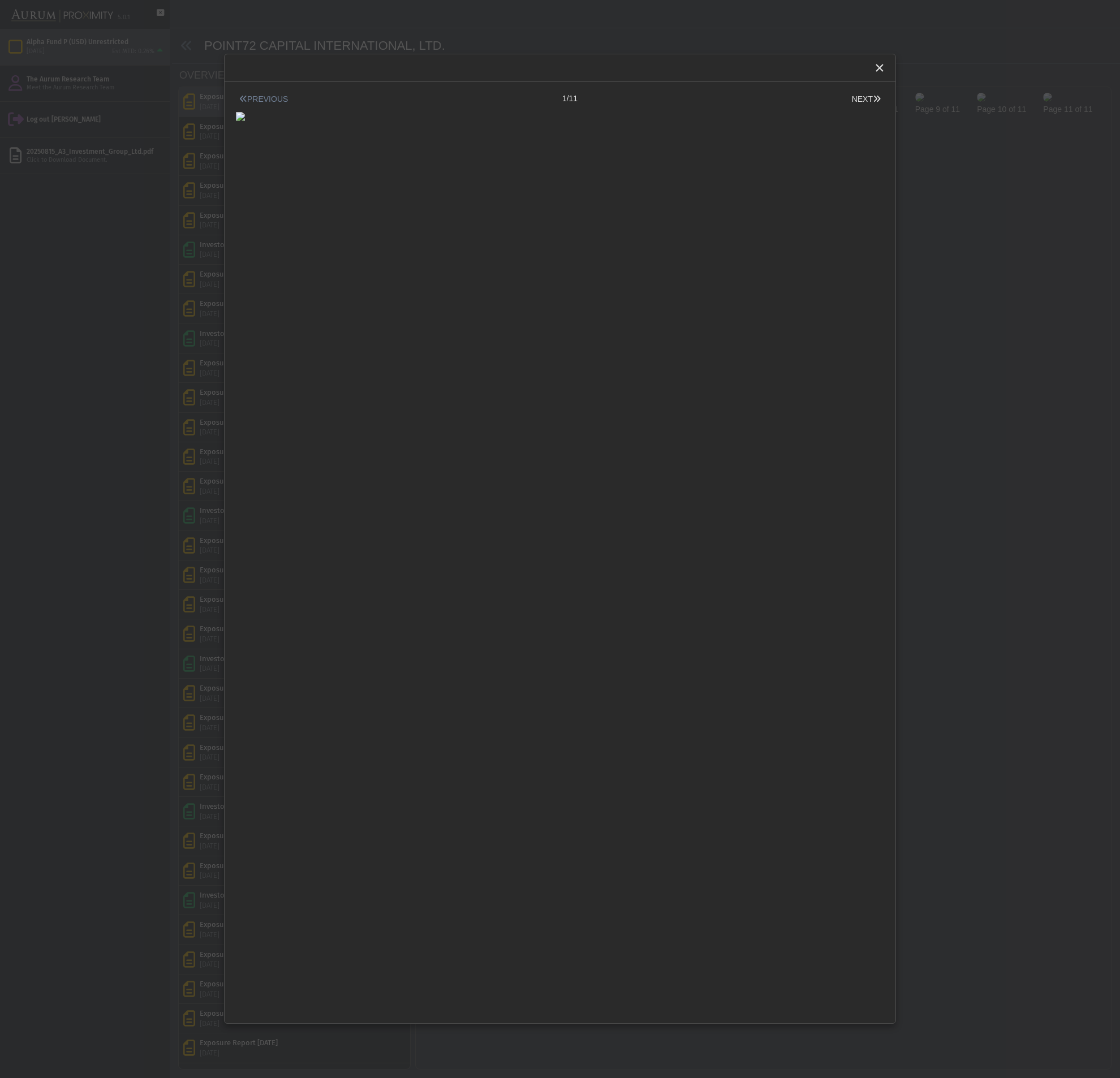
click at [256, 100] on button "PREVIOUS" at bounding box center [263, 99] width 55 height 12
click at [867, 101] on button "NEXT" at bounding box center [867, 99] width 36 height 12
click at [854, 100] on button "NEXT" at bounding box center [867, 99] width 36 height 12
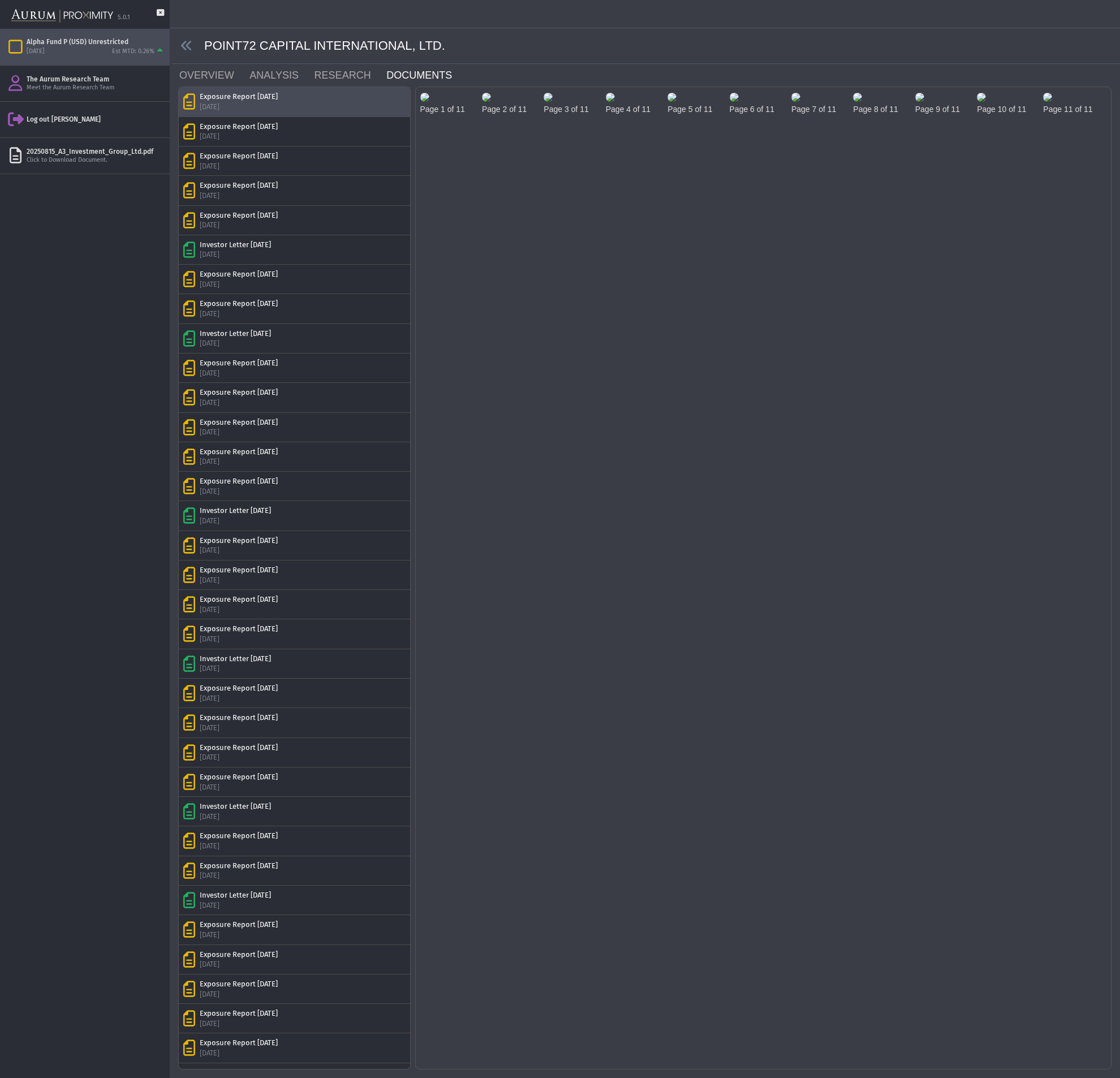
click at [900, 369] on body "**********" at bounding box center [560, 539] width 1120 height 1078
click at [253, 136] on div "[DATE]" at bounding box center [239, 137] width 78 height 10
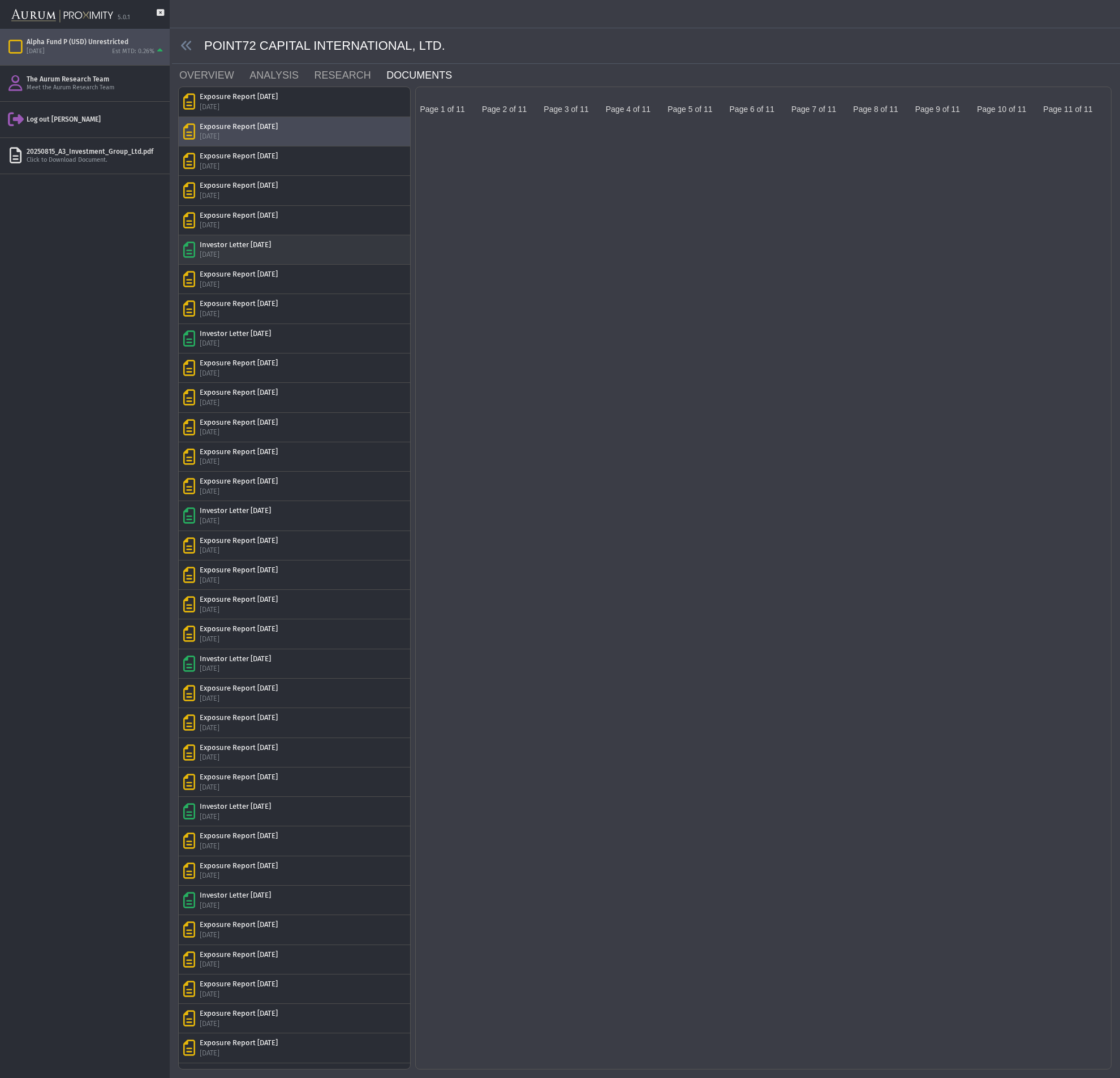
click at [271, 247] on div "Investor Letter [DATE]" at bounding box center [235, 245] width 71 height 10
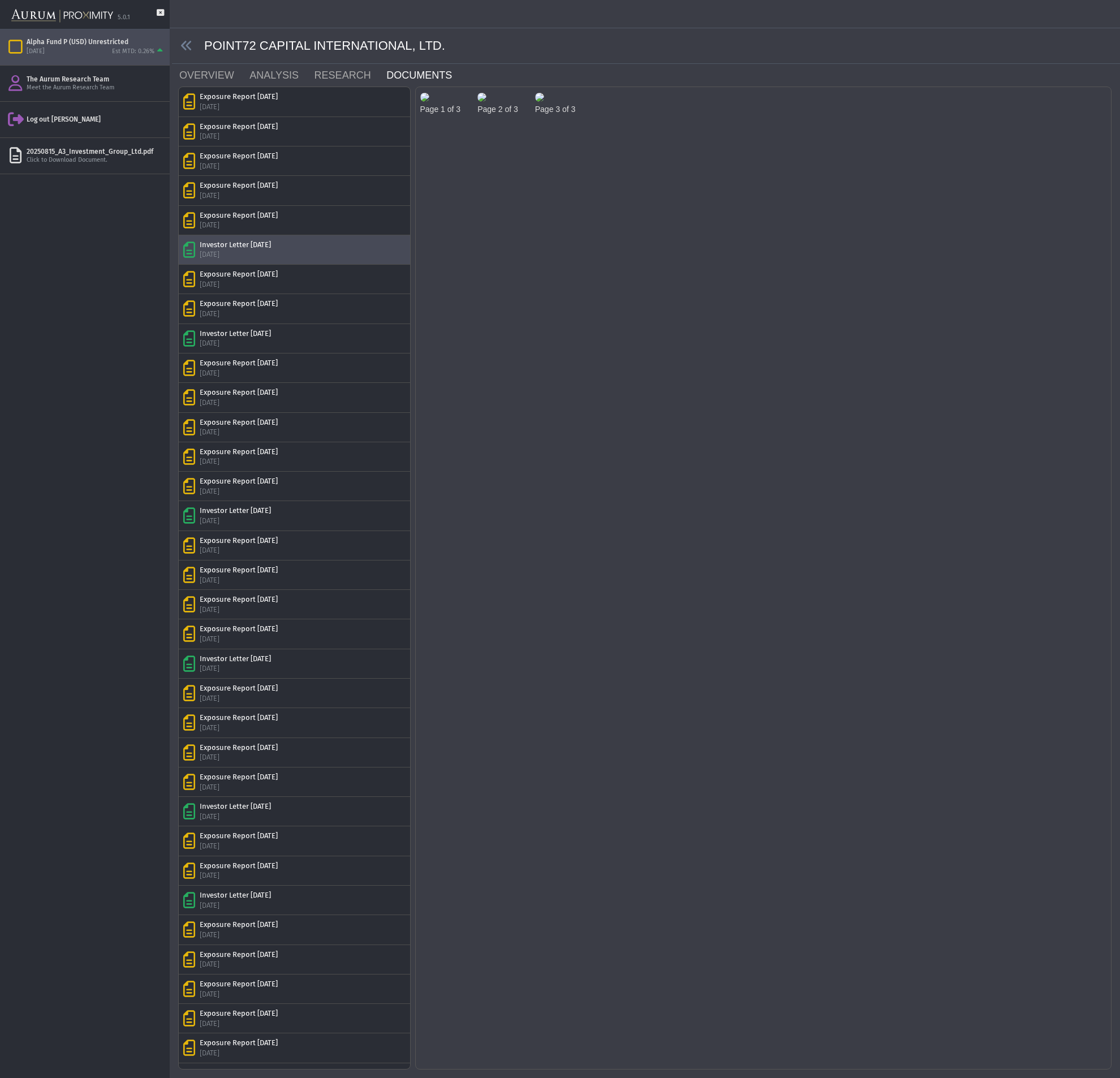
click at [430, 102] on img at bounding box center [425, 97] width 9 height 9
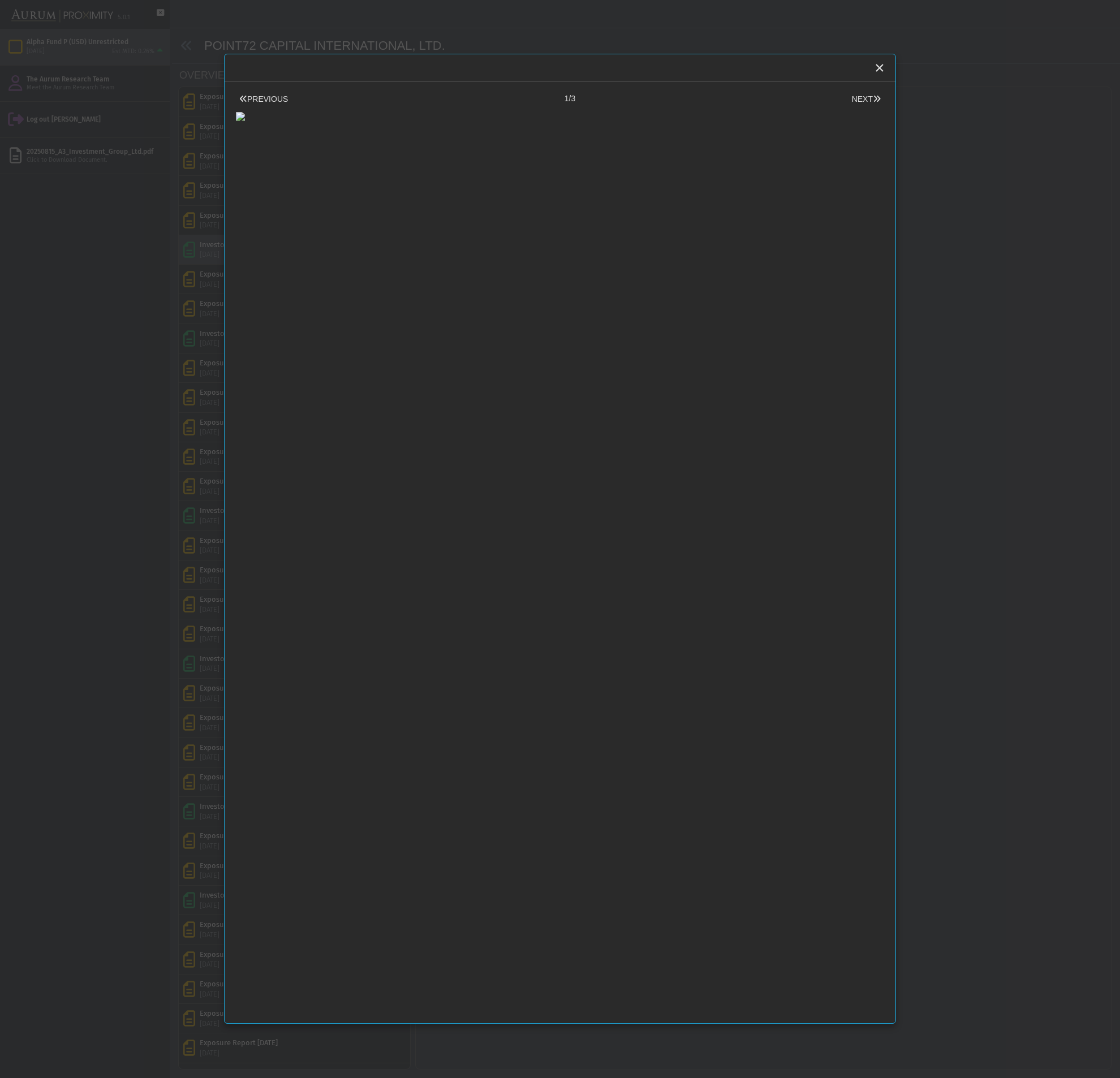
scroll to position [1, 0]
click at [858, 96] on button "NEXT" at bounding box center [867, 99] width 36 height 12
click at [862, 101] on button "NEXT" at bounding box center [867, 99] width 36 height 12
click at [719, 121] on div at bounding box center [560, 113] width 648 height 17
click at [721, 121] on div at bounding box center [560, 113] width 648 height 17
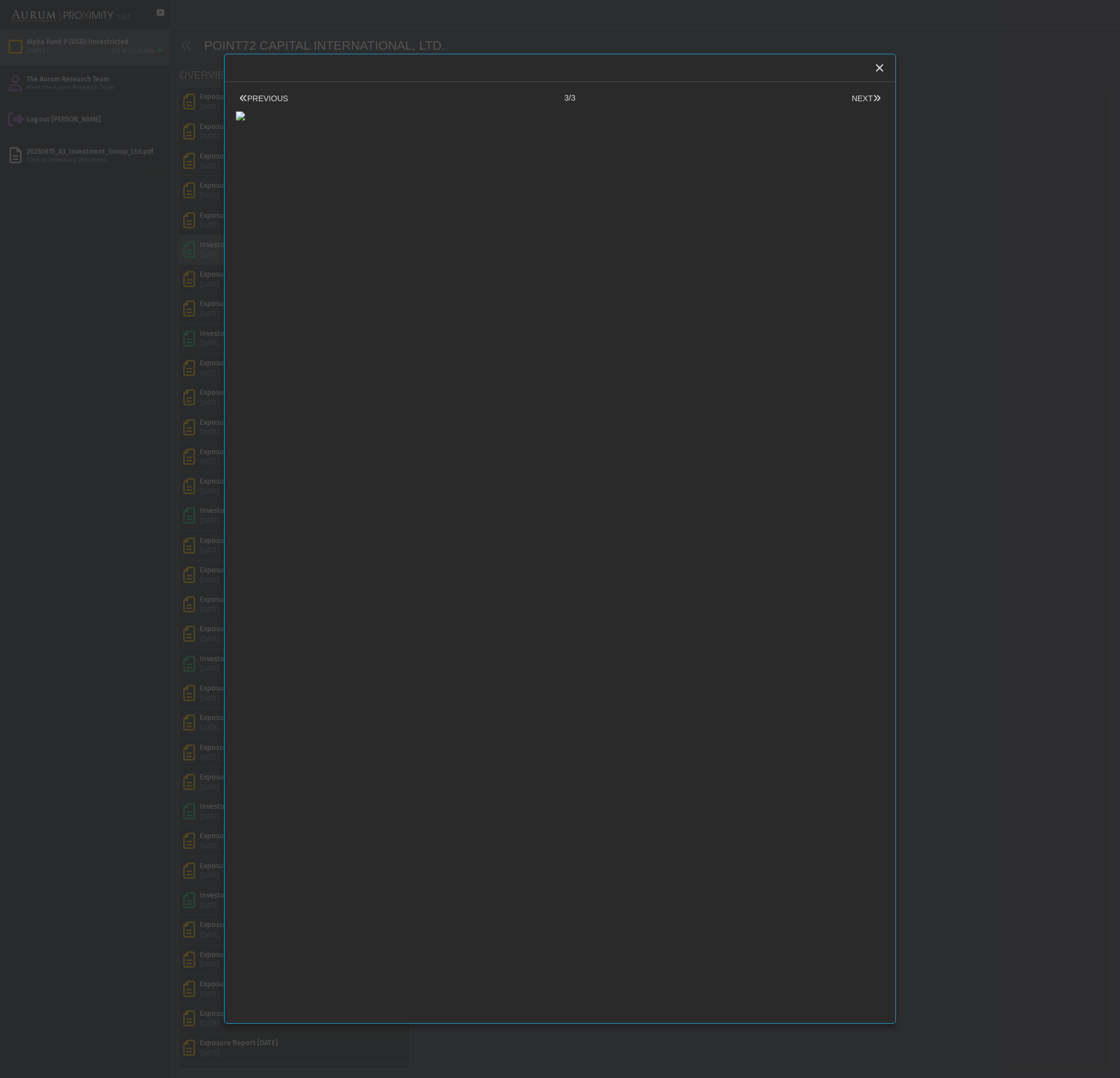
click at [719, 121] on div at bounding box center [560, 113] width 648 height 17
click at [867, 96] on button "NEXT" at bounding box center [867, 99] width 36 height 12
click at [876, 76] on div "Close" at bounding box center [880, 68] width 19 height 19
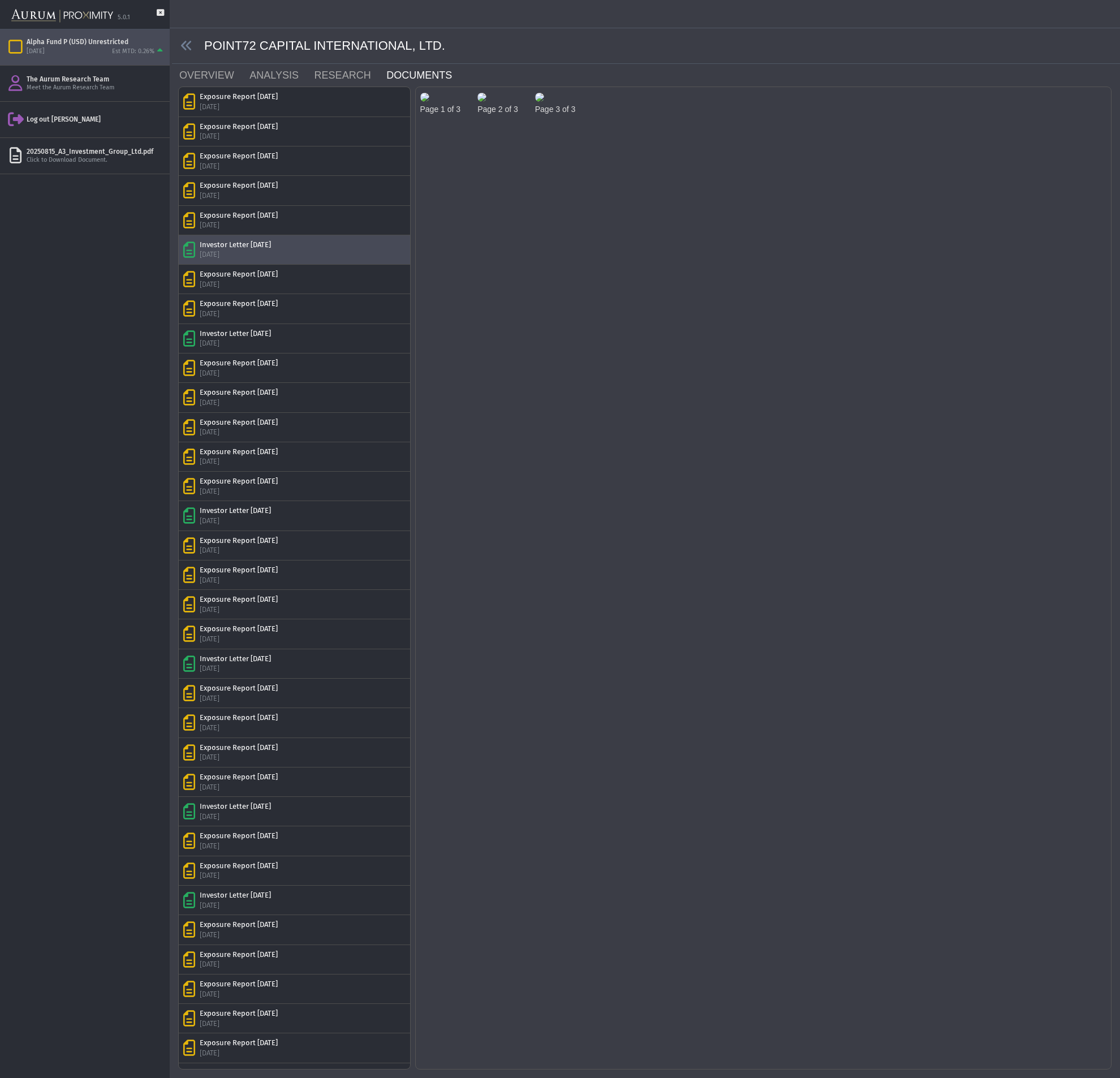
click at [430, 102] on img at bounding box center [425, 97] width 9 height 9
